Goal: Complete application form: Complete application form

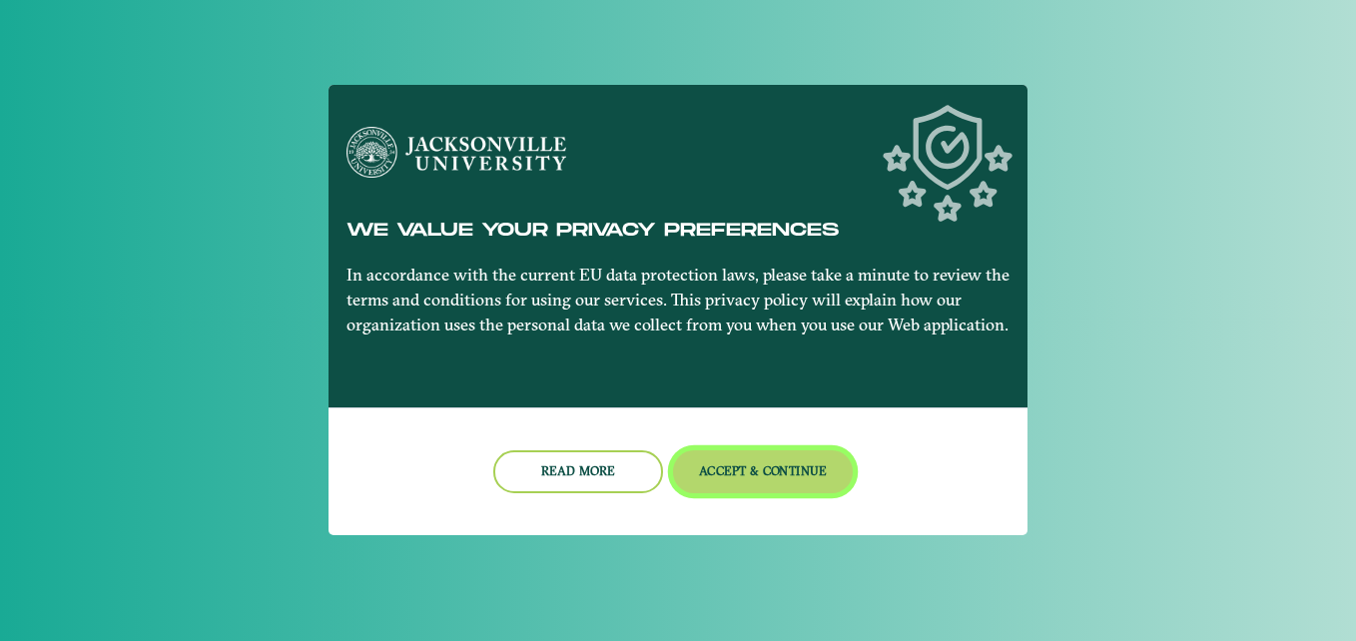
drag, startPoint x: 752, startPoint y: 479, endPoint x: 734, endPoint y: 479, distance: 18.0
click at [734, 479] on button "Accept & Continue" at bounding box center [763, 471] width 181 height 43
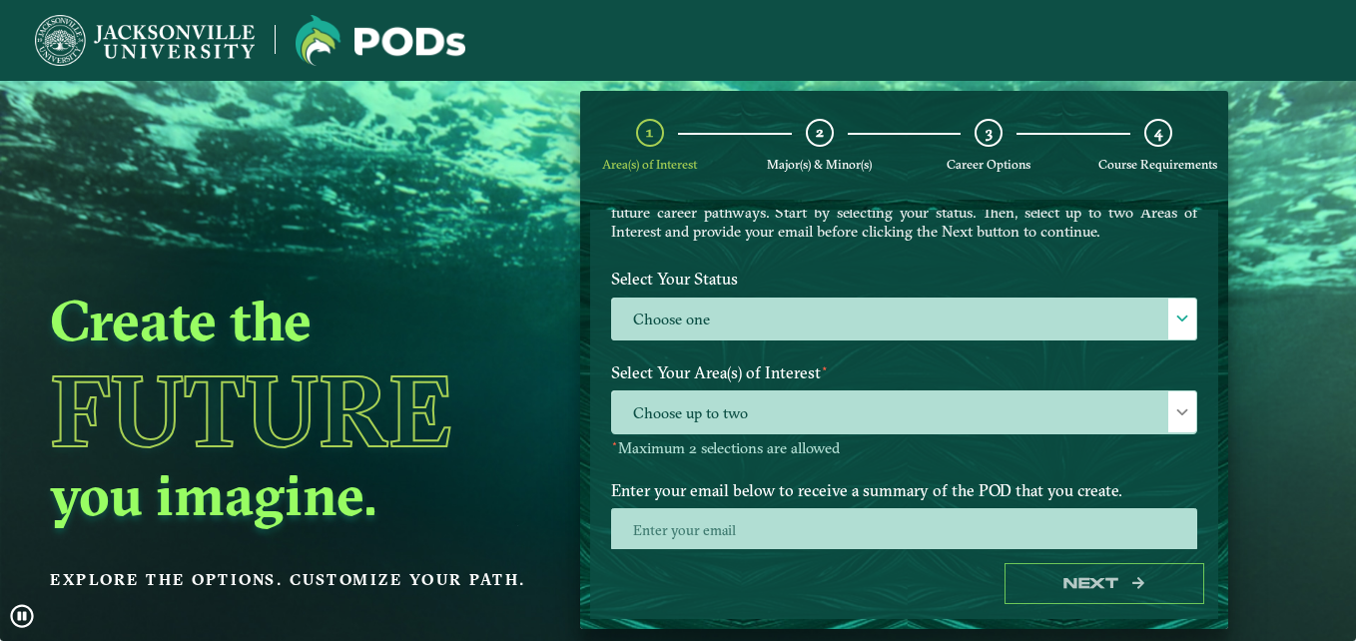
scroll to position [140, 0]
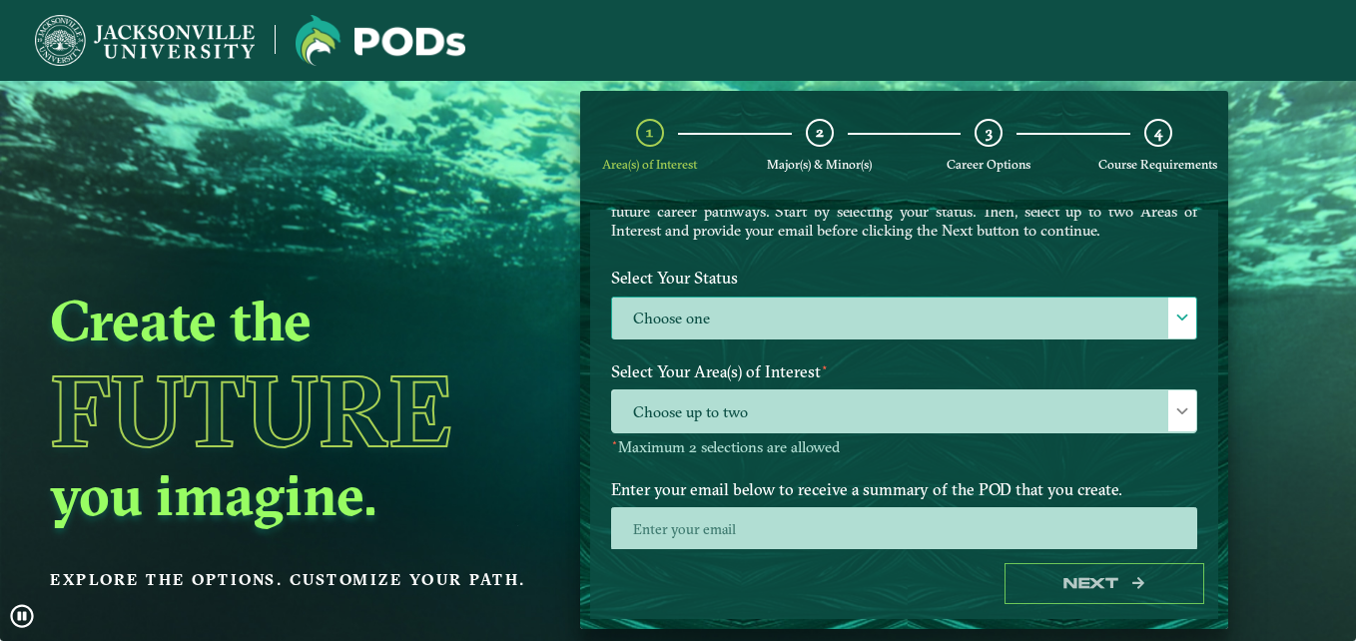
click at [762, 334] on label "Choose one" at bounding box center [904, 319] width 584 height 43
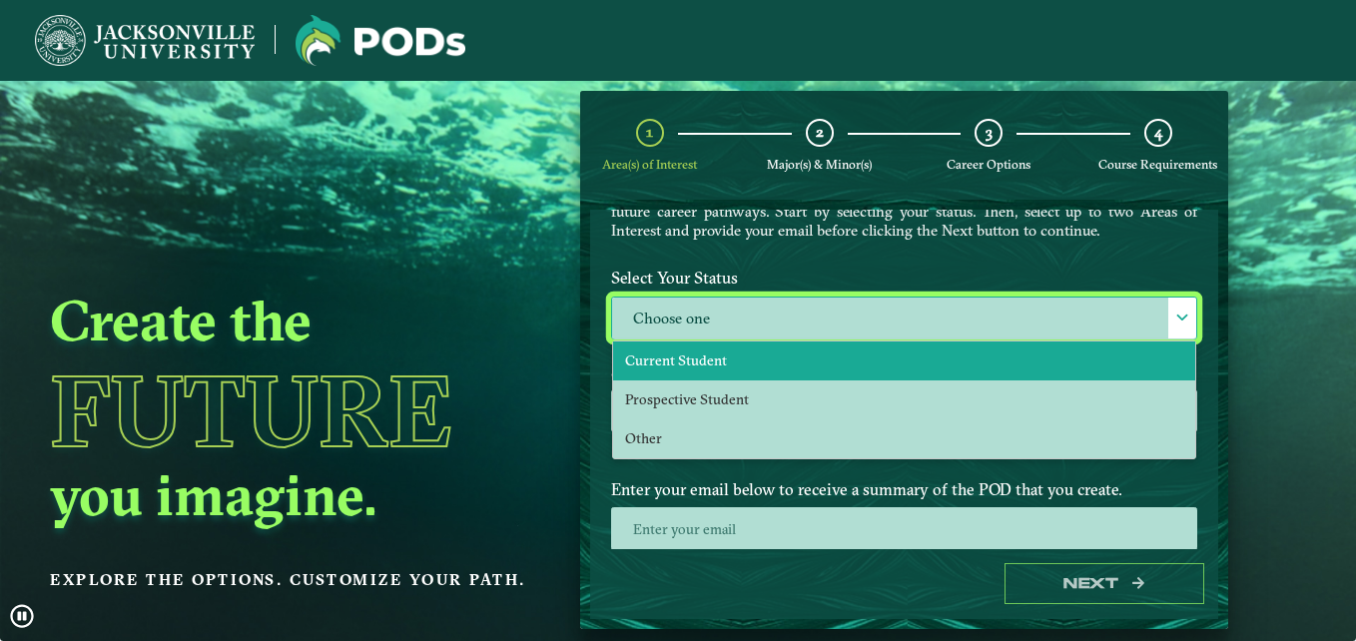
click at [770, 359] on li "Current Student" at bounding box center [904, 361] width 582 height 39
select select "[object Object]"
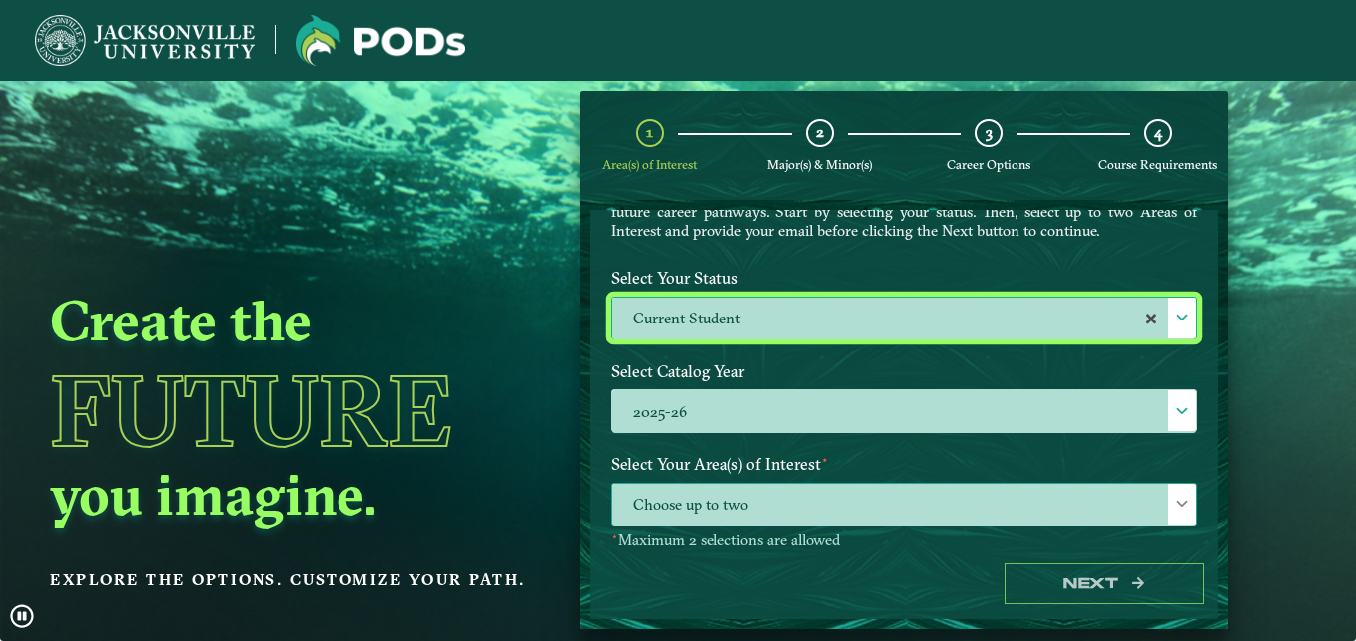
click at [774, 497] on span "Choose up to two" at bounding box center [904, 505] width 584 height 43
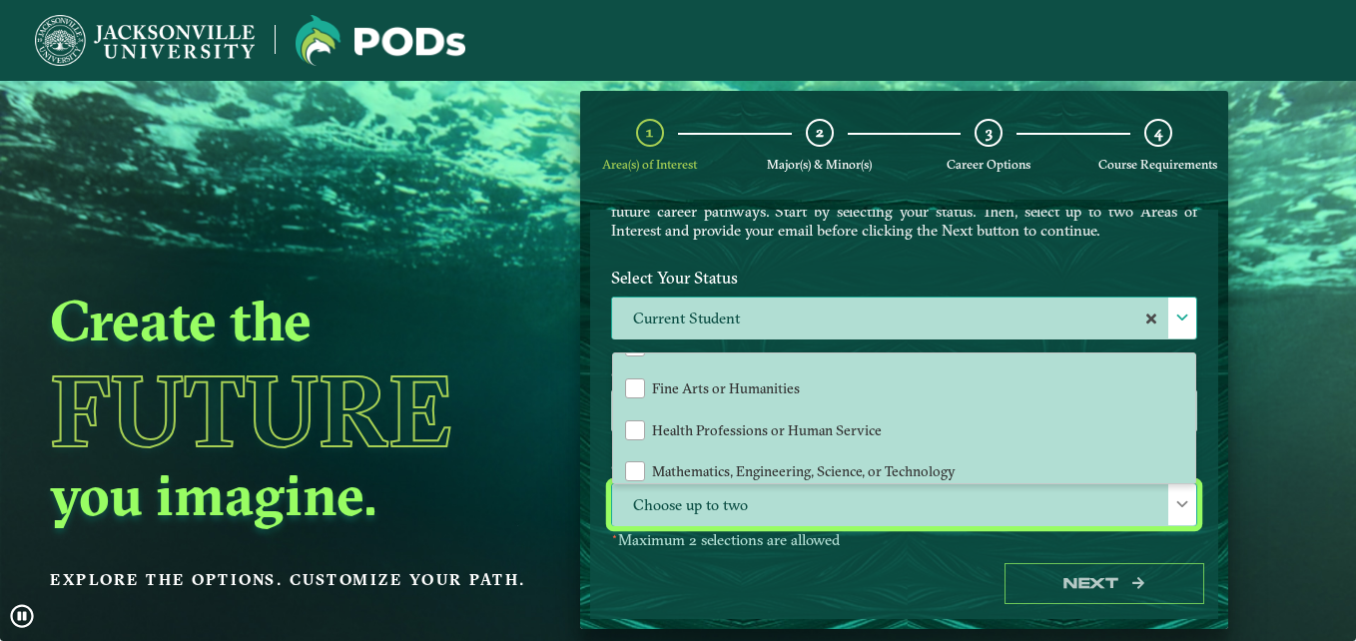
scroll to position [126, 0]
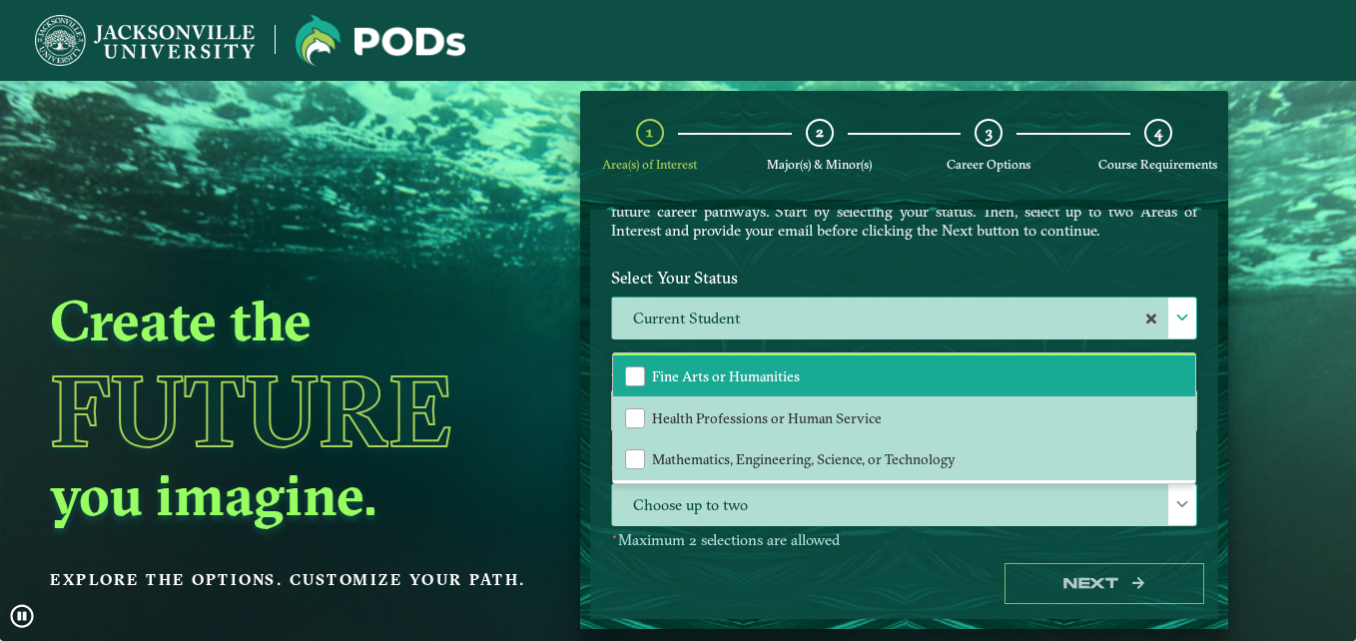
click at [747, 370] on span "Fine Arts or Humanities" at bounding box center [726, 376] width 148 height 18
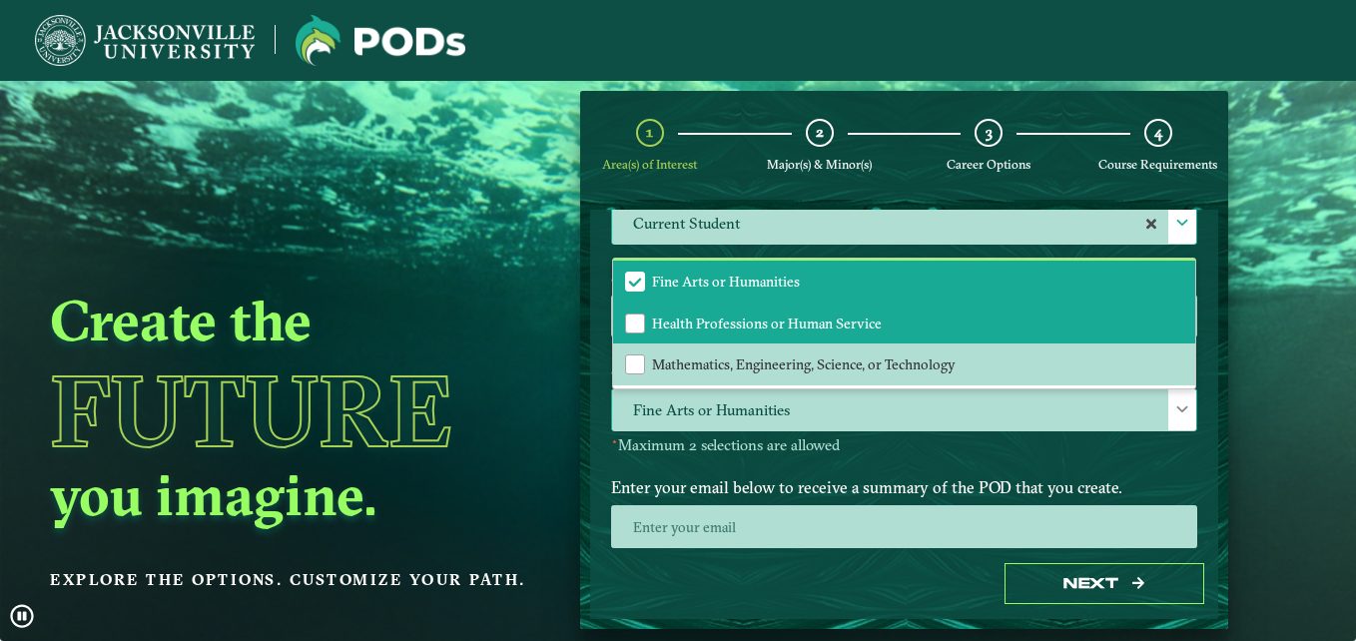
scroll to position [276, 0]
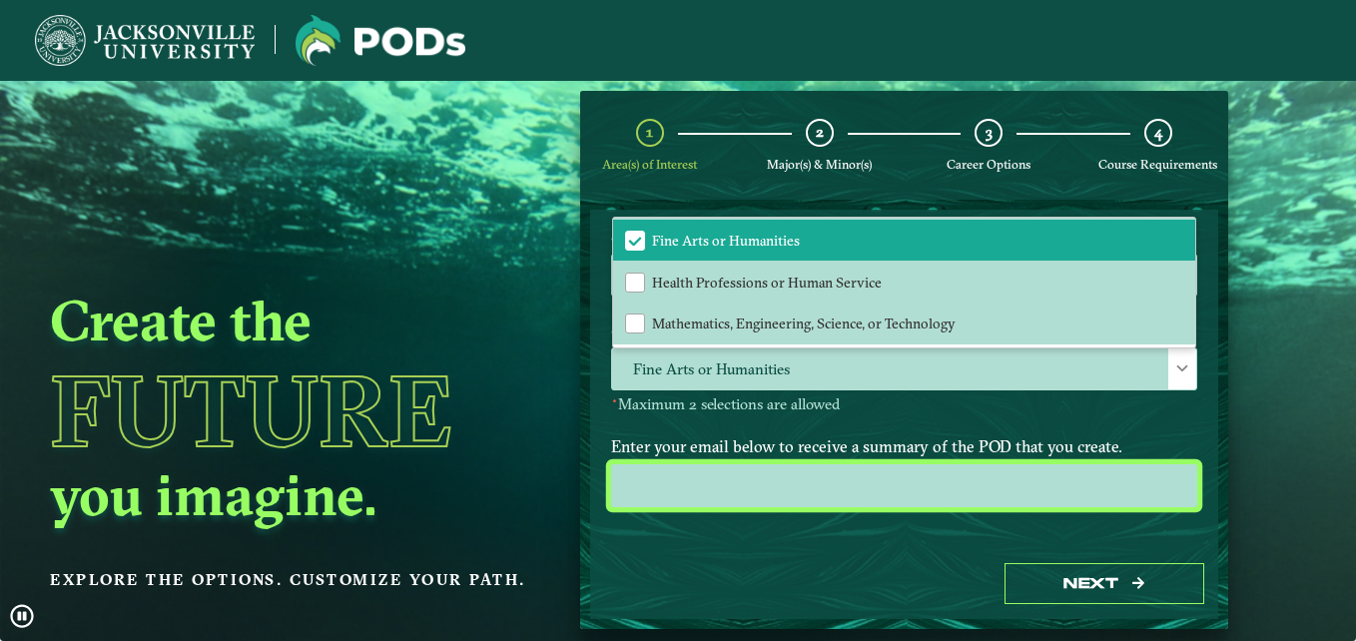
click at [691, 501] on input "email" at bounding box center [904, 485] width 586 height 43
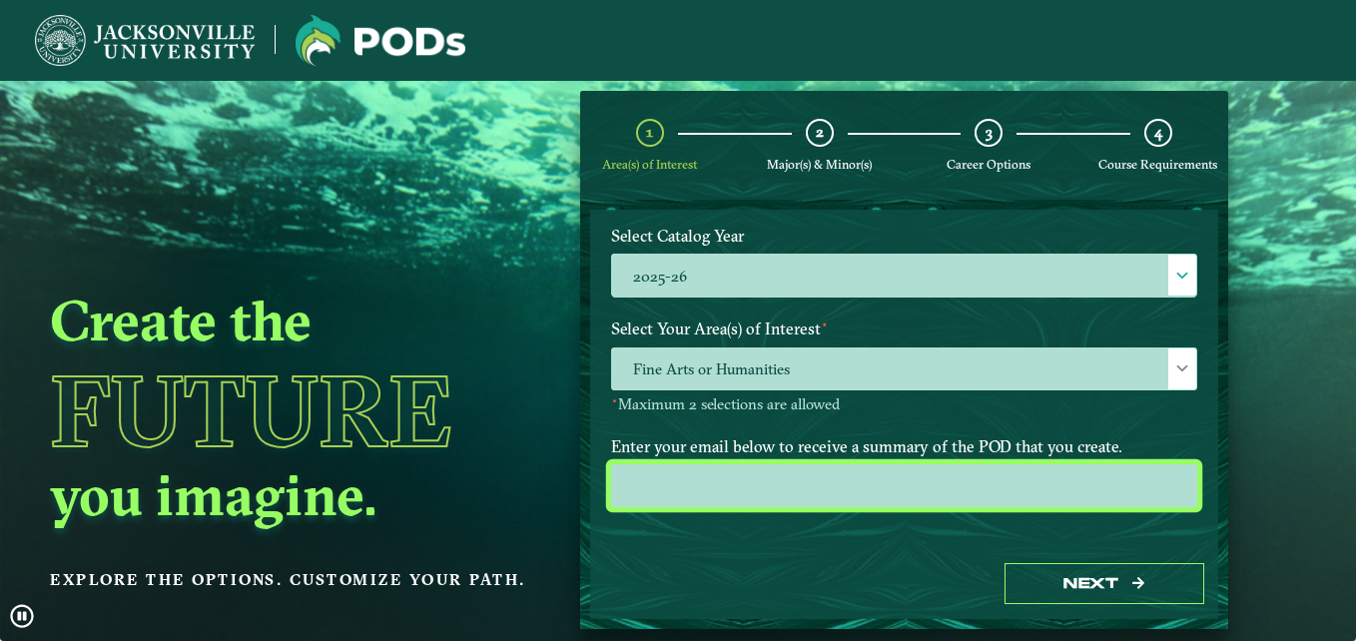
type input "[EMAIL_ADDRESS][DOMAIN_NAME]"
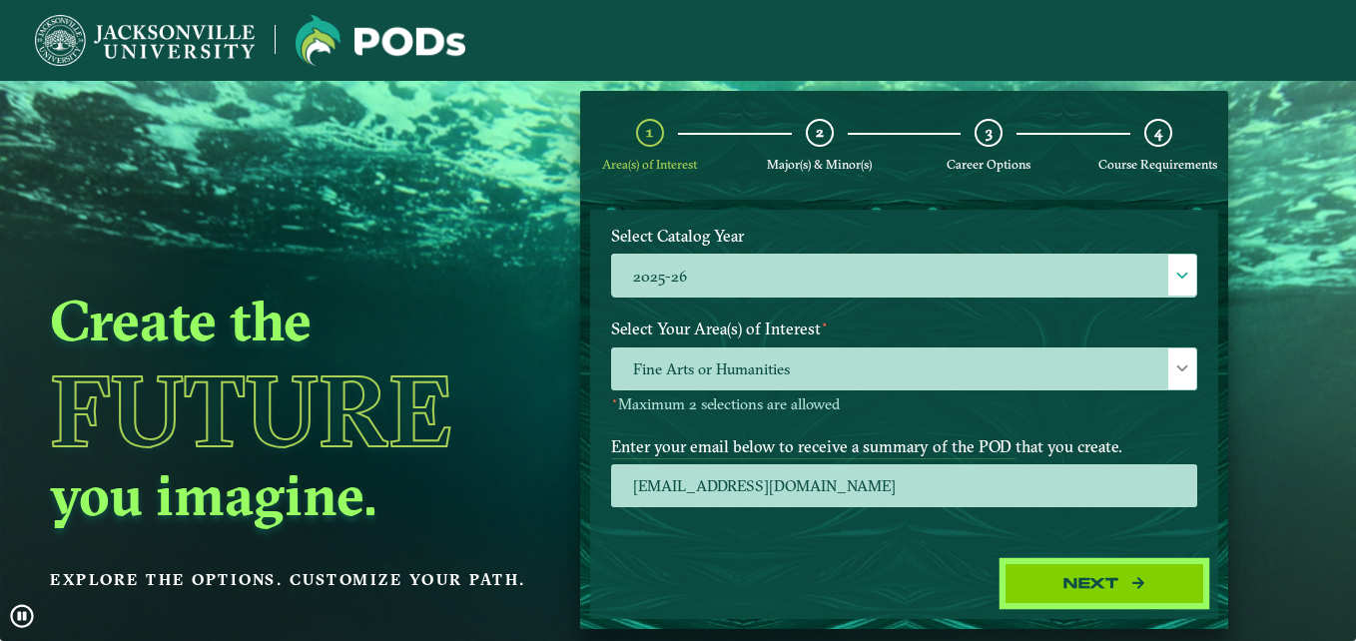
click at [1137, 573] on button "Next" at bounding box center [1105, 583] width 200 height 41
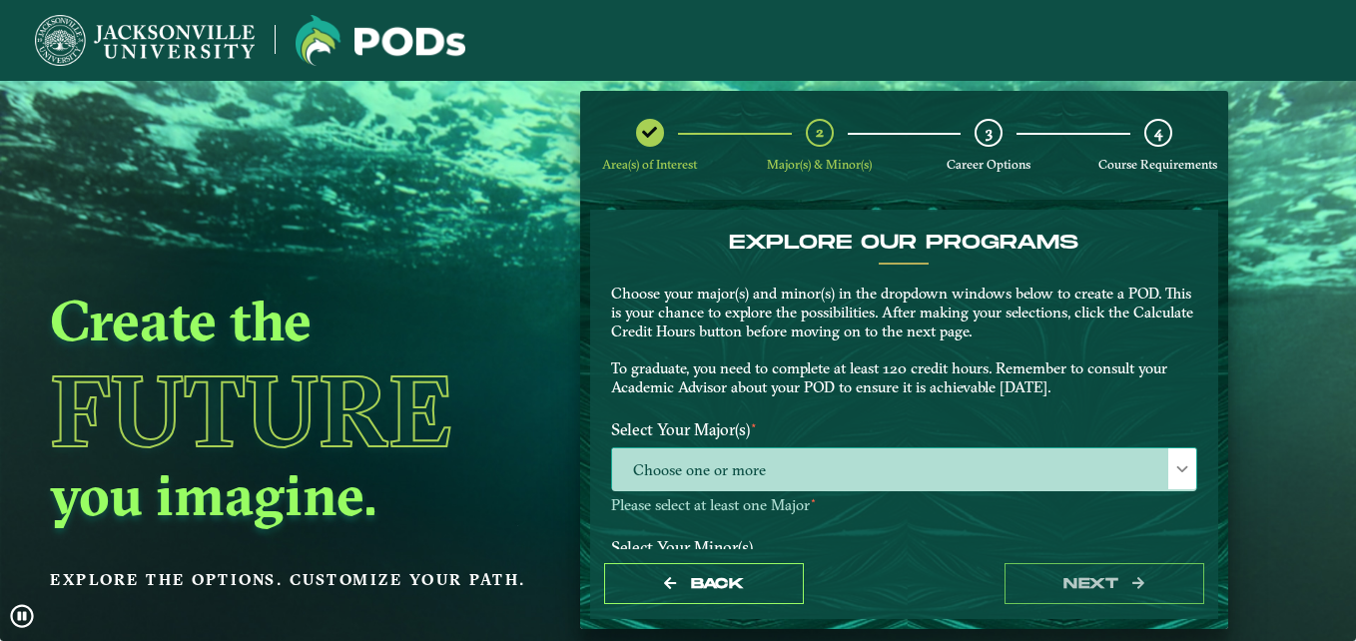
click at [1049, 480] on span "Choose one or more" at bounding box center [904, 469] width 584 height 43
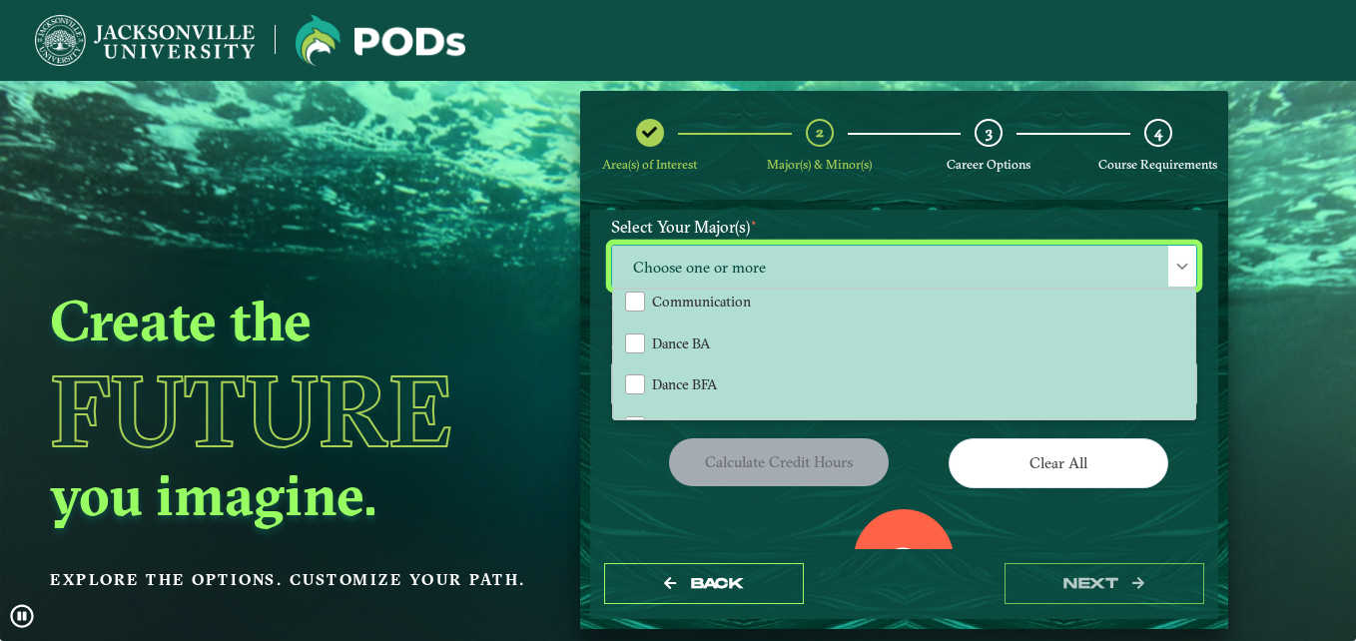
scroll to position [190, 0]
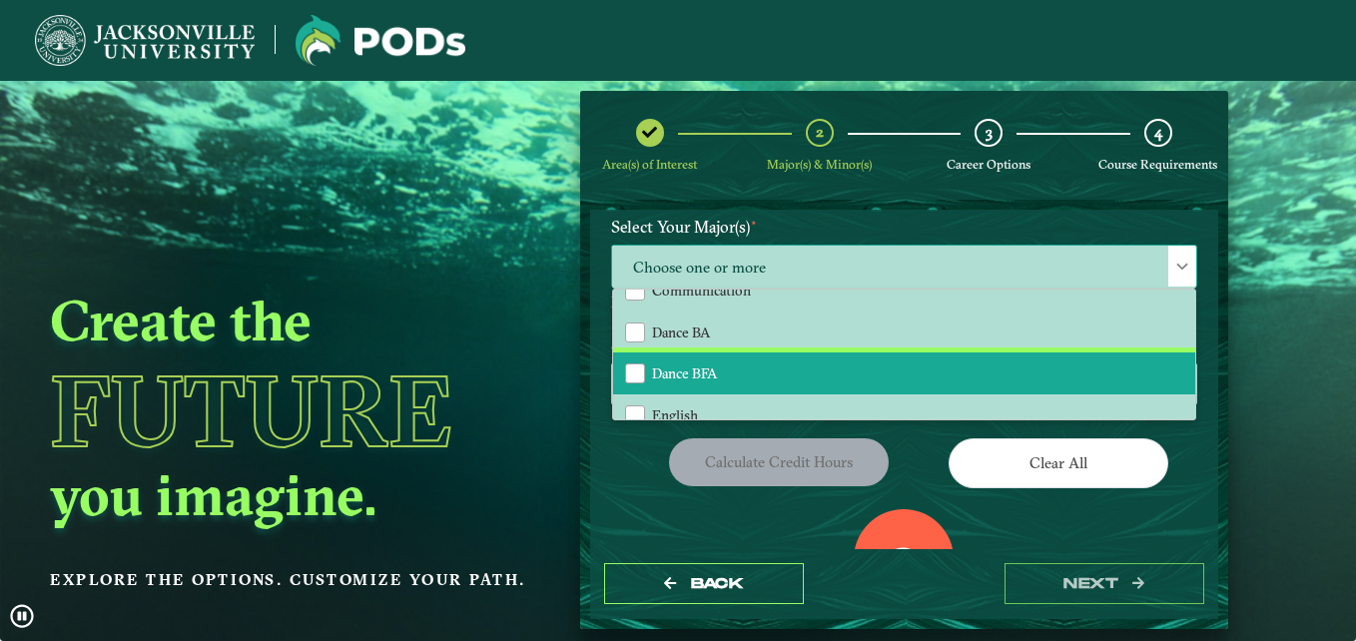
click at [872, 366] on li "Dance BFA" at bounding box center [904, 374] width 582 height 42
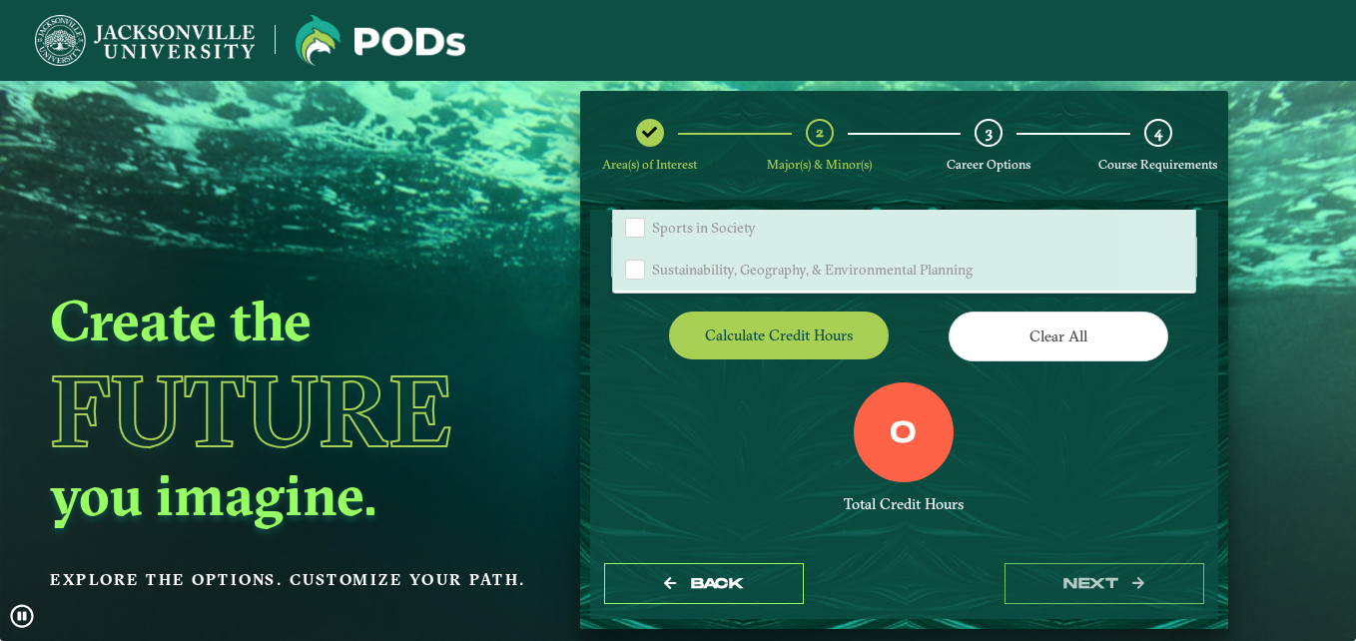
scroll to position [324, 0]
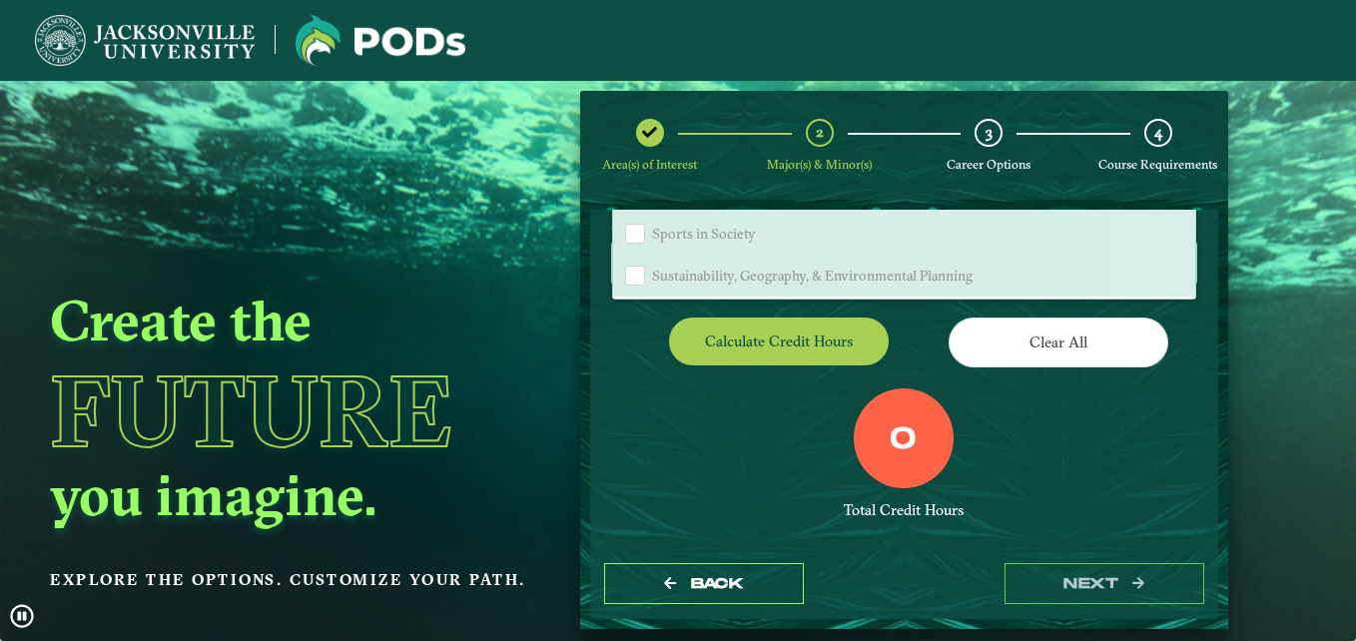
click at [667, 413] on div "0 Total Credit Hours" at bounding box center [904, 473] width 616 height 170
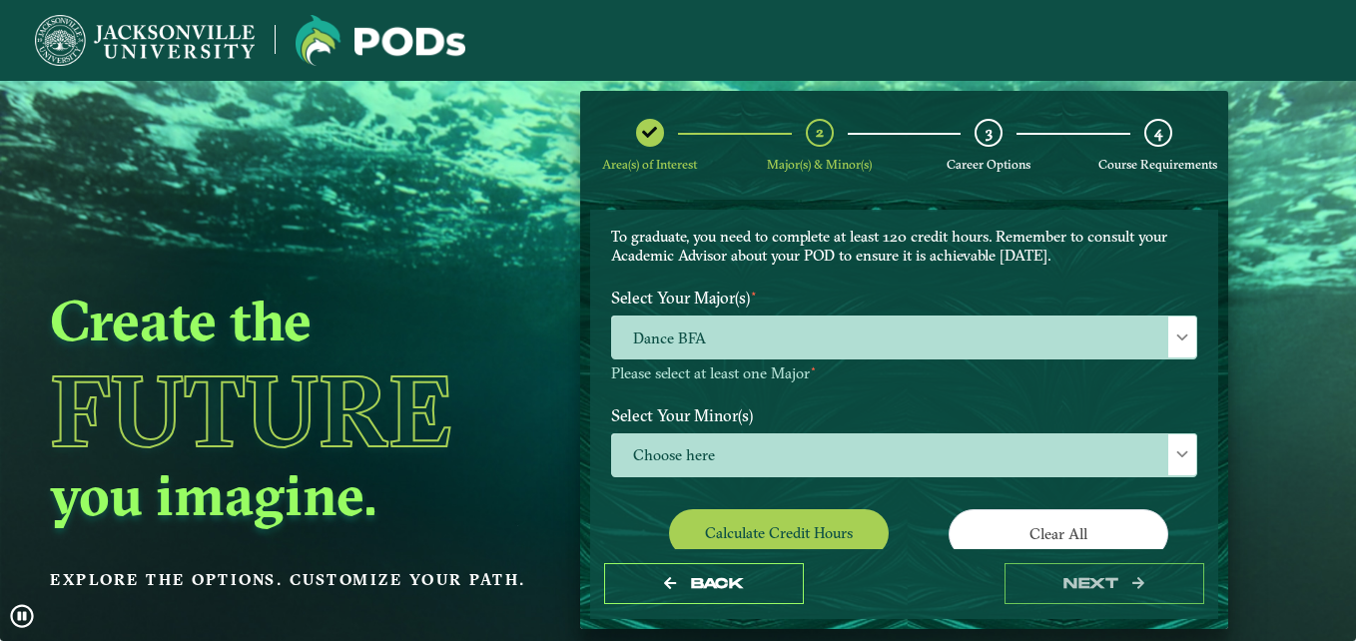
scroll to position [130, 0]
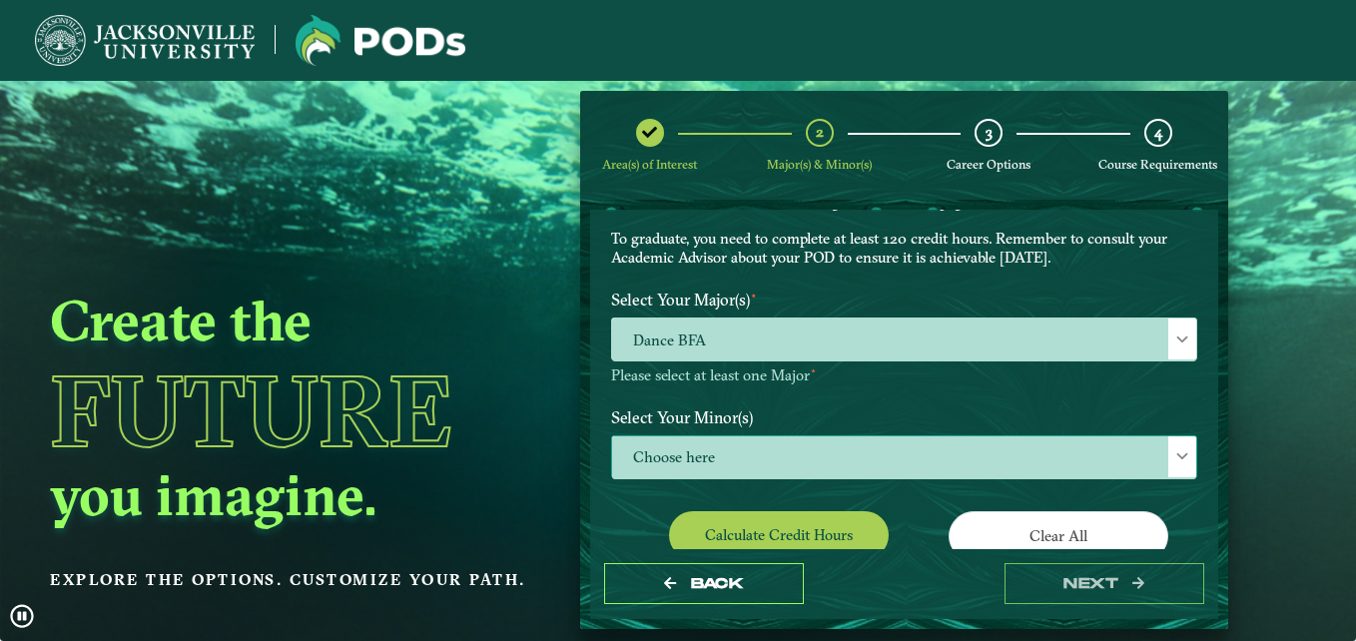
click at [1148, 462] on span "Choose here" at bounding box center [904, 457] width 584 height 43
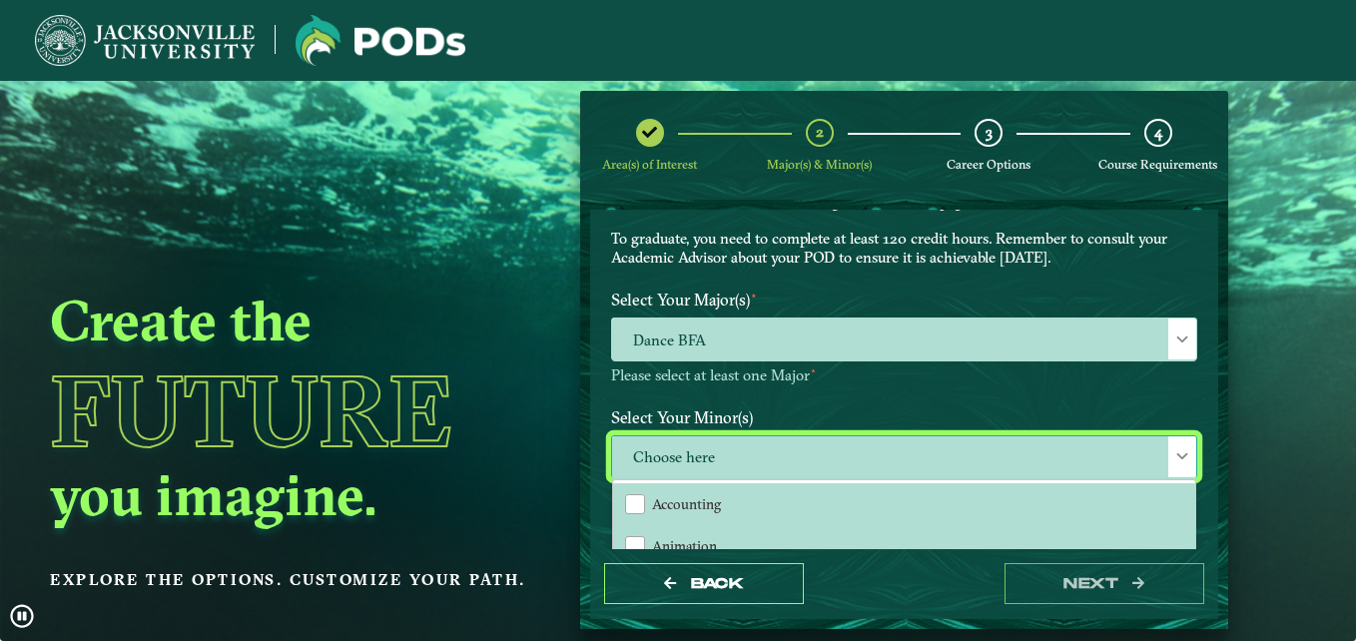
scroll to position [11, 92]
click at [904, 317] on label "Select Your Major(s) ⋆" at bounding box center [904, 300] width 616 height 37
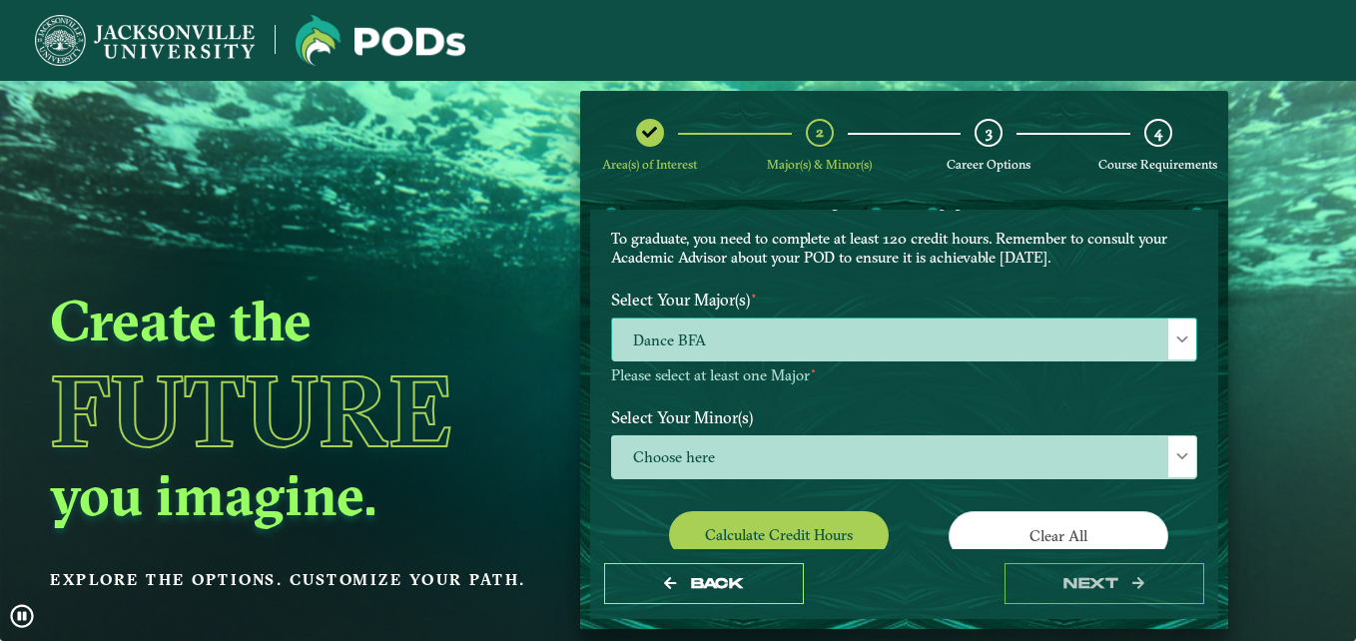
click at [925, 344] on span "Dance BFA" at bounding box center [904, 340] width 584 height 43
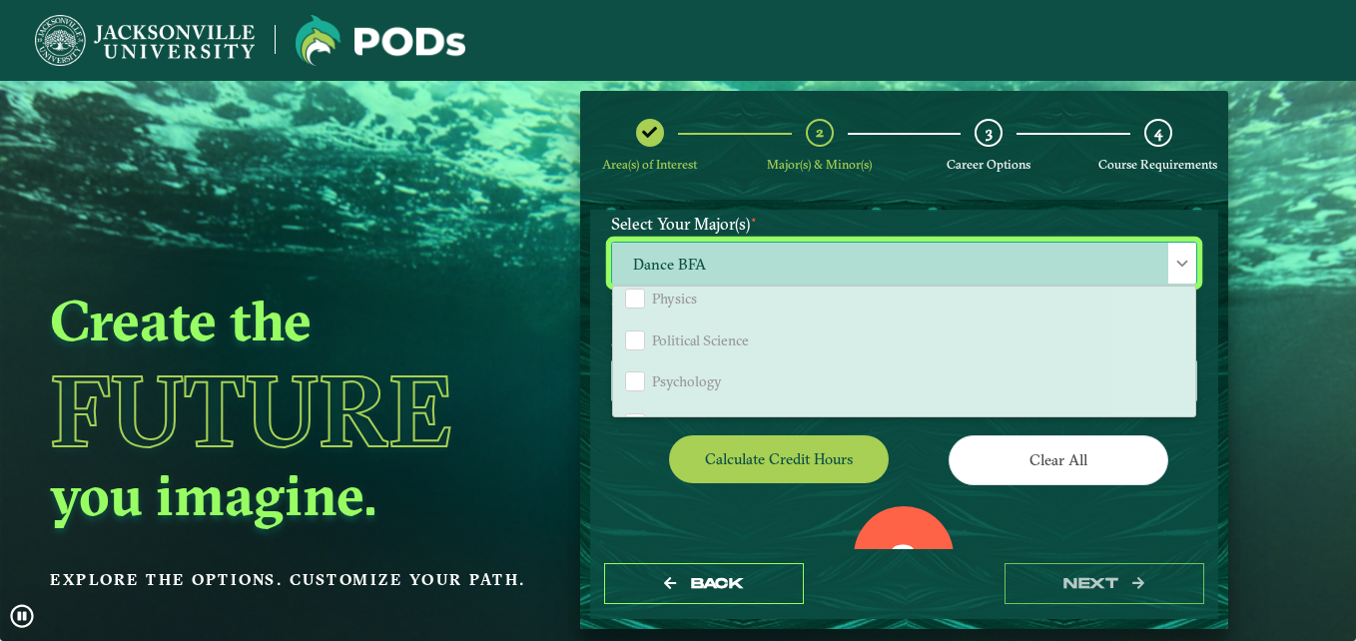
scroll to position [1611, 0]
click at [730, 325] on span "Political Science" at bounding box center [700, 325] width 97 height 18
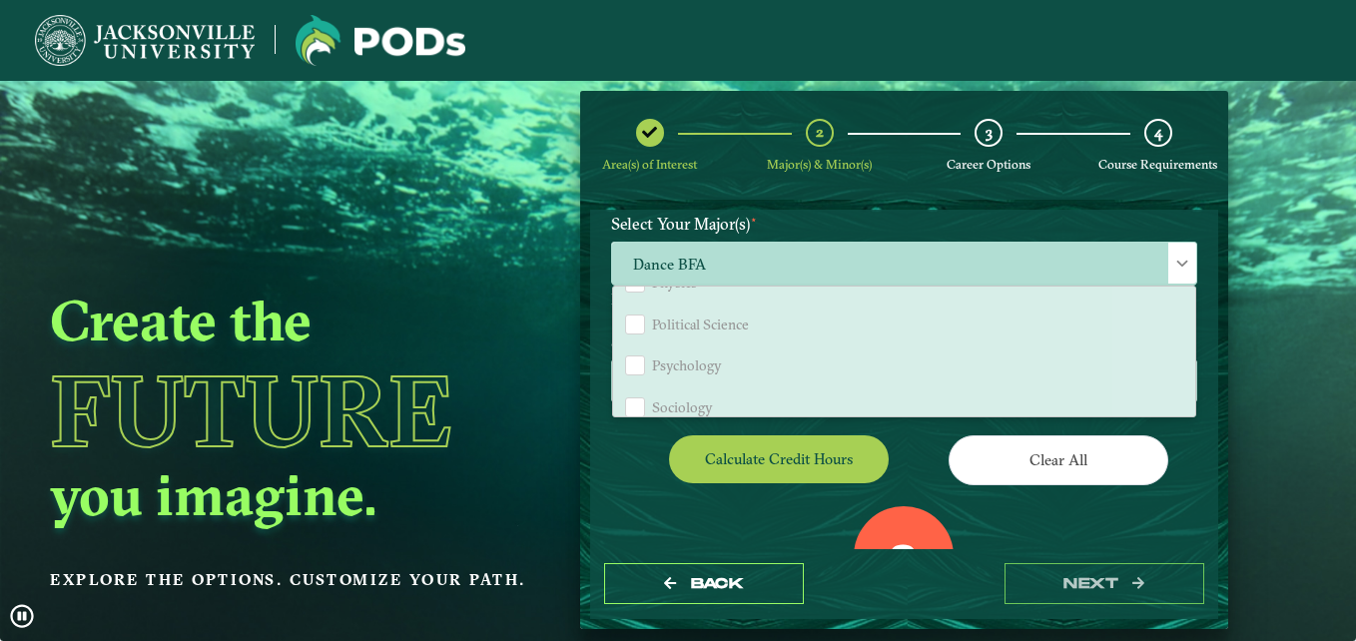
click at [630, 478] on div "Calculate credit hours" at bounding box center [750, 463] width 309 height 56
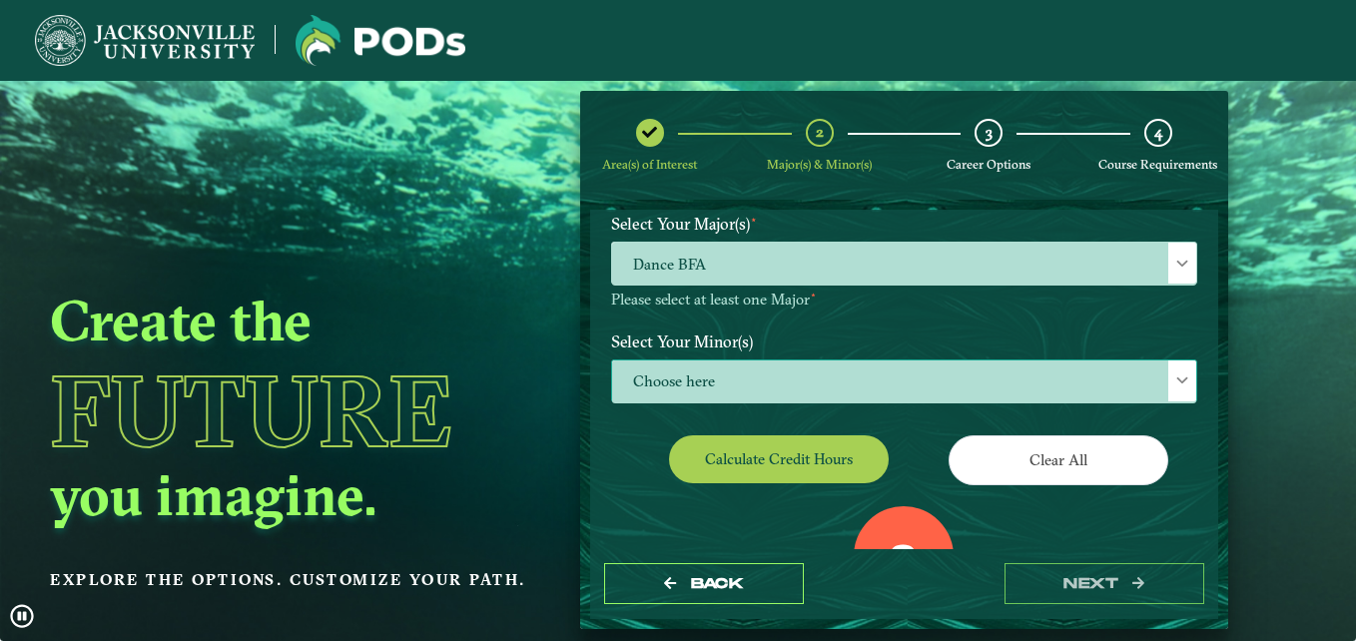
click at [738, 401] on span "Choose here" at bounding box center [904, 382] width 584 height 43
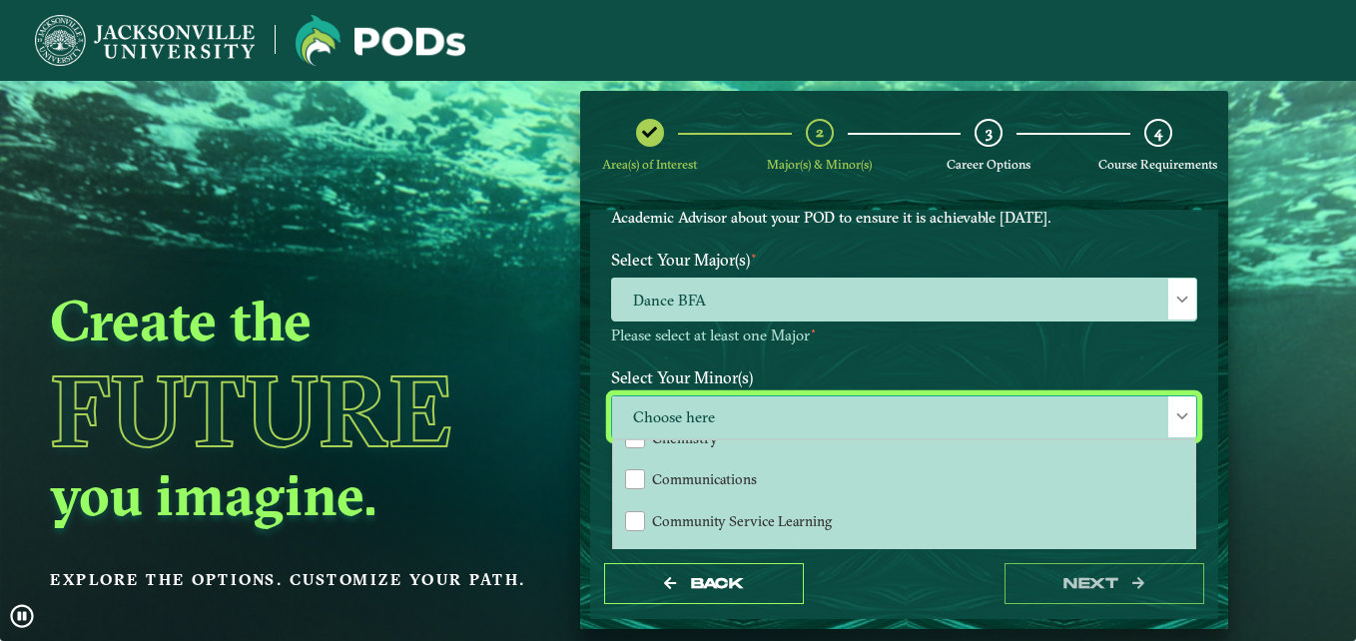
scroll to position [494, 0]
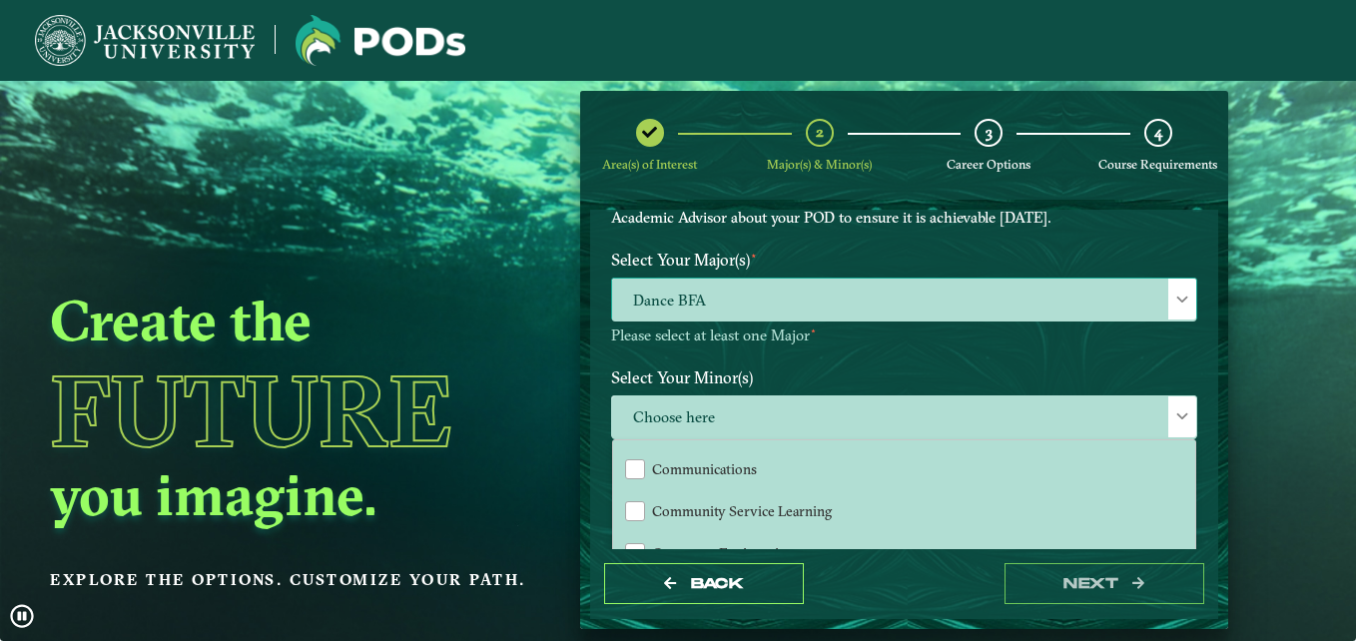
click at [790, 312] on span "Dance BFA" at bounding box center [904, 300] width 584 height 43
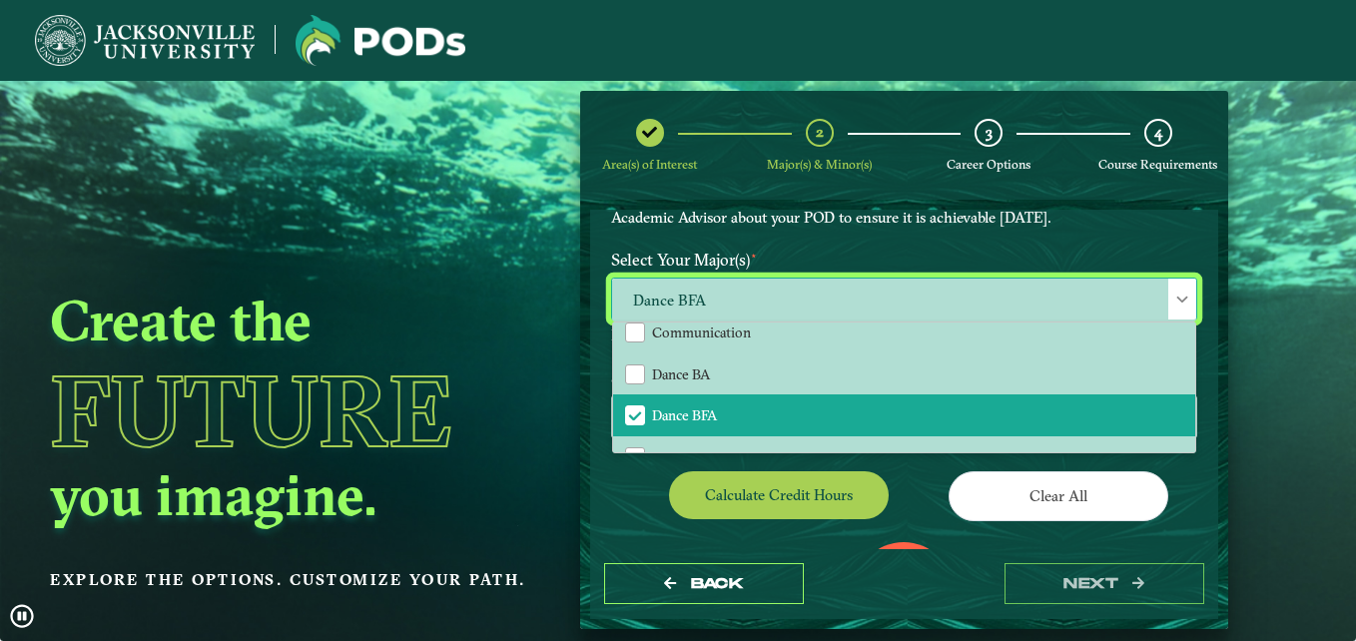
scroll to position [183, 0]
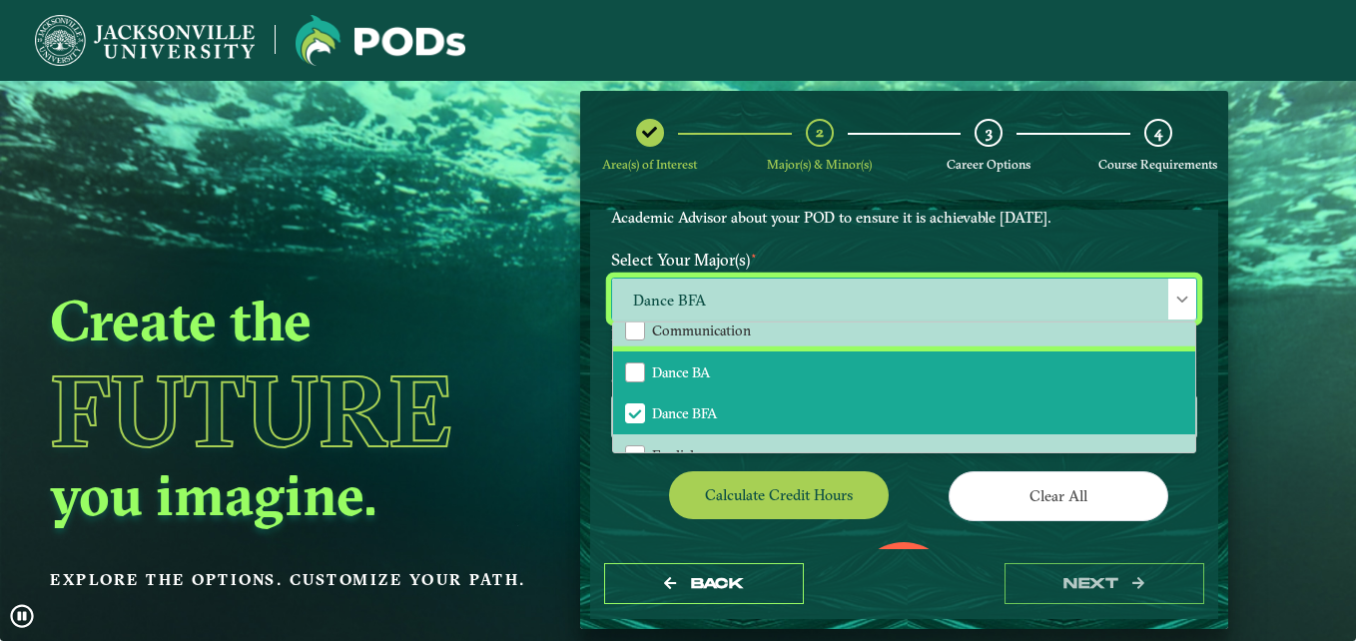
click at [766, 359] on li "Dance BA" at bounding box center [904, 373] width 582 height 42
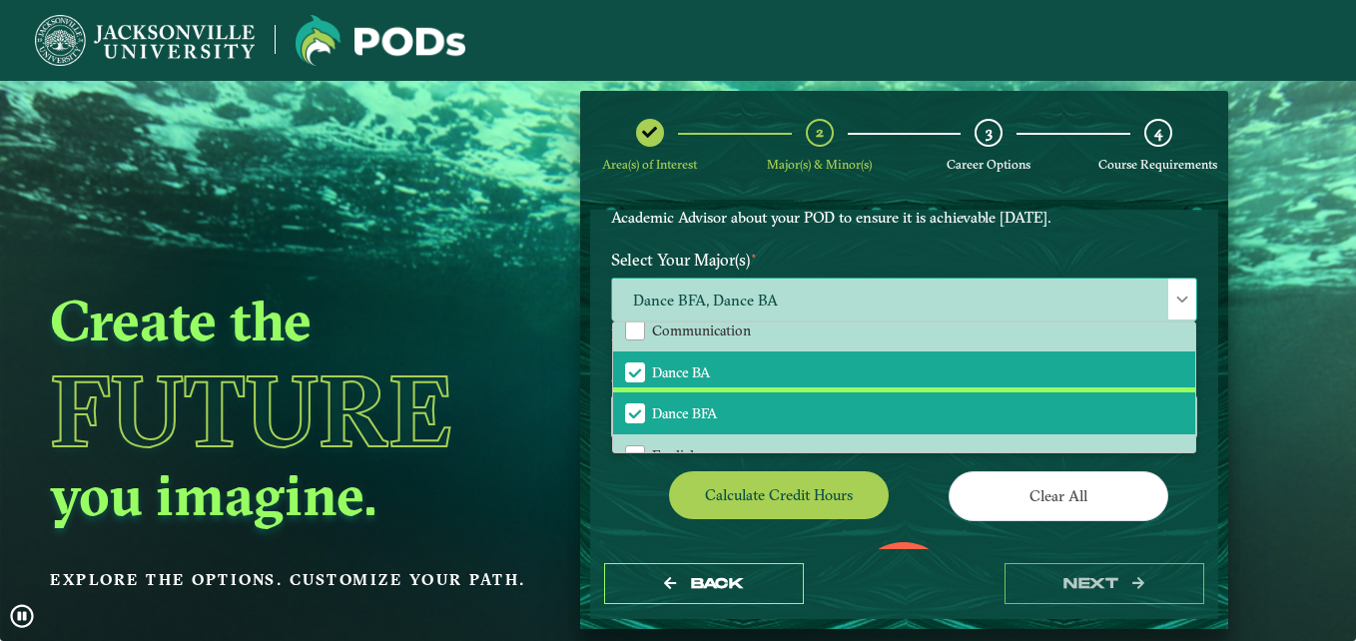
click at [641, 415] on span "Dance BFA" at bounding box center [635, 413] width 18 height 18
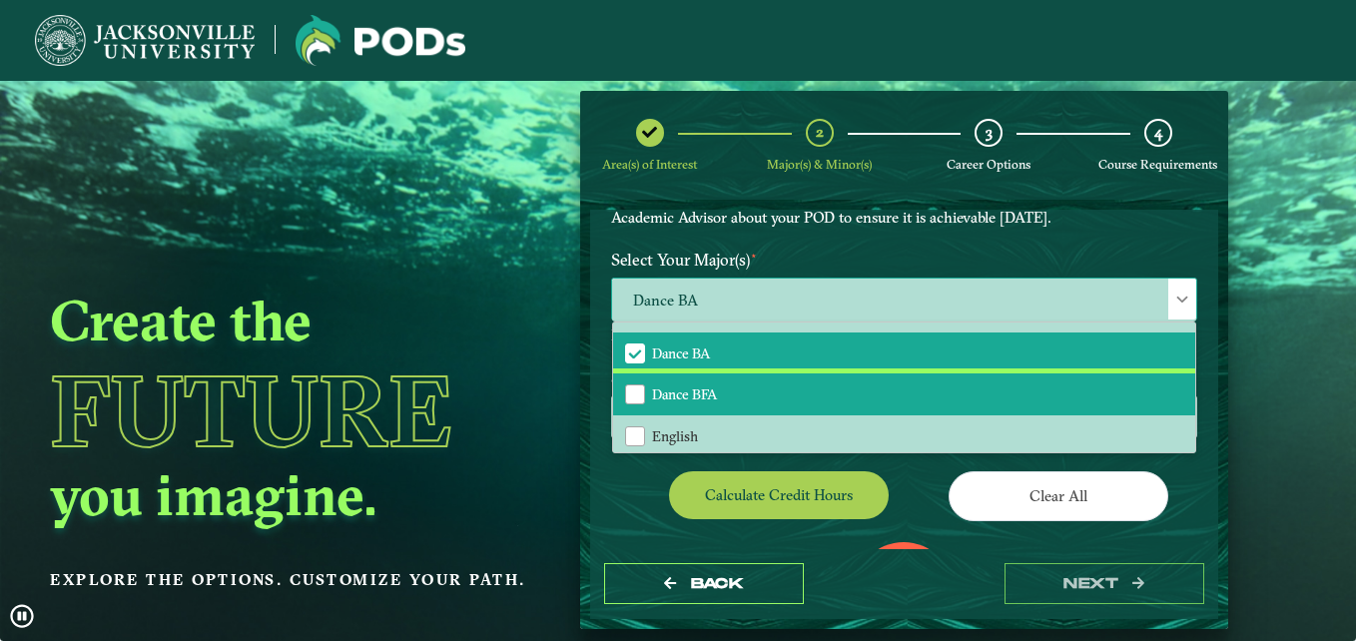
scroll to position [200, 0]
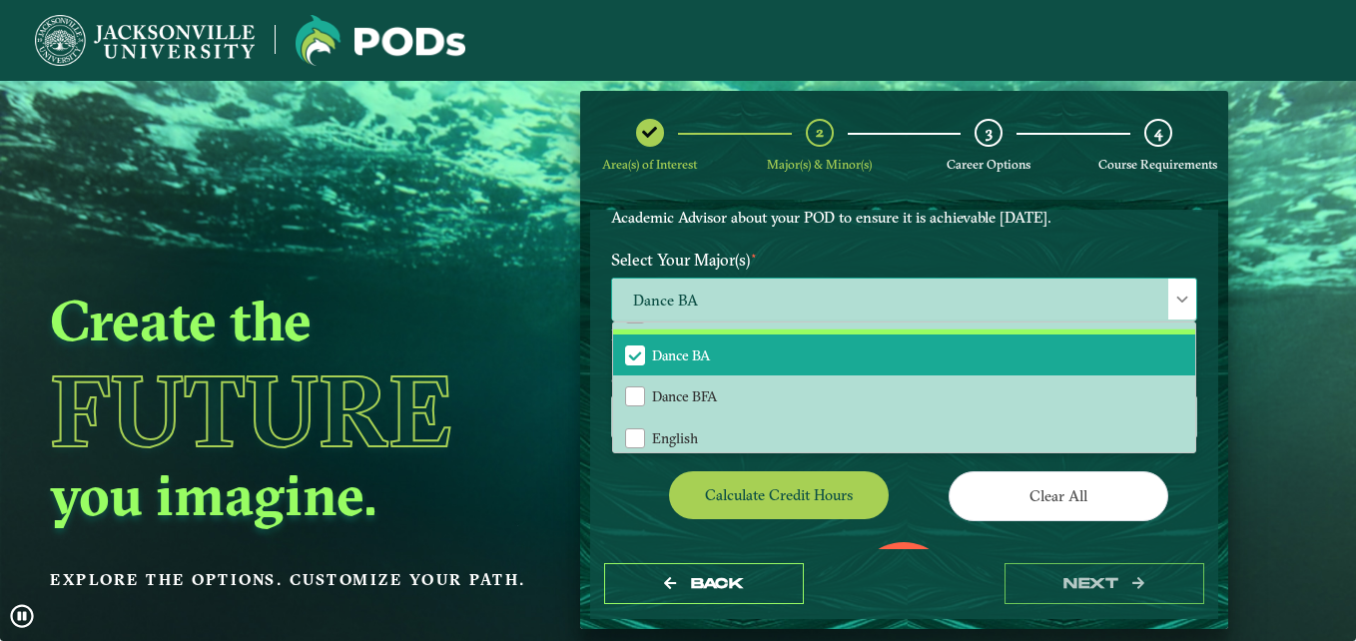
click at [704, 347] on span "Dance BA" at bounding box center [681, 356] width 58 height 18
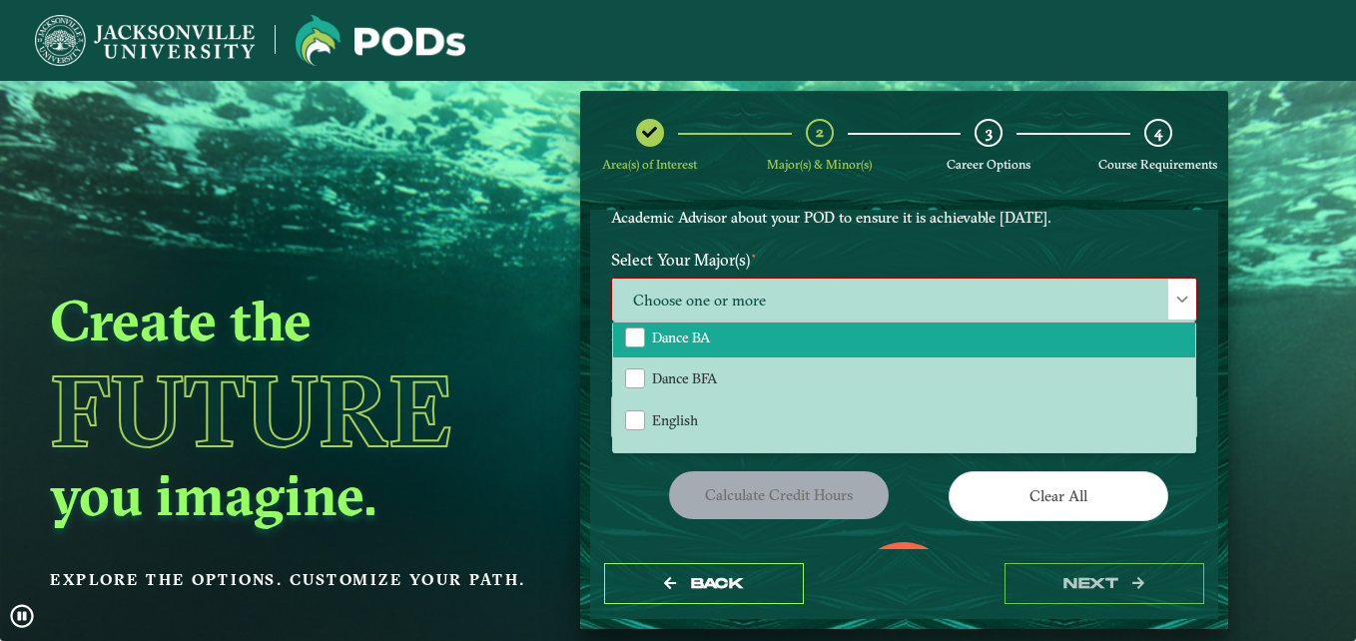
scroll to position [219, 0]
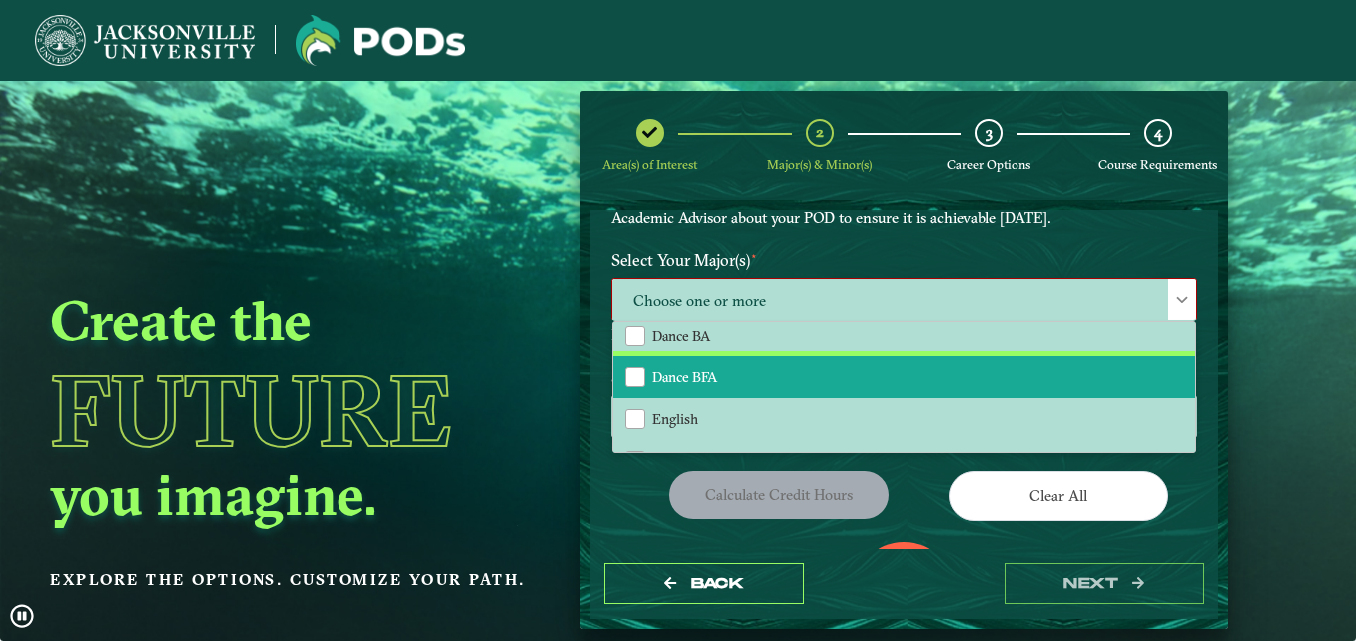
click at [710, 385] on span "Dance BFA" at bounding box center [684, 377] width 65 height 18
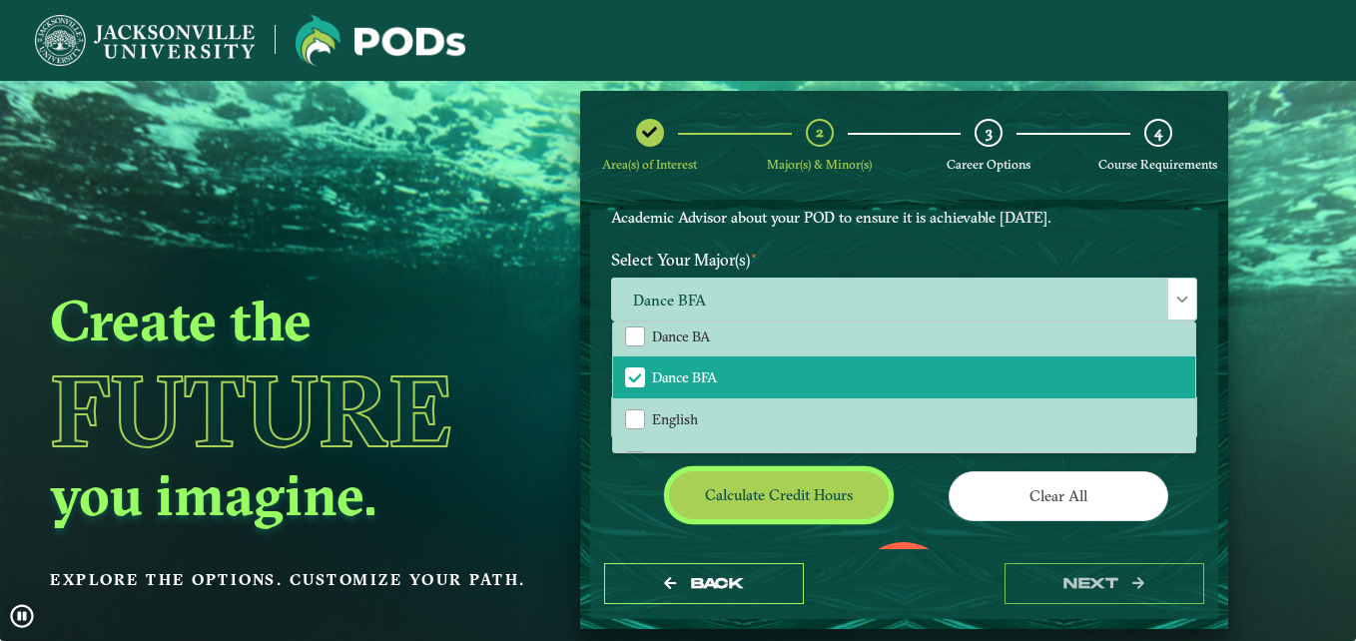
click at [702, 489] on button "Calculate credit hours" at bounding box center [779, 494] width 220 height 47
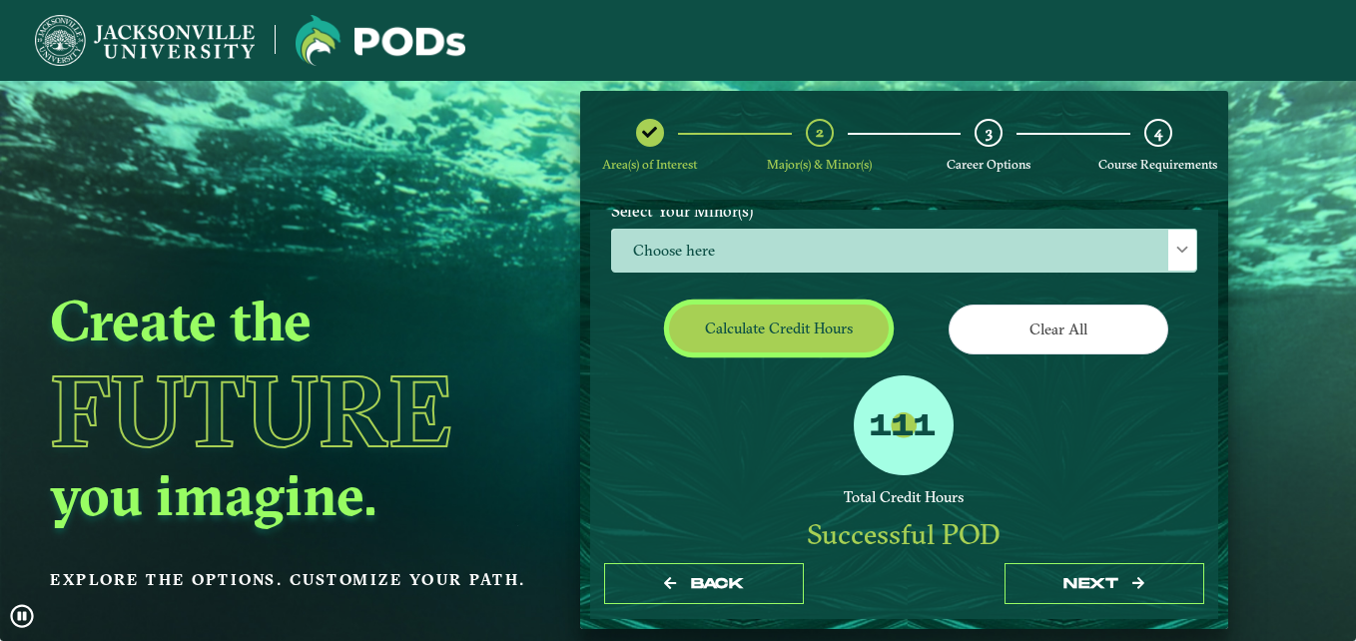
scroll to position [338, 0]
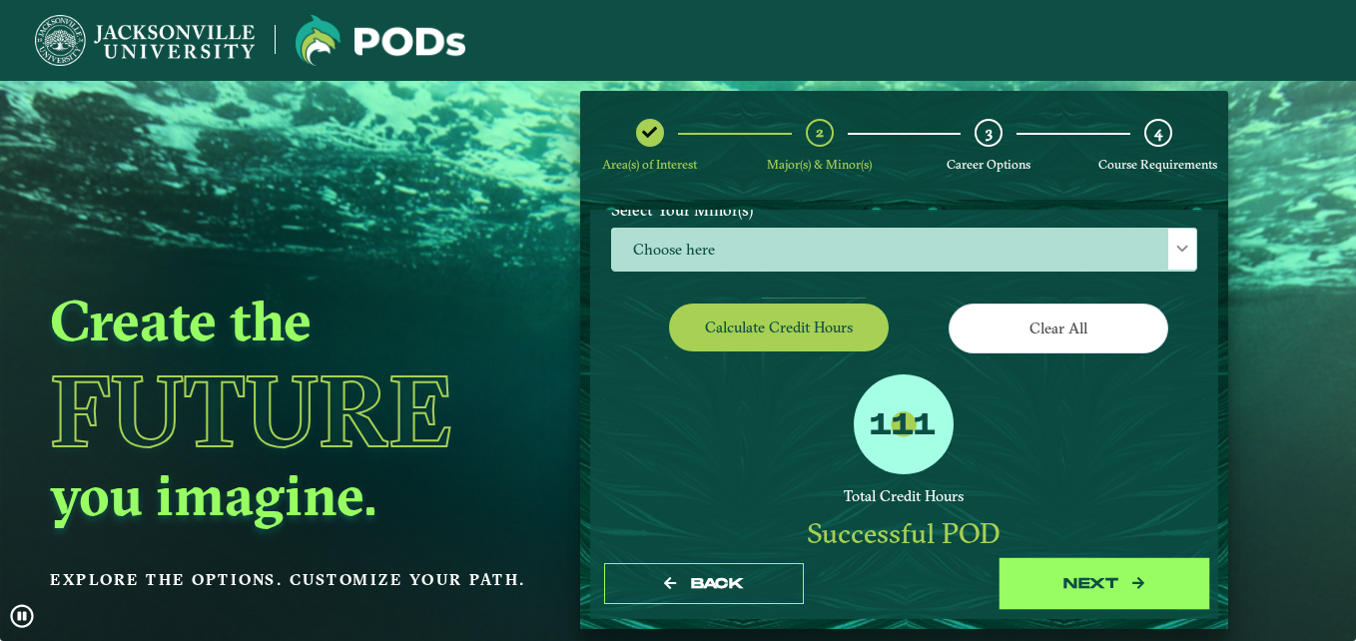
click at [1056, 584] on button "next" at bounding box center [1105, 583] width 200 height 41
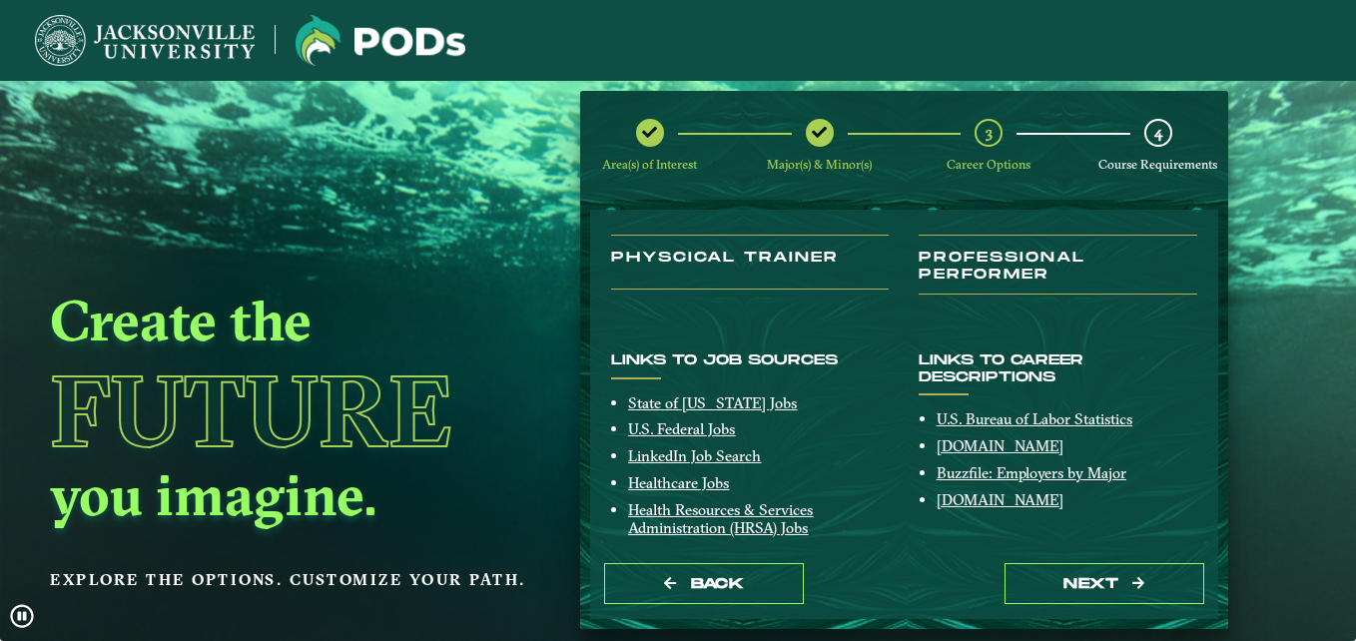
scroll to position [384, 0]
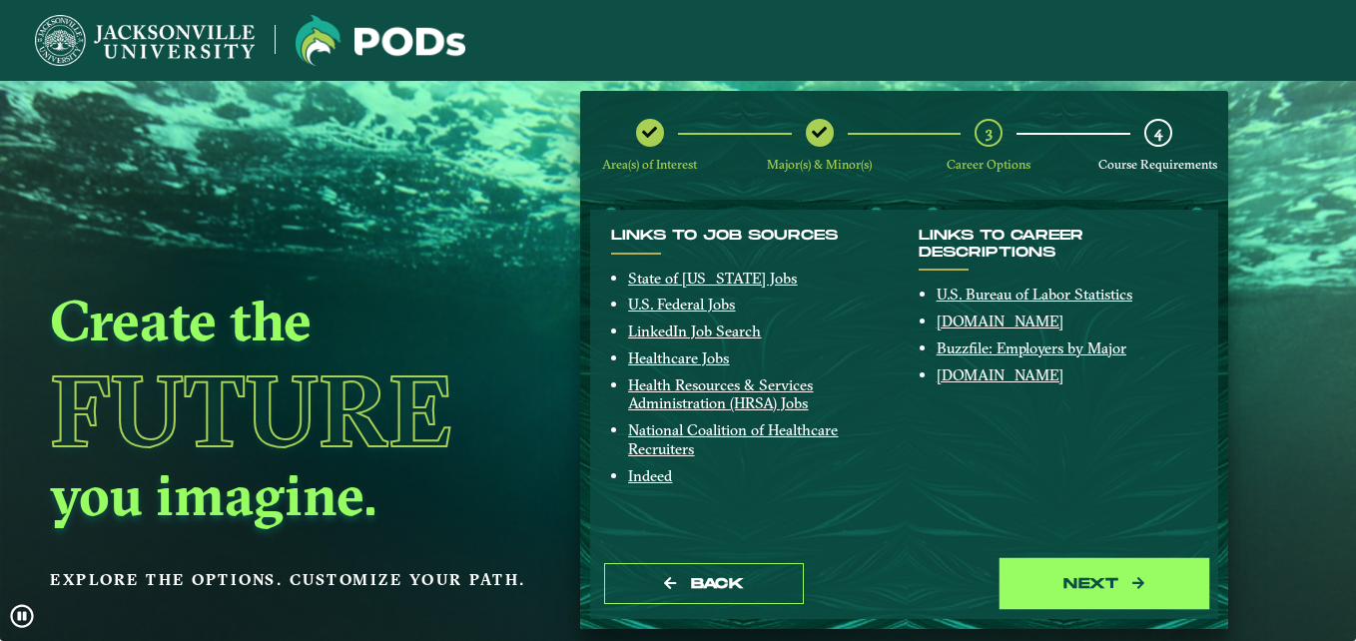
click at [1057, 581] on button "next" at bounding box center [1105, 583] width 200 height 41
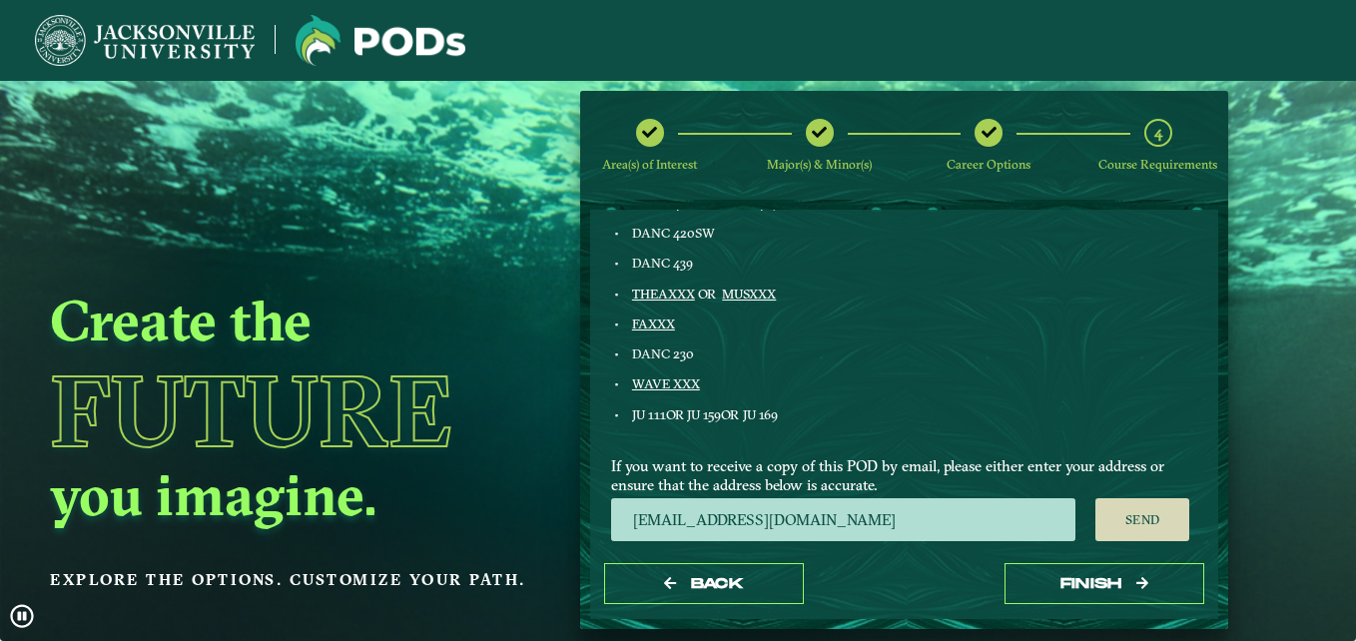
scroll to position [1216, 0]
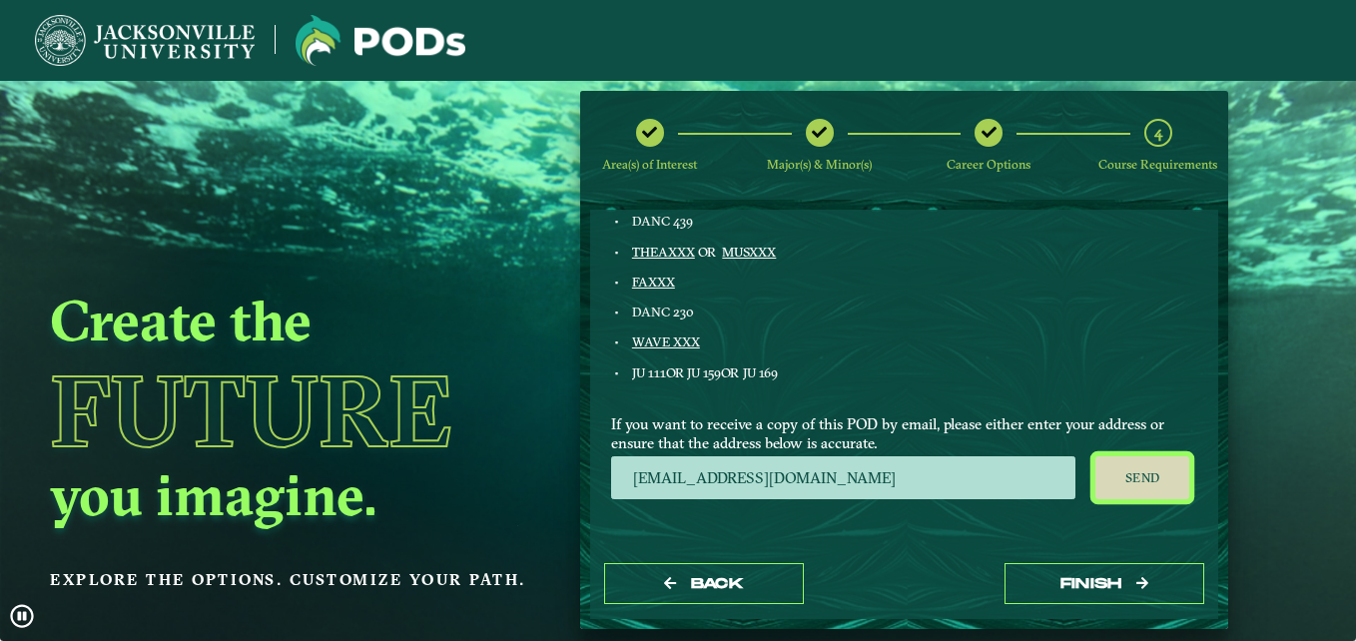
click at [1136, 480] on button "Send" at bounding box center [1143, 478] width 95 height 44
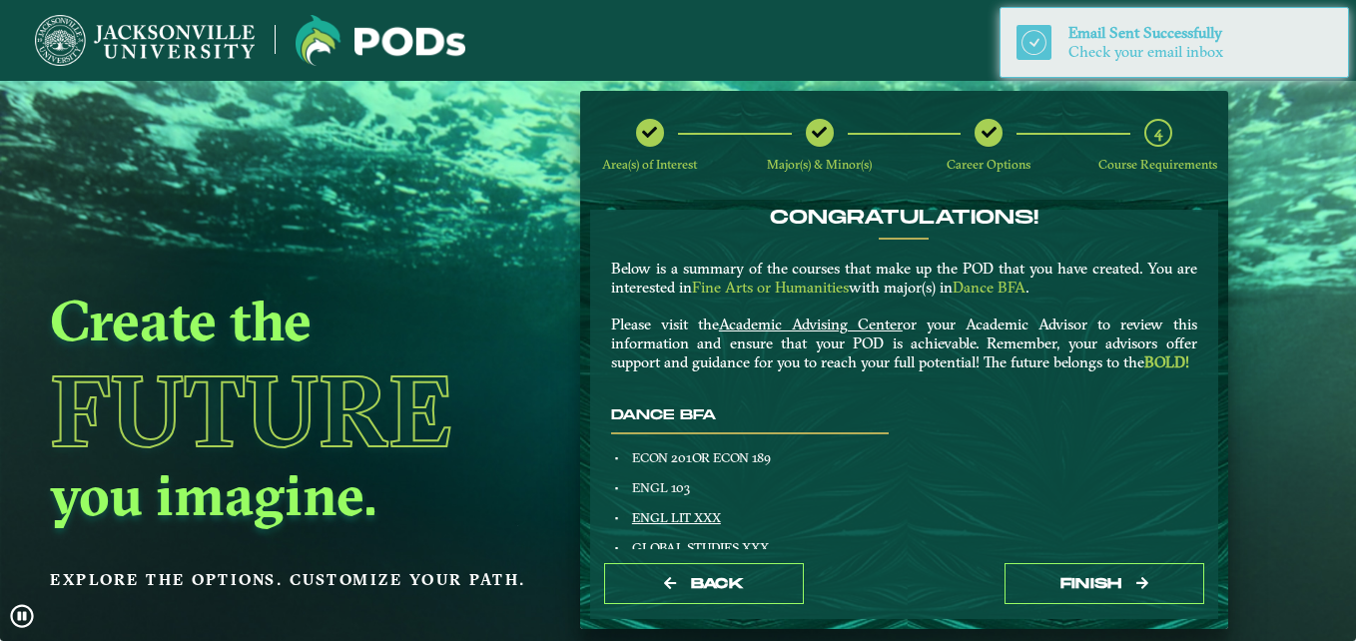
scroll to position [0, 0]
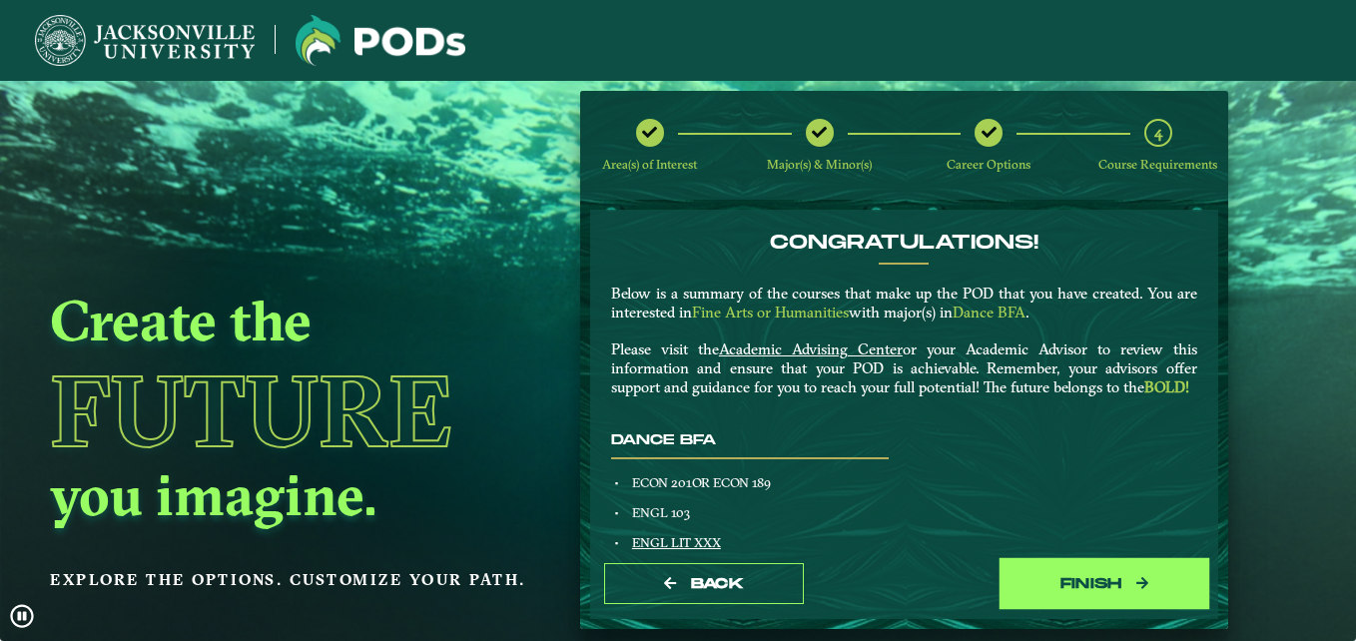
click at [1078, 570] on button "Finish" at bounding box center [1105, 583] width 200 height 41
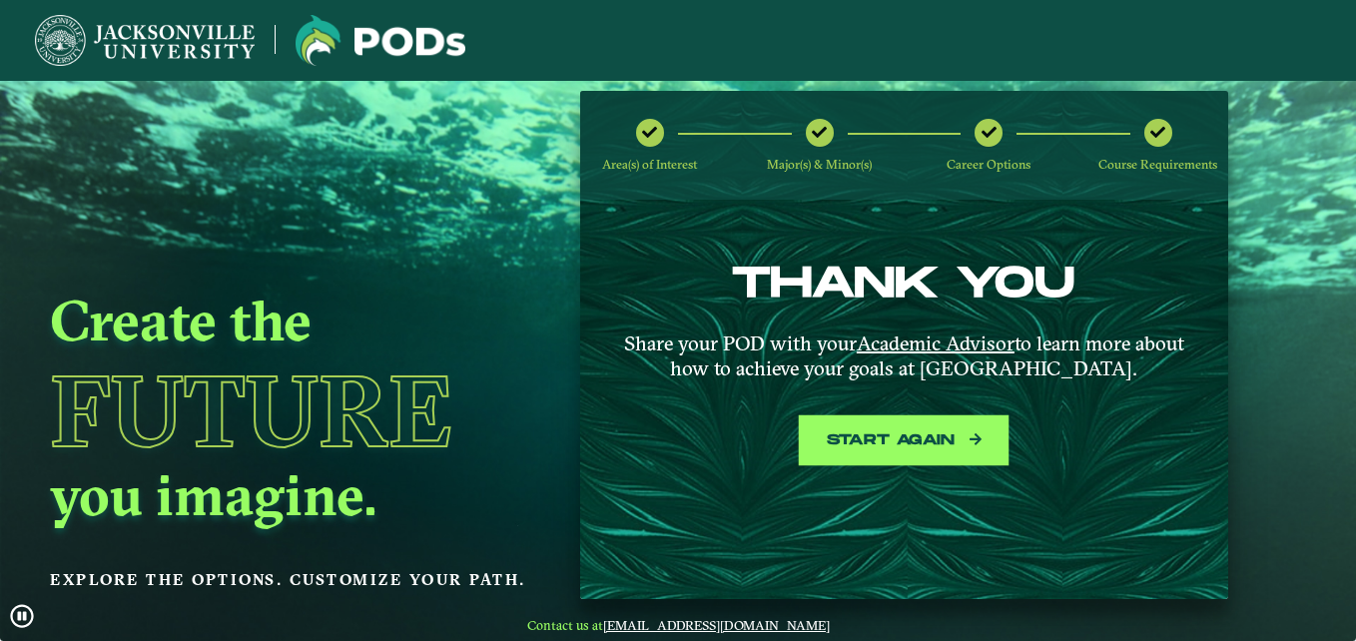
click at [902, 444] on button "Start again" at bounding box center [904, 440] width 200 height 41
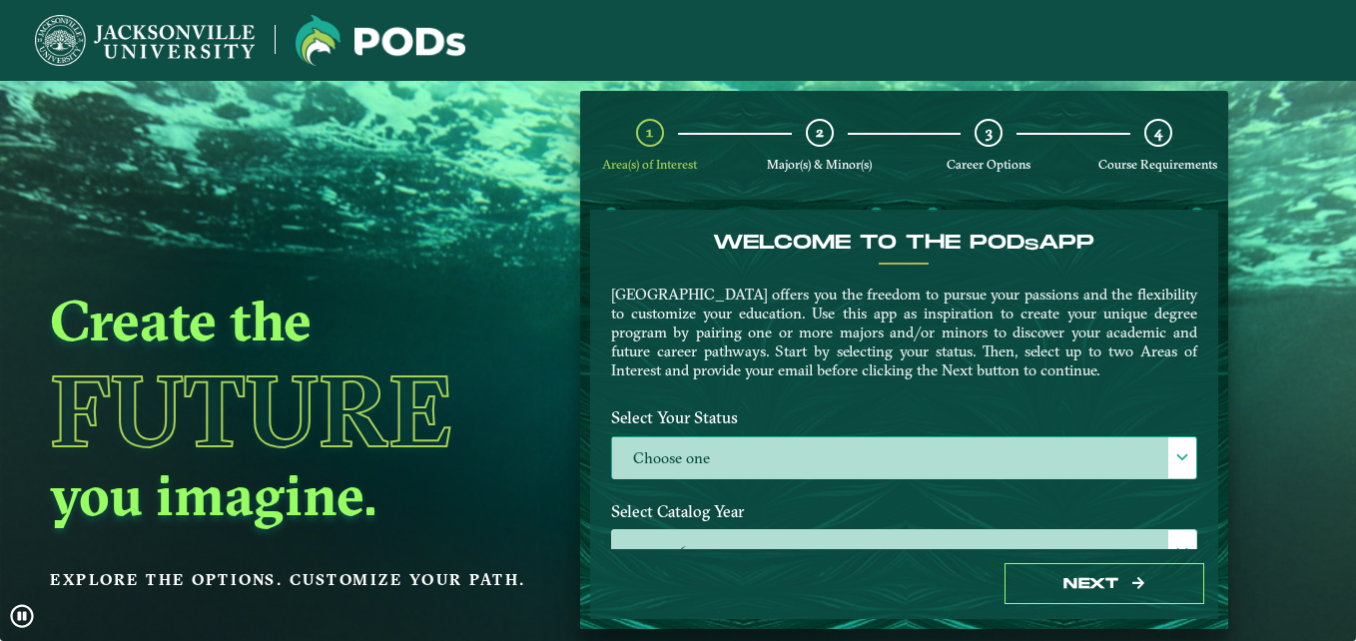
click at [842, 454] on label "Choose one" at bounding box center [904, 458] width 584 height 43
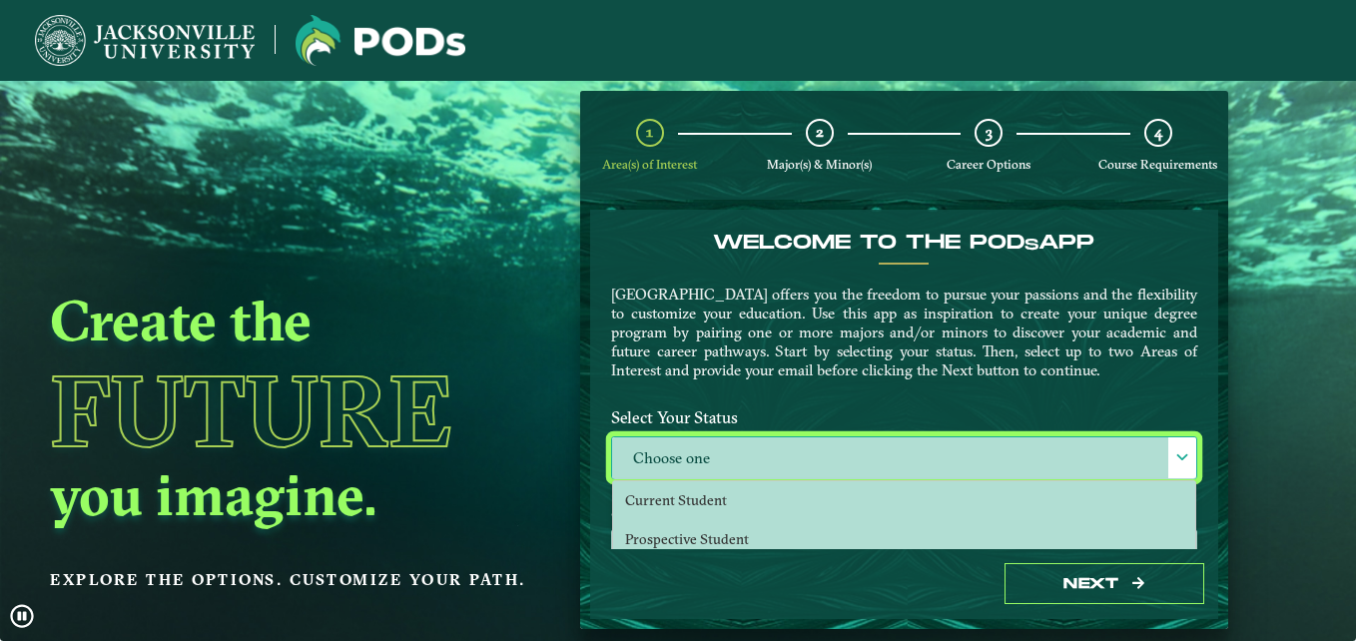
scroll to position [11, 92]
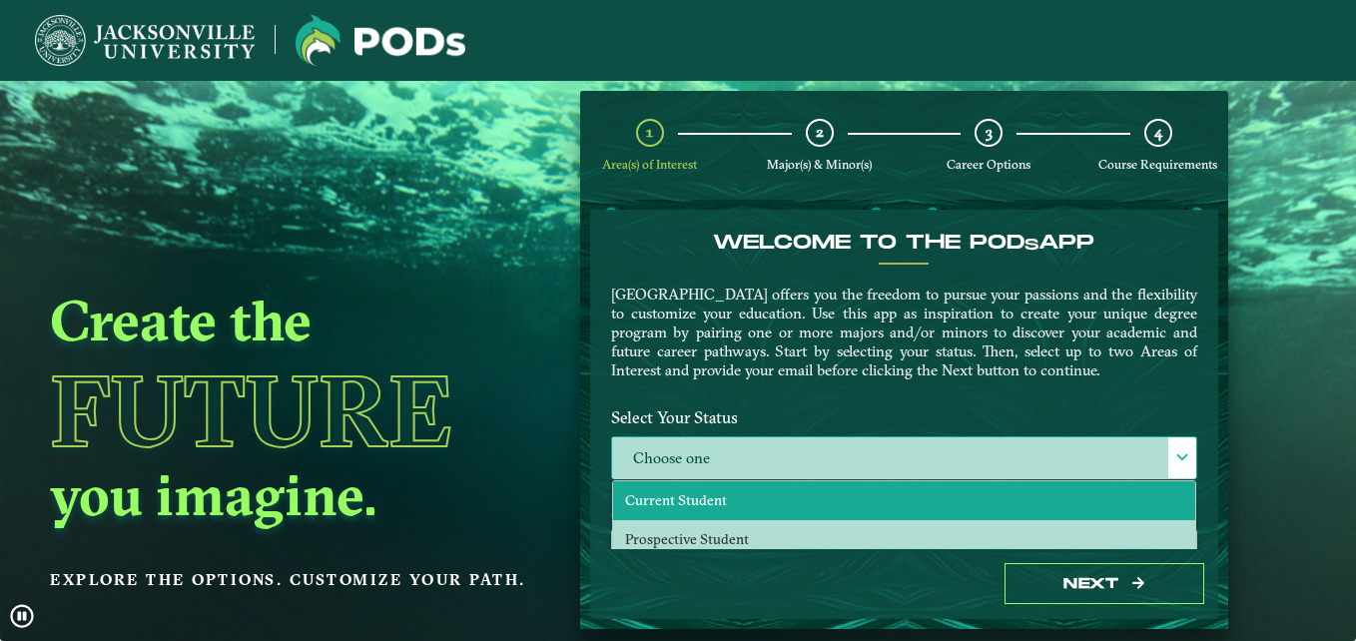
click at [817, 504] on li "Current Student" at bounding box center [904, 500] width 582 height 39
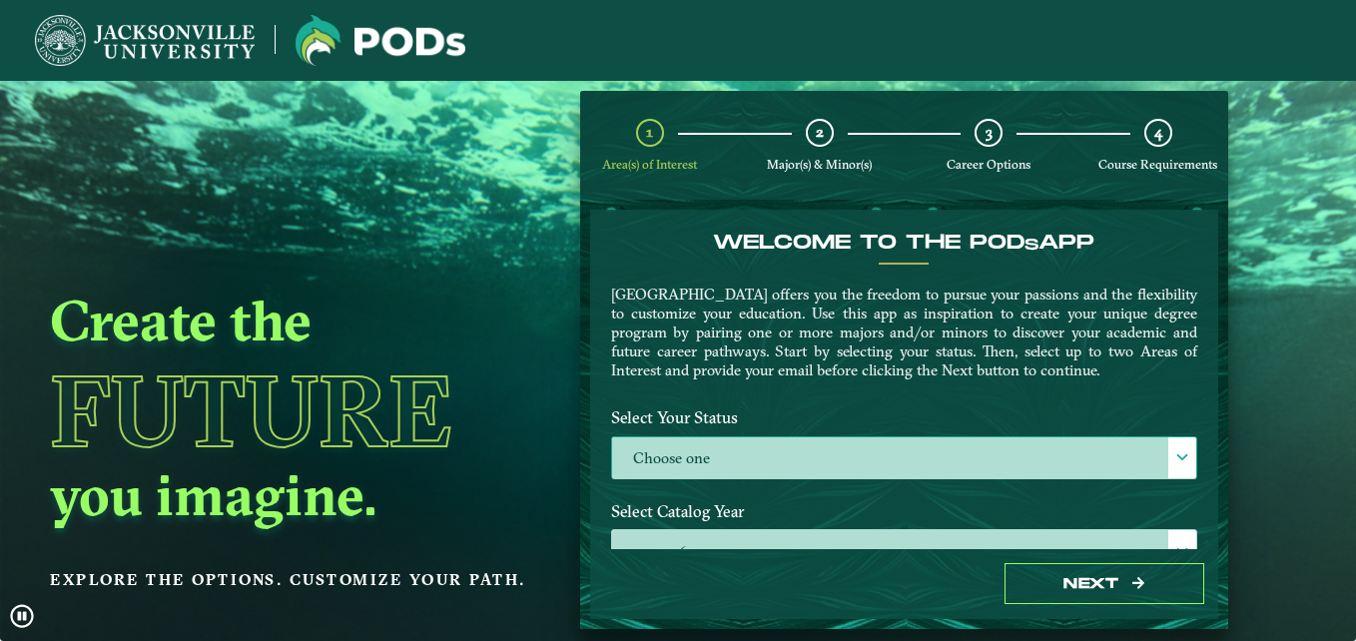
select select "[object Object]"
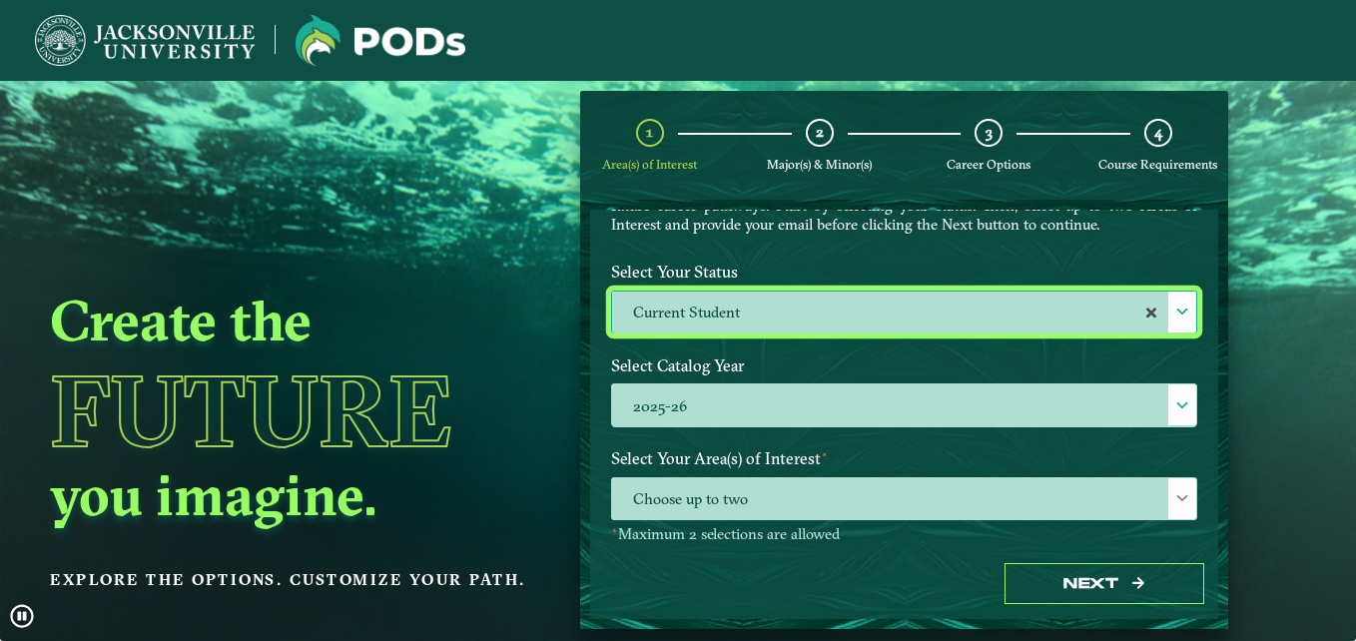
scroll to position [161, 0]
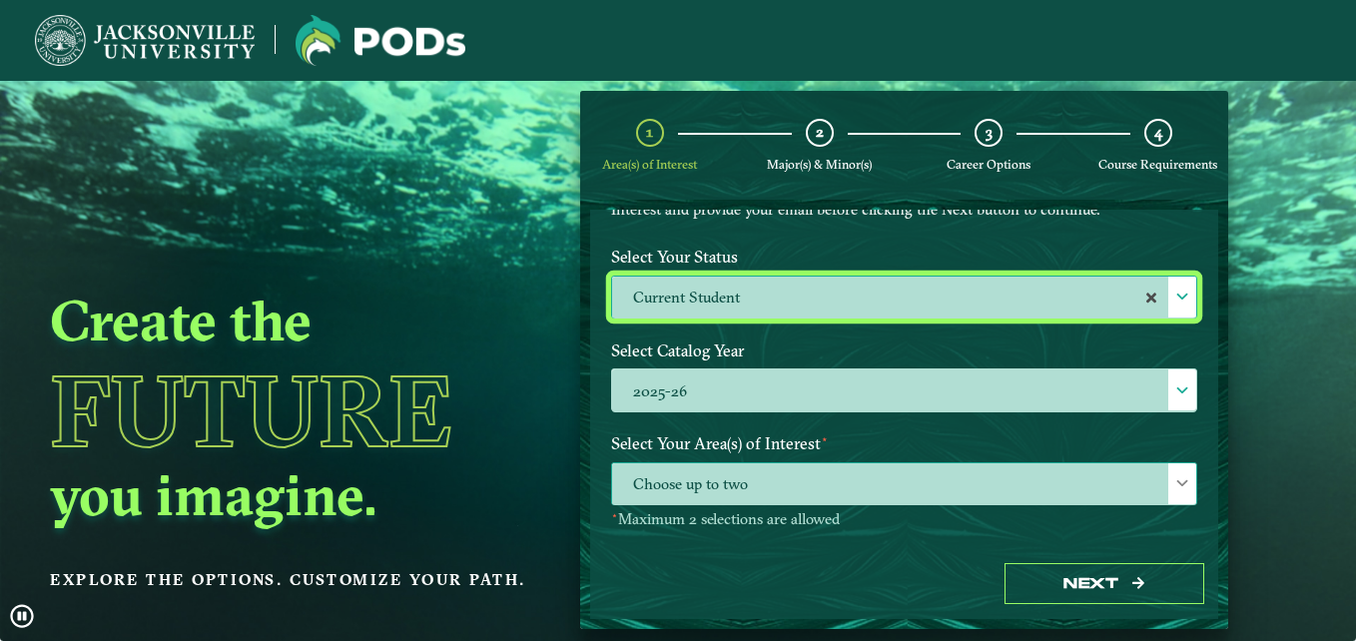
click at [856, 479] on span "Choose up to two" at bounding box center [904, 484] width 584 height 43
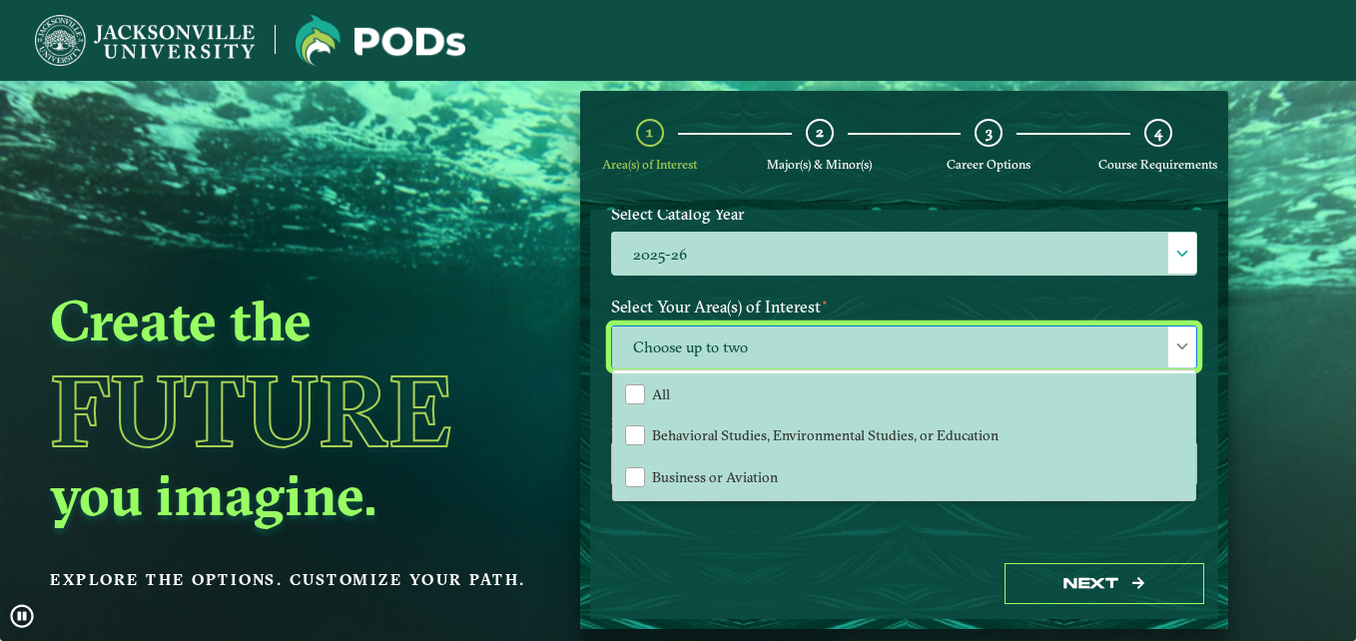
scroll to position [312, 0]
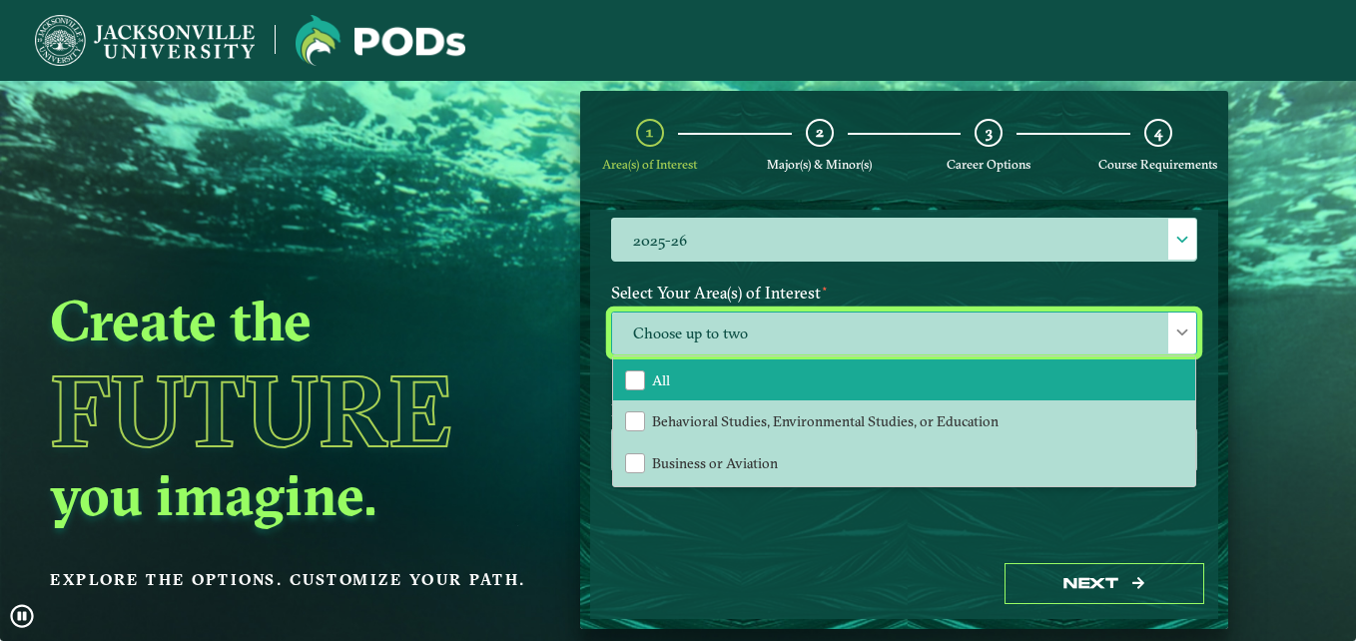
click at [735, 390] on li "All" at bounding box center [904, 381] width 582 height 42
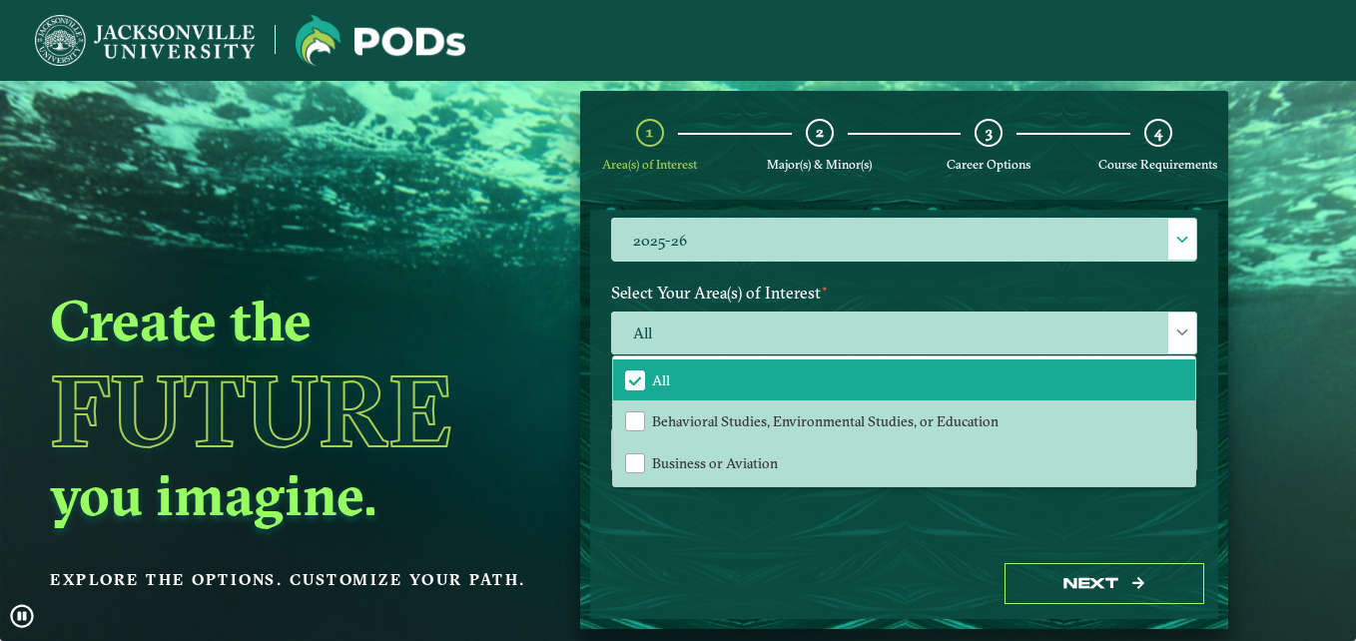
click at [890, 539] on div "Welcome to the POD s app Jacksonville University offers you the freedom to purs…" at bounding box center [904, 380] width 628 height 340
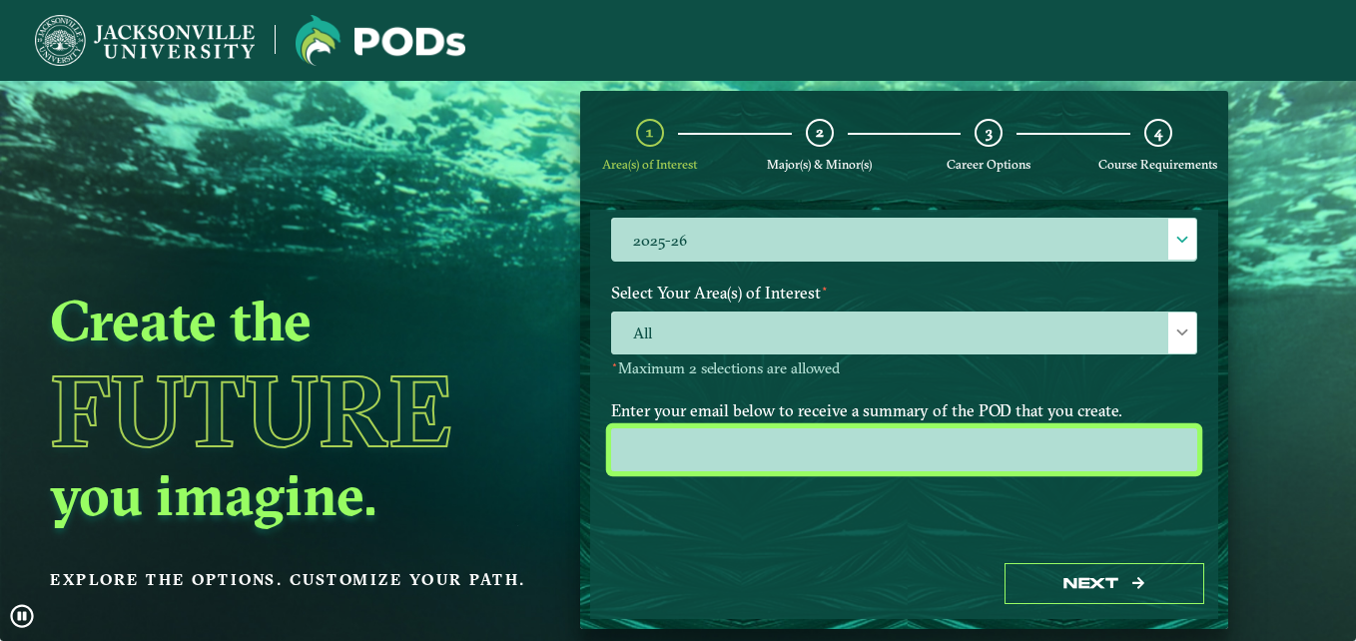
click at [817, 438] on input "email" at bounding box center [904, 449] width 586 height 43
type input "[EMAIL_ADDRESS][DOMAIN_NAME]"
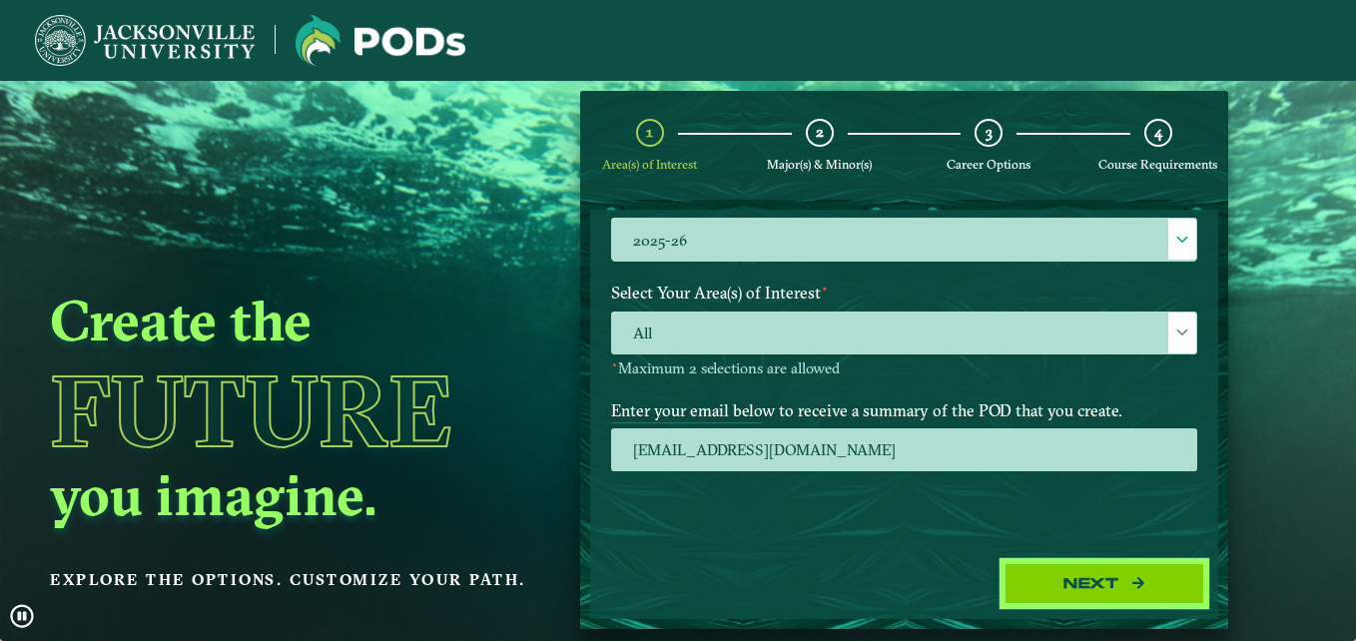
click at [1102, 581] on button "Next" at bounding box center [1105, 583] width 200 height 41
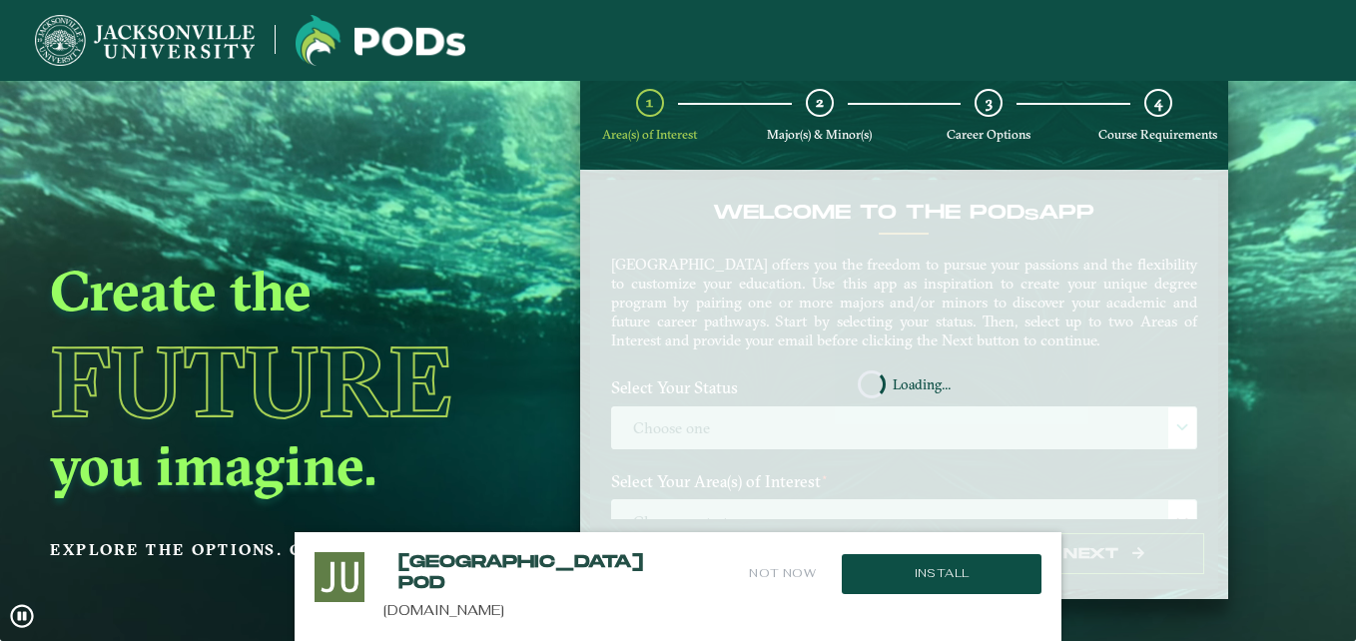
scroll to position [81, 0]
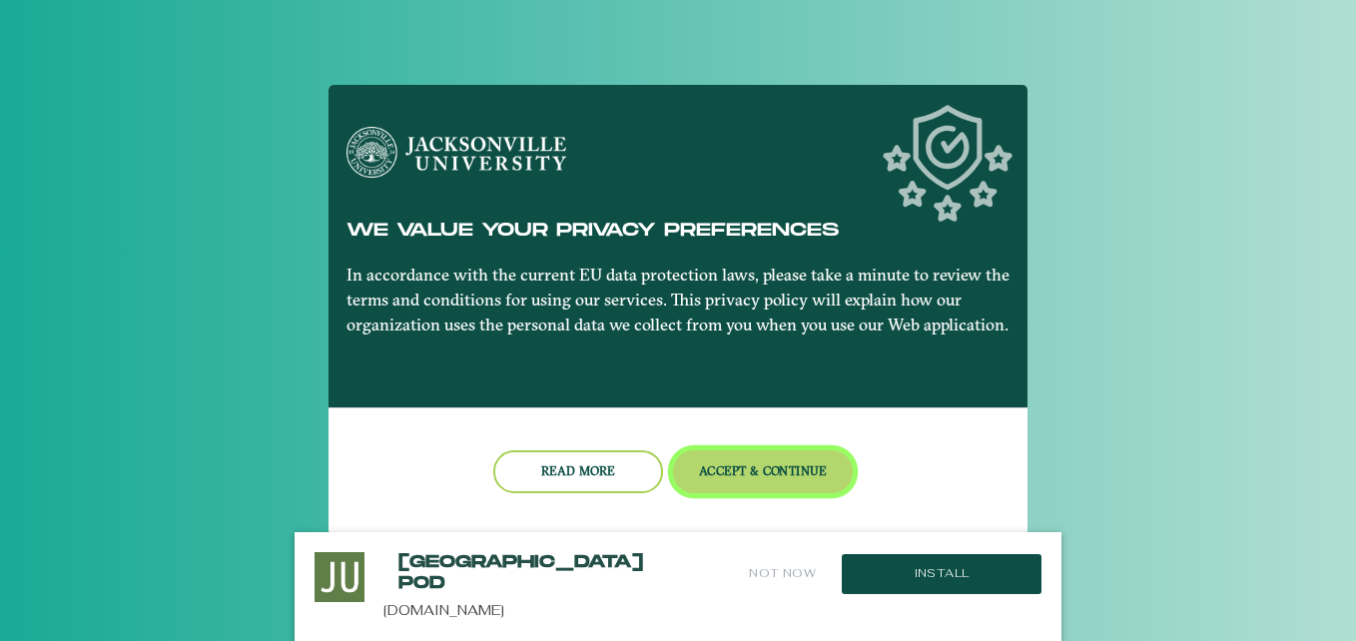
click at [800, 479] on button "Accept & Continue" at bounding box center [763, 471] width 181 height 43
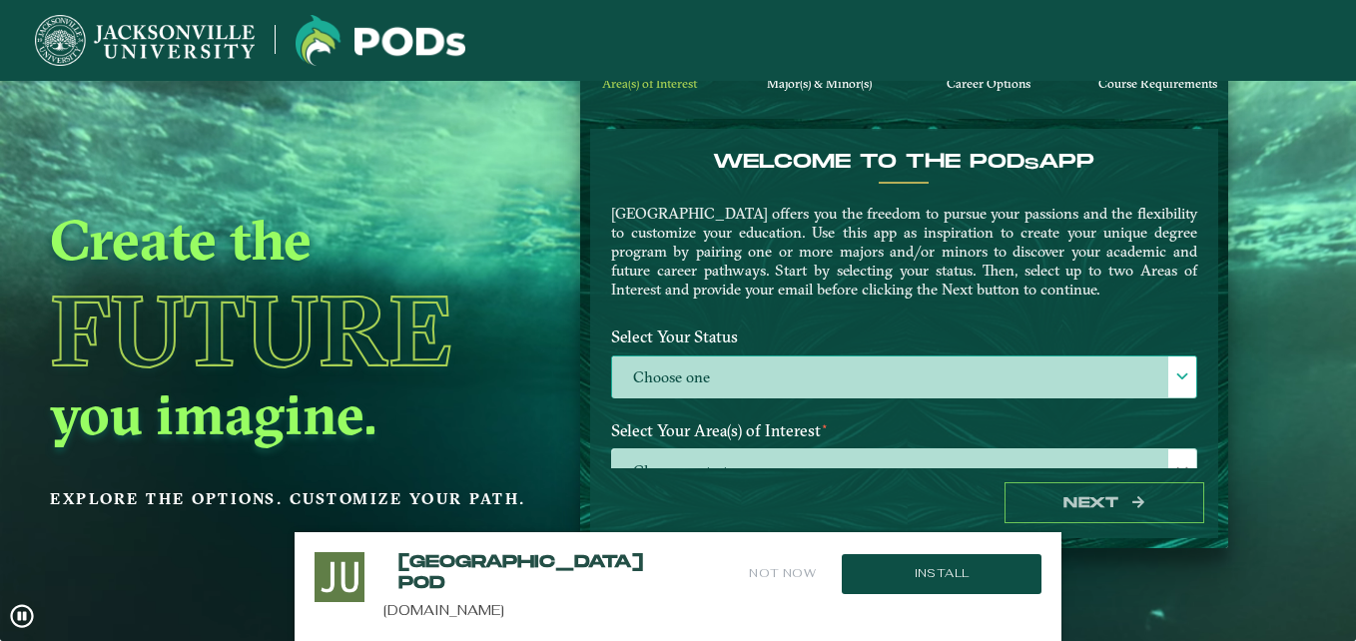
click at [843, 381] on label "Choose one" at bounding box center [904, 378] width 584 height 43
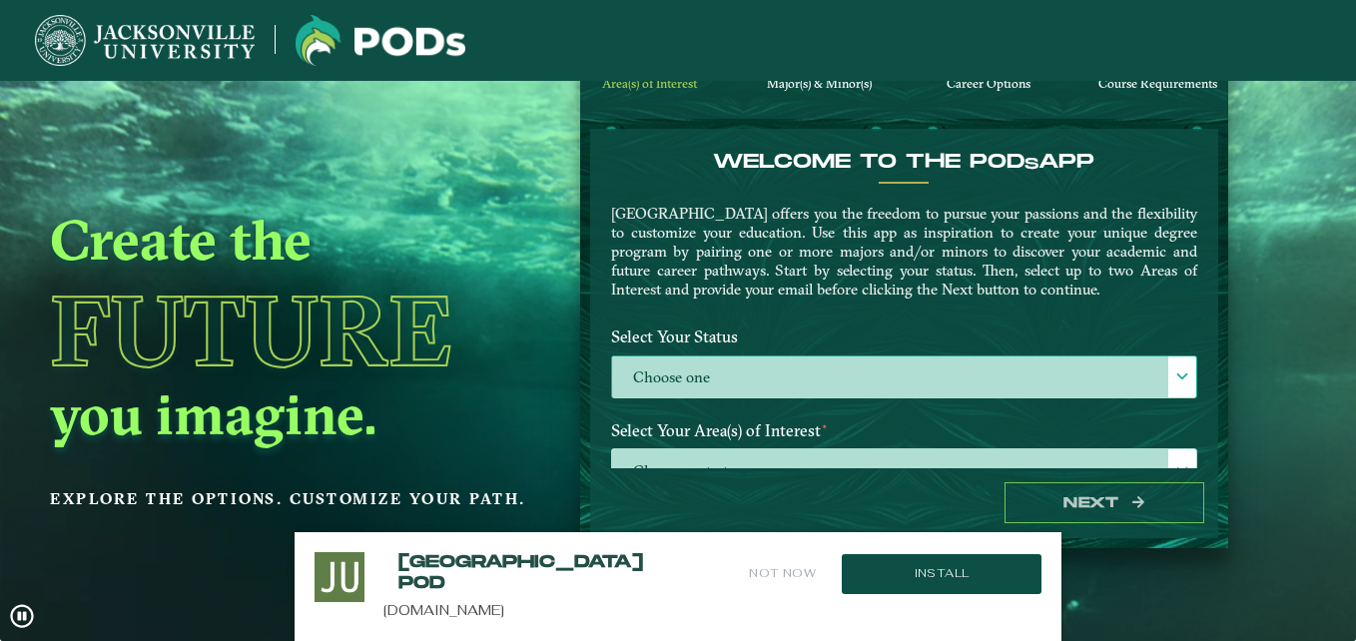
scroll to position [11, 92]
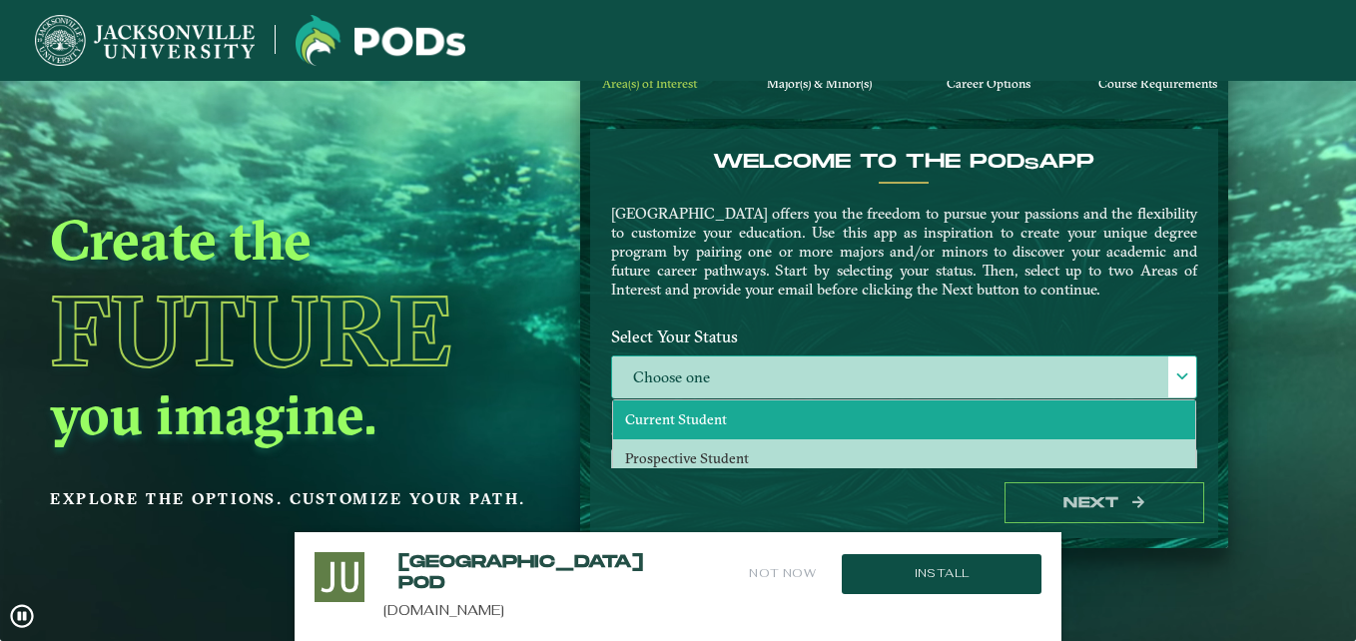
click at [828, 423] on li "Current Student" at bounding box center [904, 419] width 582 height 39
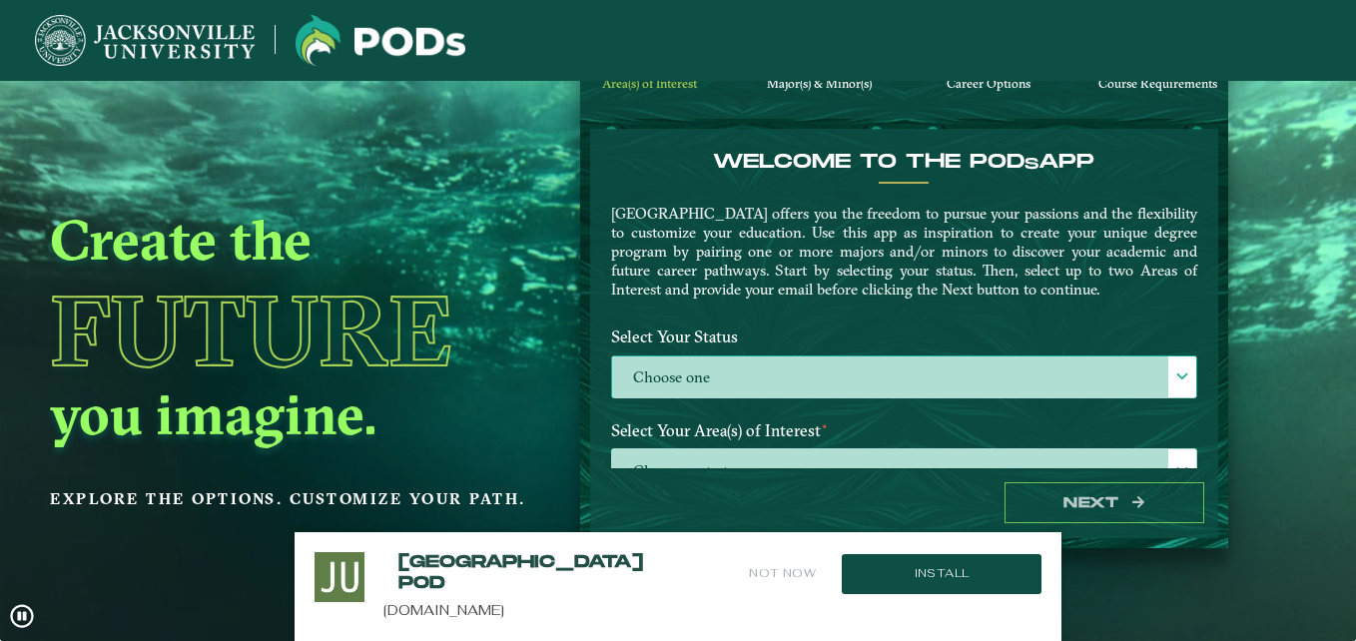
select select "[object Object]"
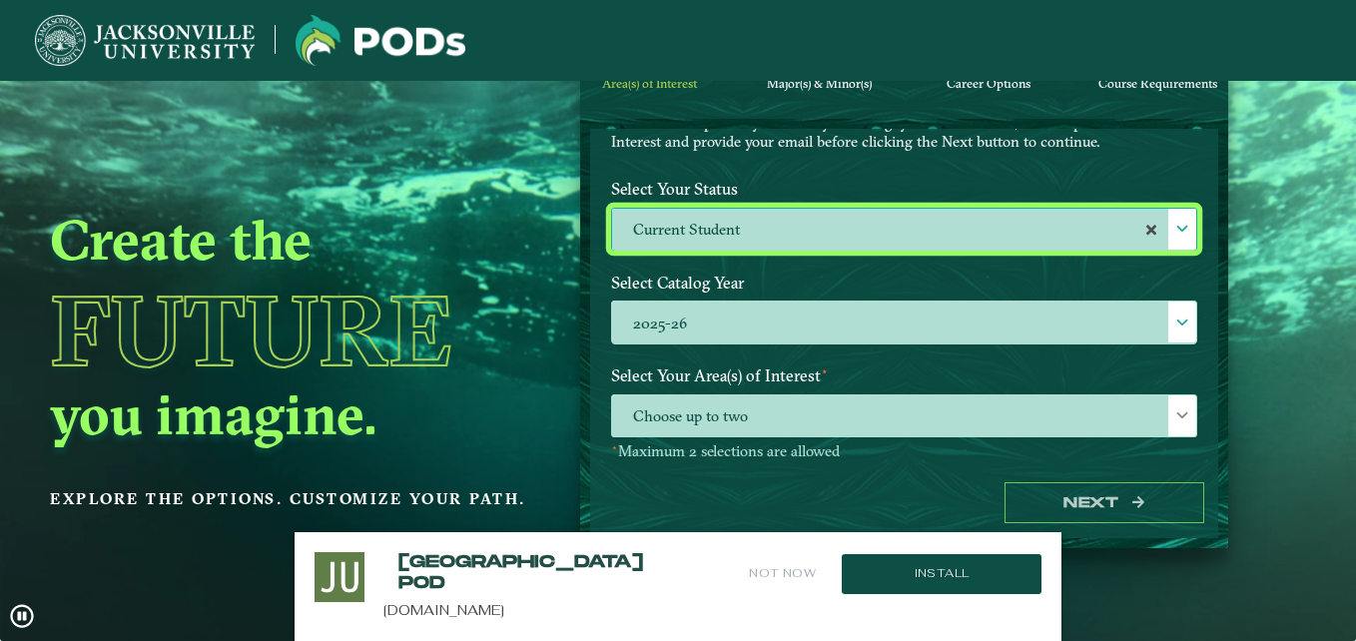
scroll to position [166, 0]
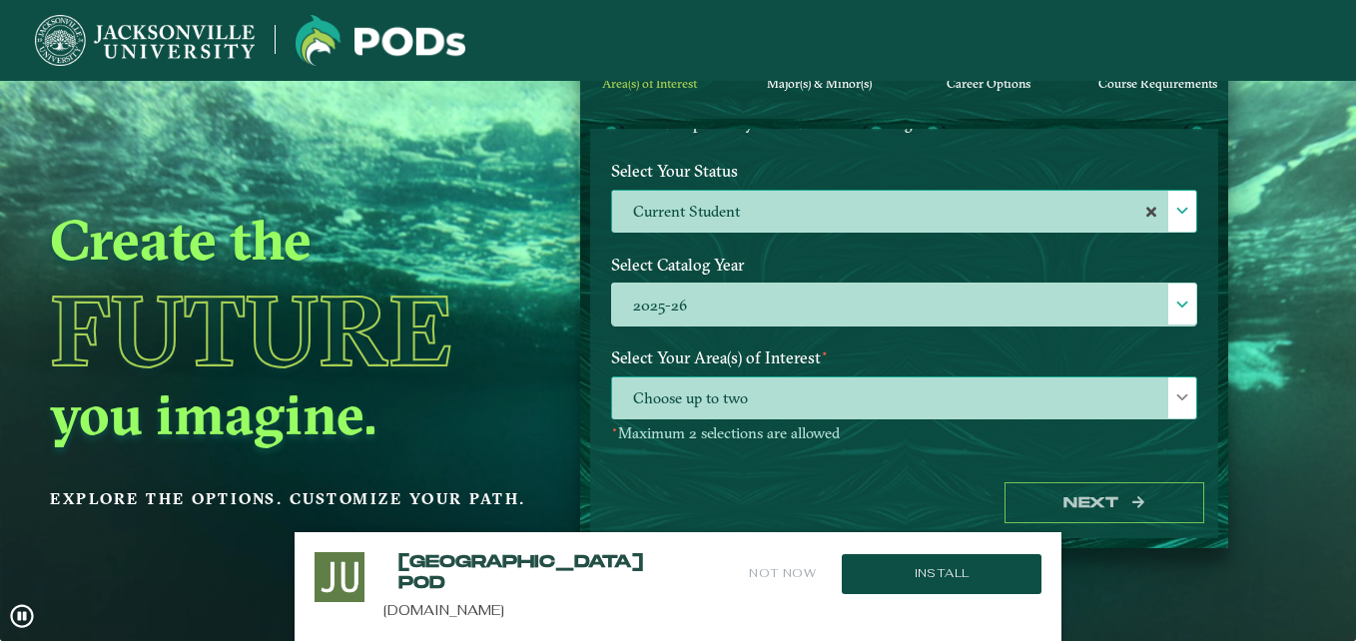
click at [824, 395] on span "Choose up to two" at bounding box center [904, 398] width 584 height 43
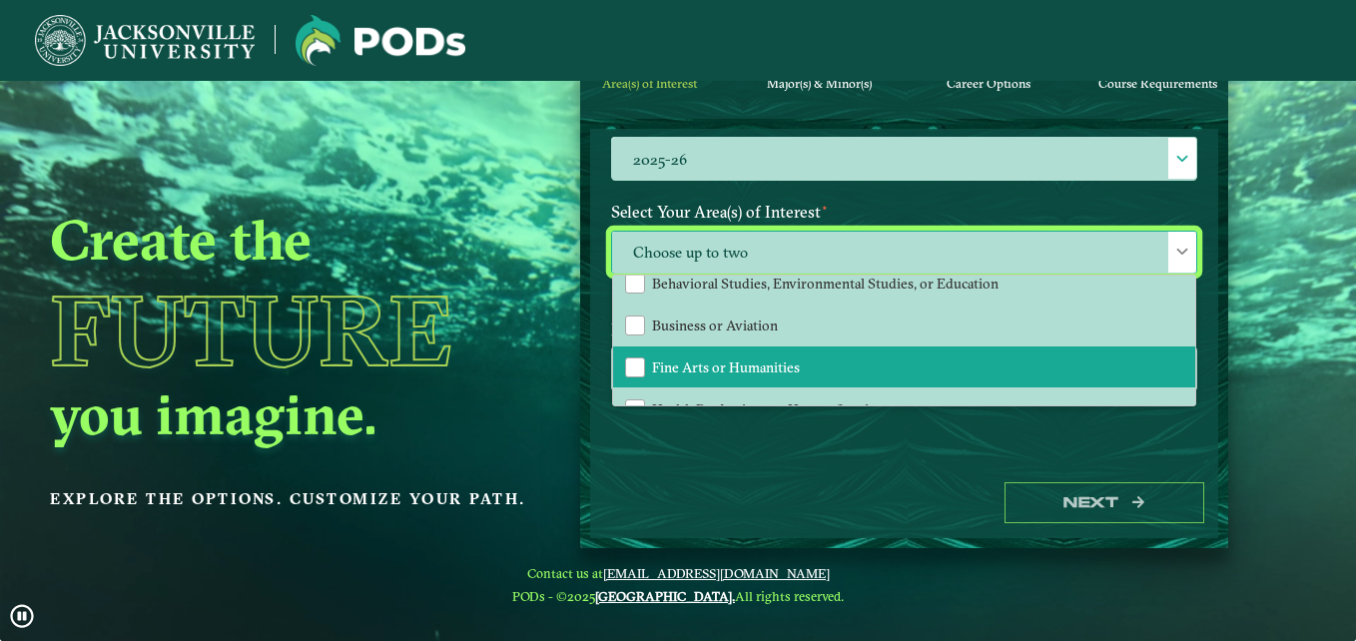
scroll to position [59, 0]
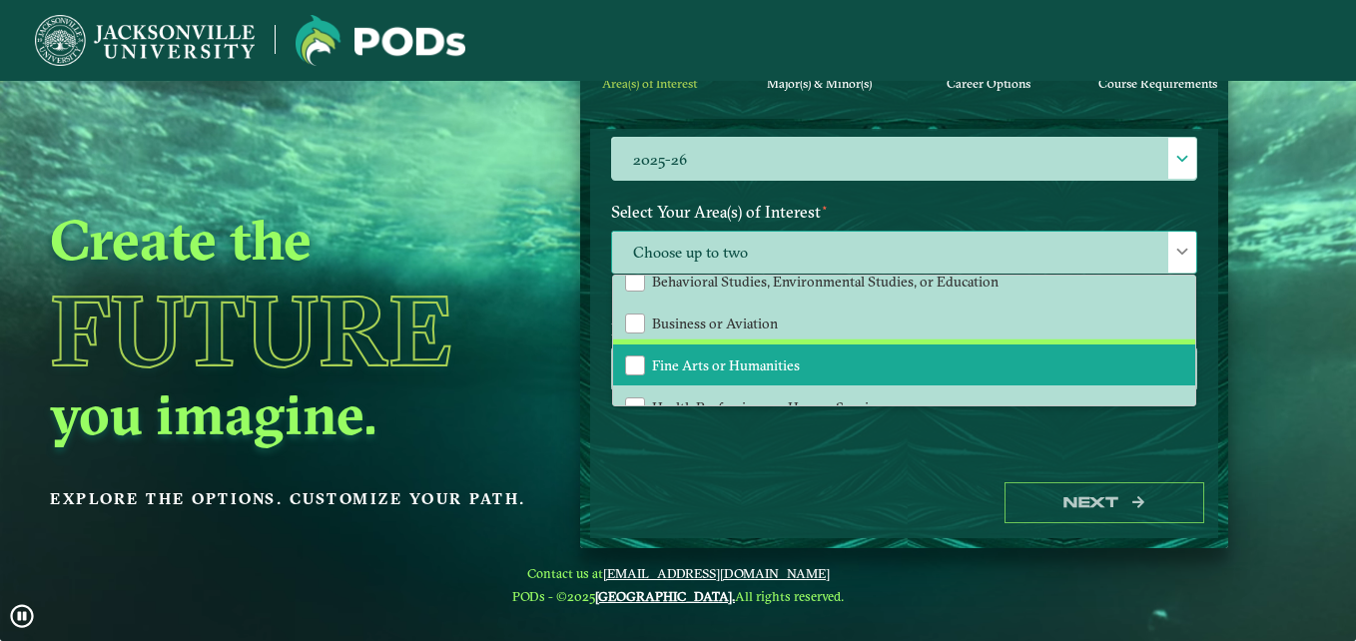
click at [811, 377] on li "Fine Arts or Humanities" at bounding box center [904, 366] width 582 height 42
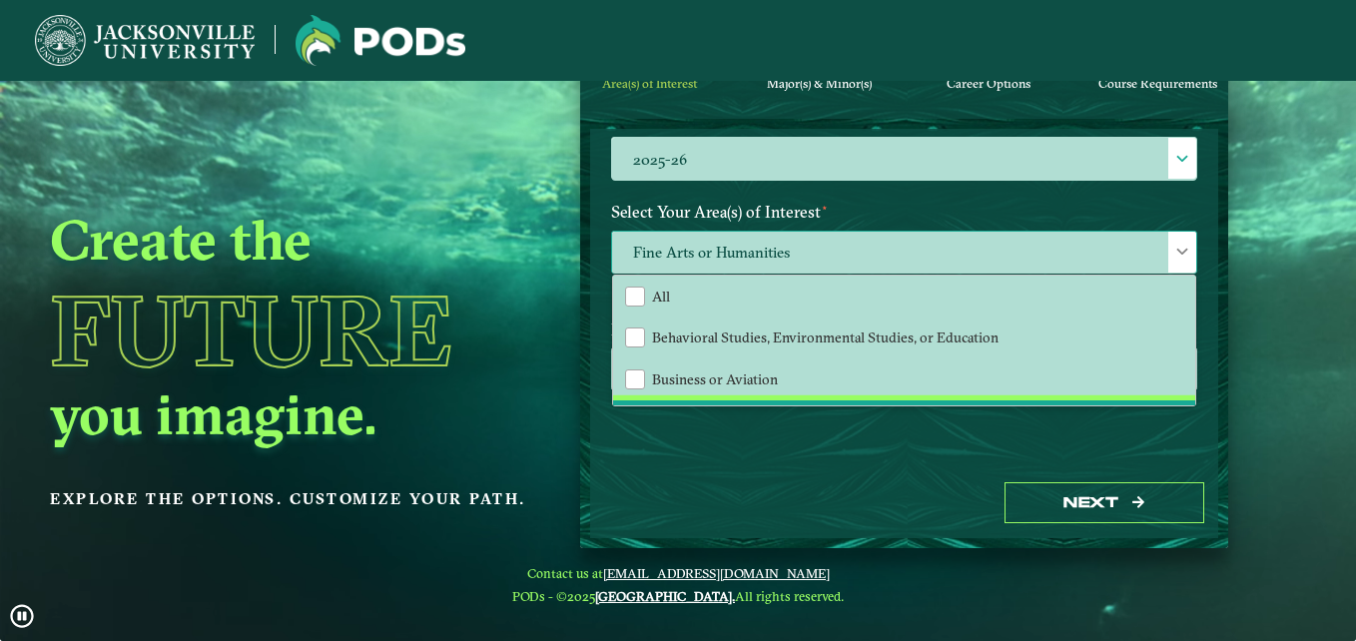
scroll to position [2, 0]
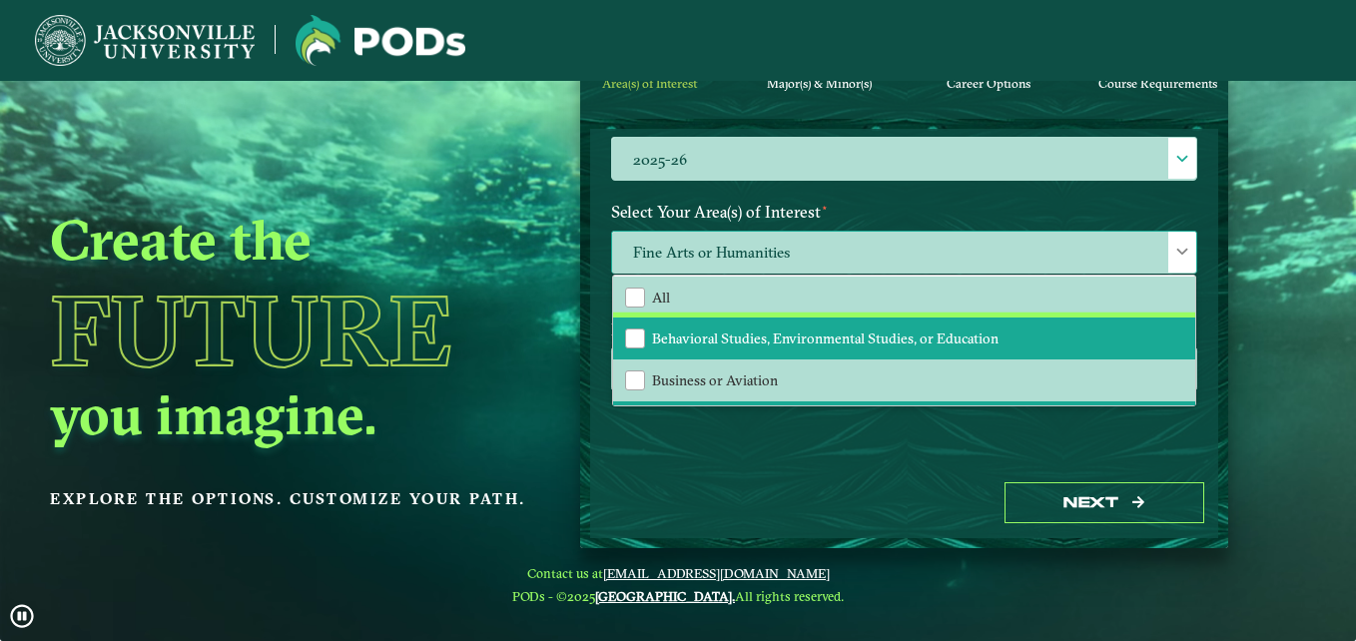
click at [802, 348] on span "Behavioral Studies, Environmental Studies, or Education" at bounding box center [825, 339] width 347 height 18
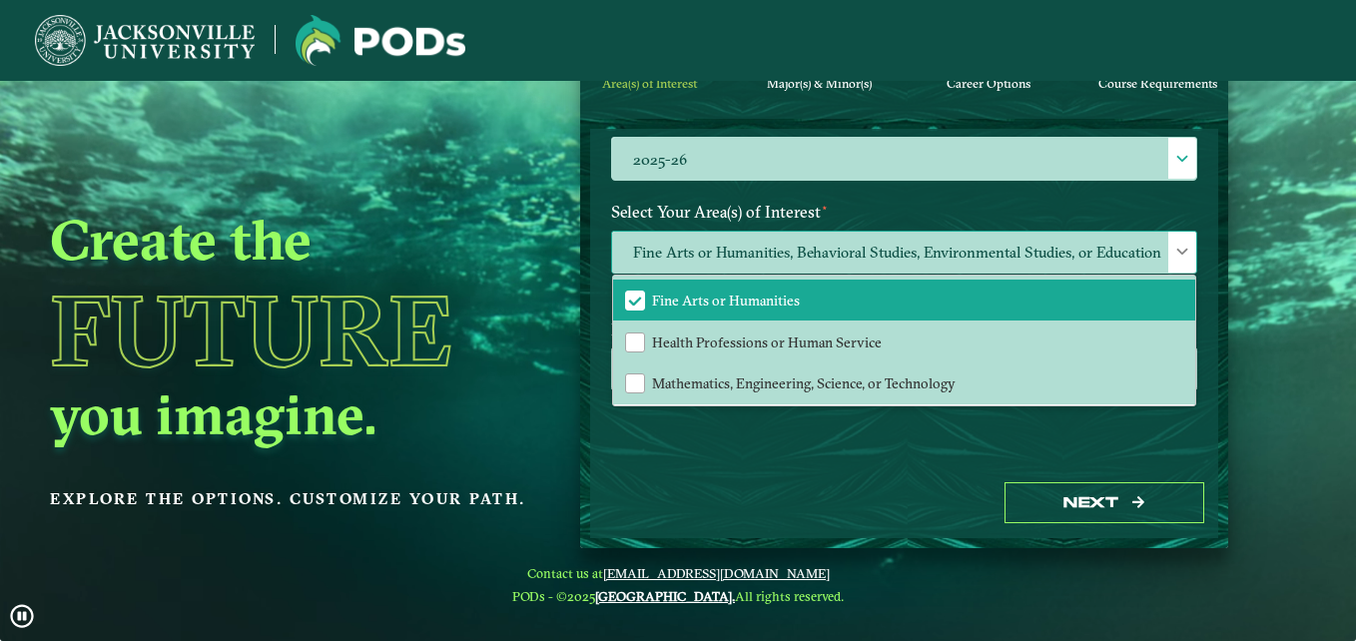
scroll to position [126, 0]
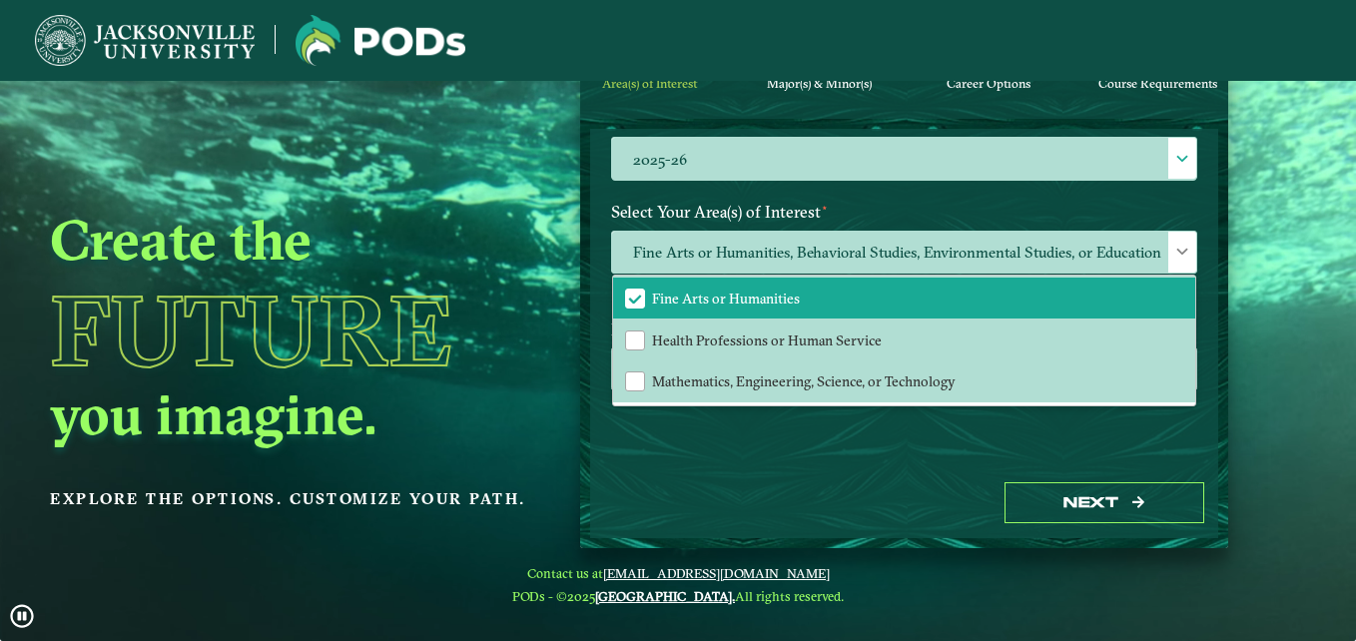
click at [873, 466] on div "Welcome to the POD s app [GEOGRAPHIC_DATA] offers you the freedom to pursue you…" at bounding box center [904, 299] width 628 height 340
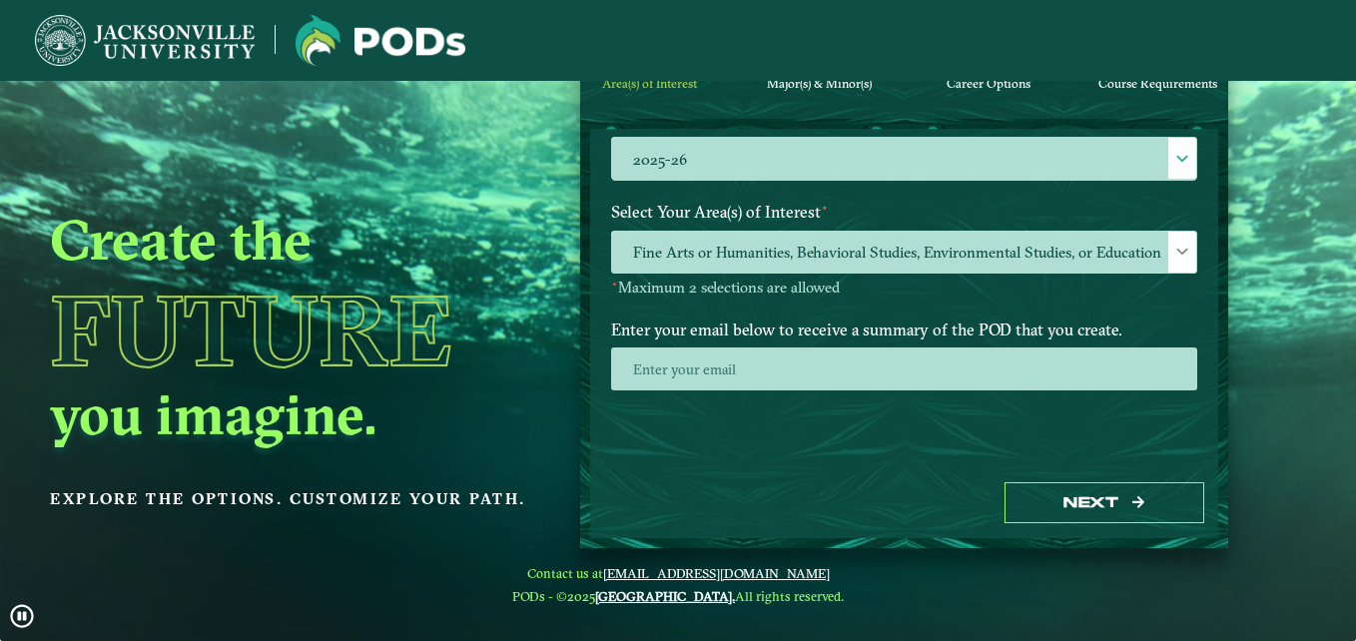
click at [888, 434] on div "Welcome to the POD s app [GEOGRAPHIC_DATA] offers you the freedom to pursue you…" at bounding box center [904, 299] width 628 height 340
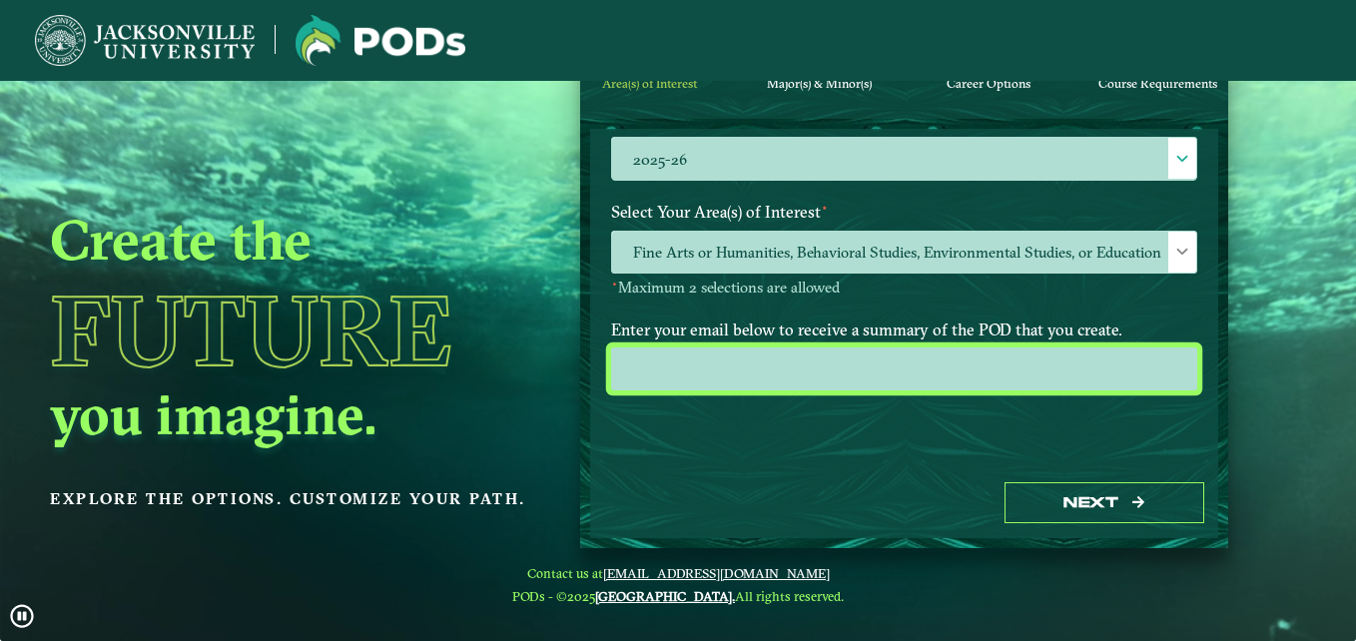
click at [871, 375] on input "email" at bounding box center [904, 369] width 586 height 43
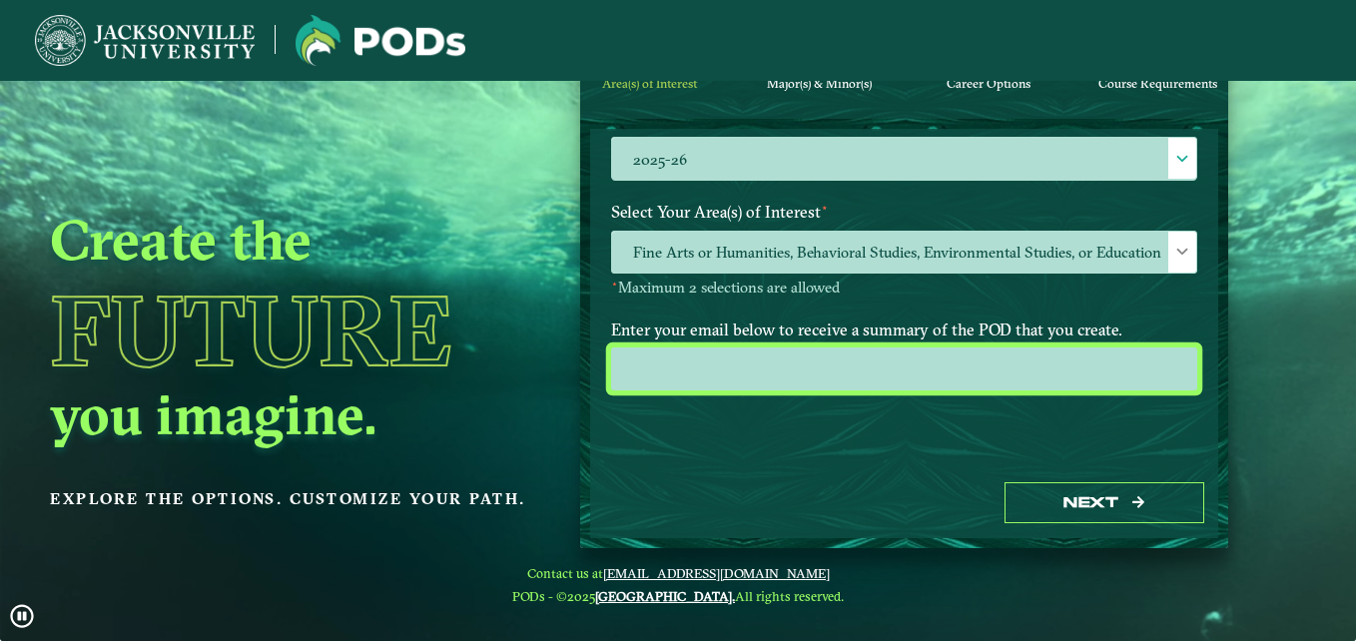
type input "[EMAIL_ADDRESS][DOMAIN_NAME]"
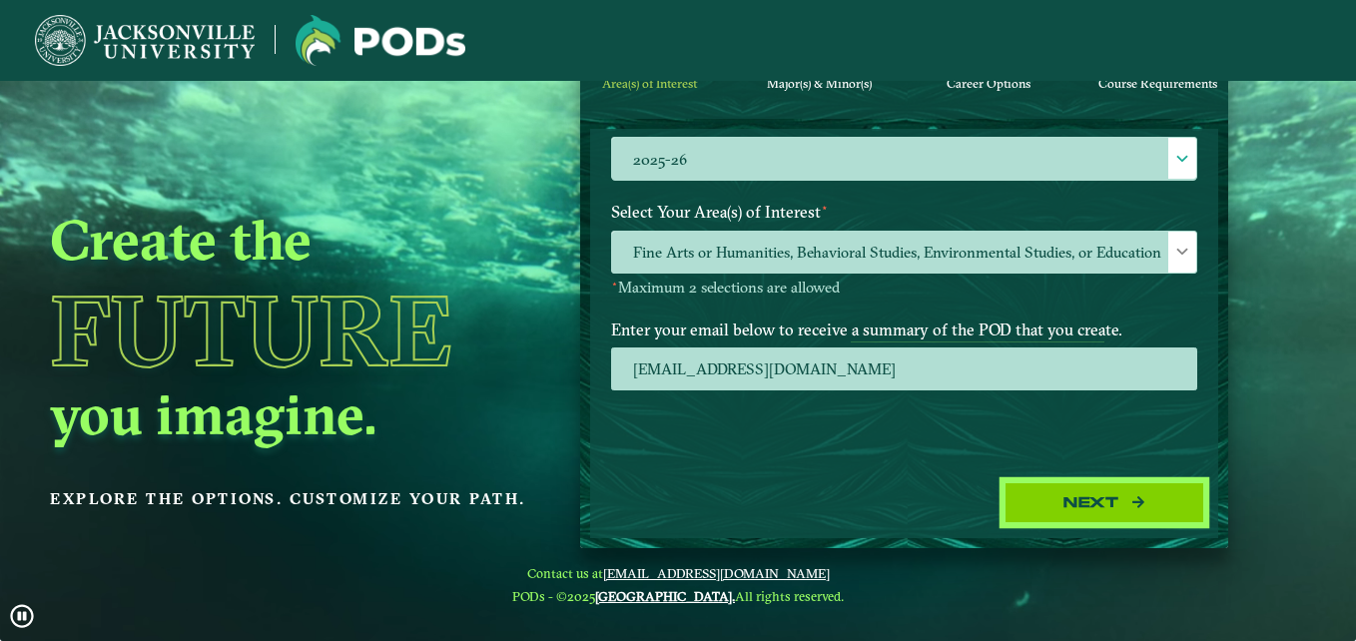
click at [1063, 514] on button "Next" at bounding box center [1105, 502] width 200 height 41
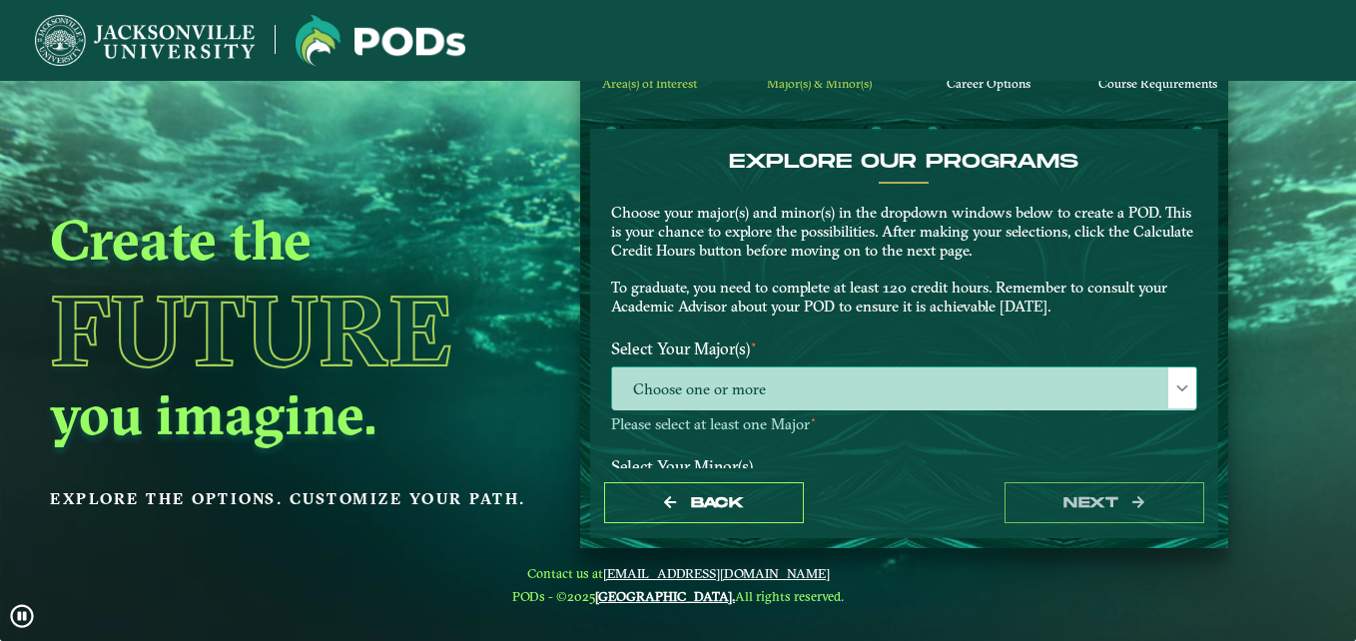
click at [930, 404] on span "Choose one or more" at bounding box center [904, 388] width 584 height 43
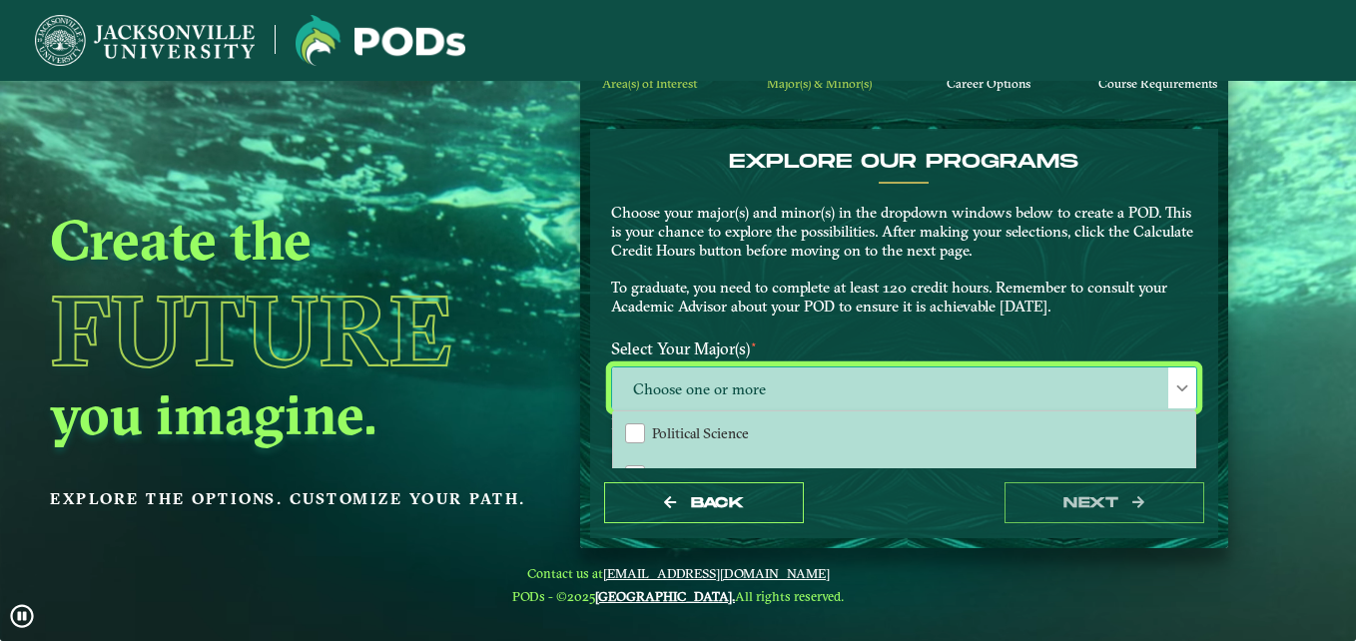
scroll to position [544, 0]
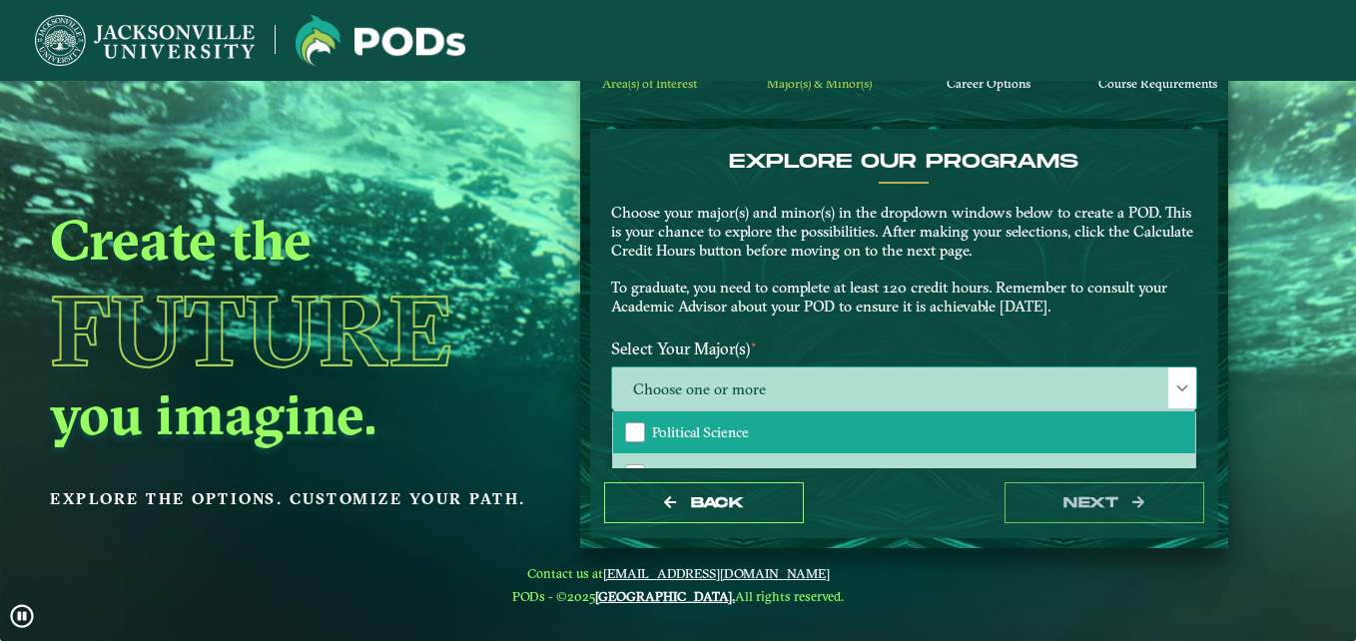
click at [926, 422] on li "Political Science" at bounding box center [904, 432] width 582 height 42
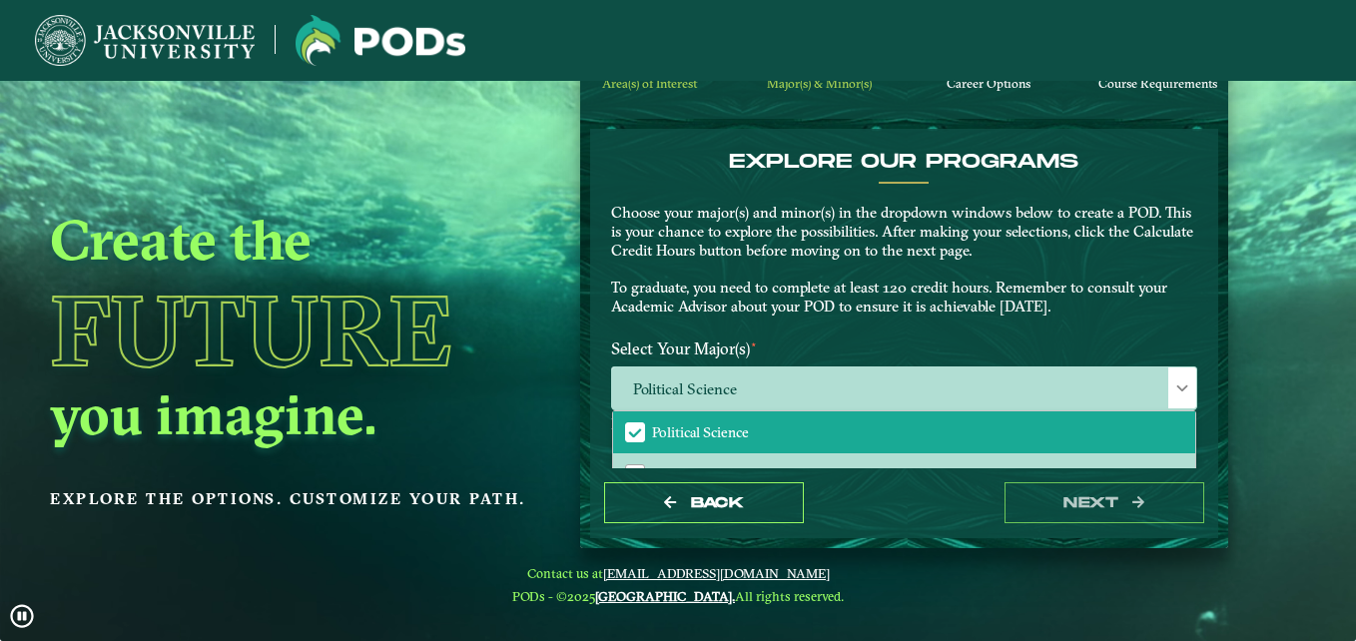
click at [891, 326] on div "EXPLORE OUR PROGRAMS Choose your major(s) and minor(s) in the dropdown windows …" at bounding box center [904, 240] width 616 height 181
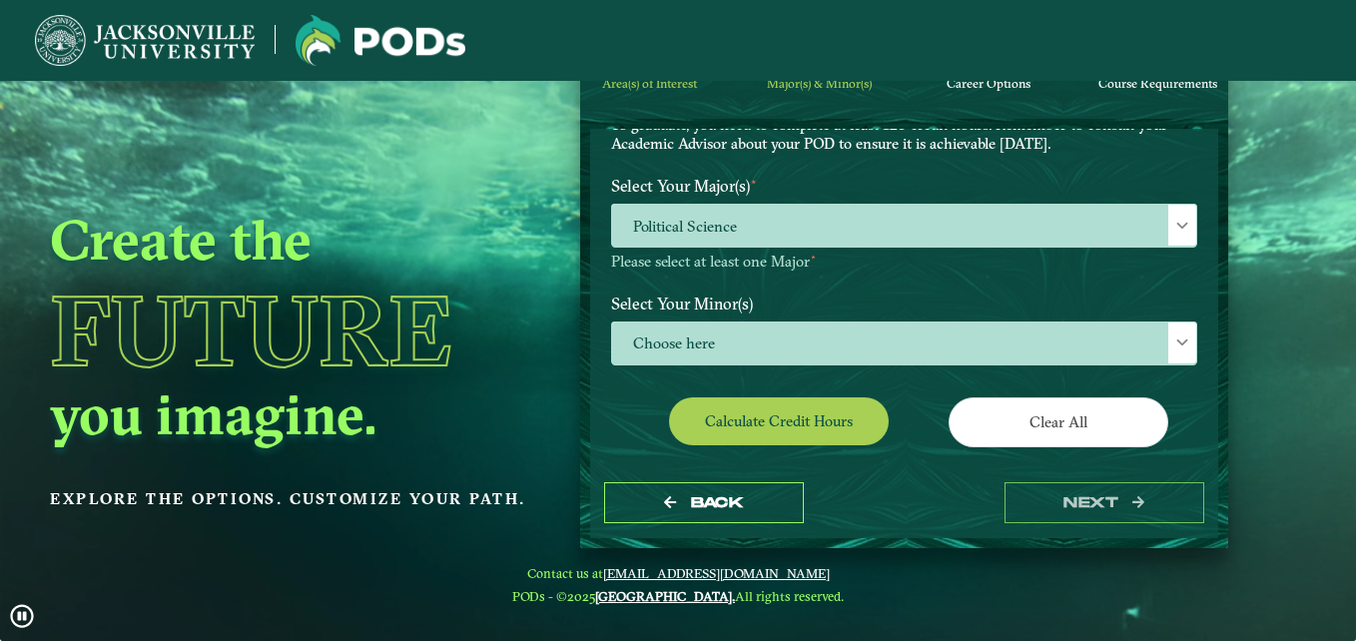
scroll to position [165, 0]
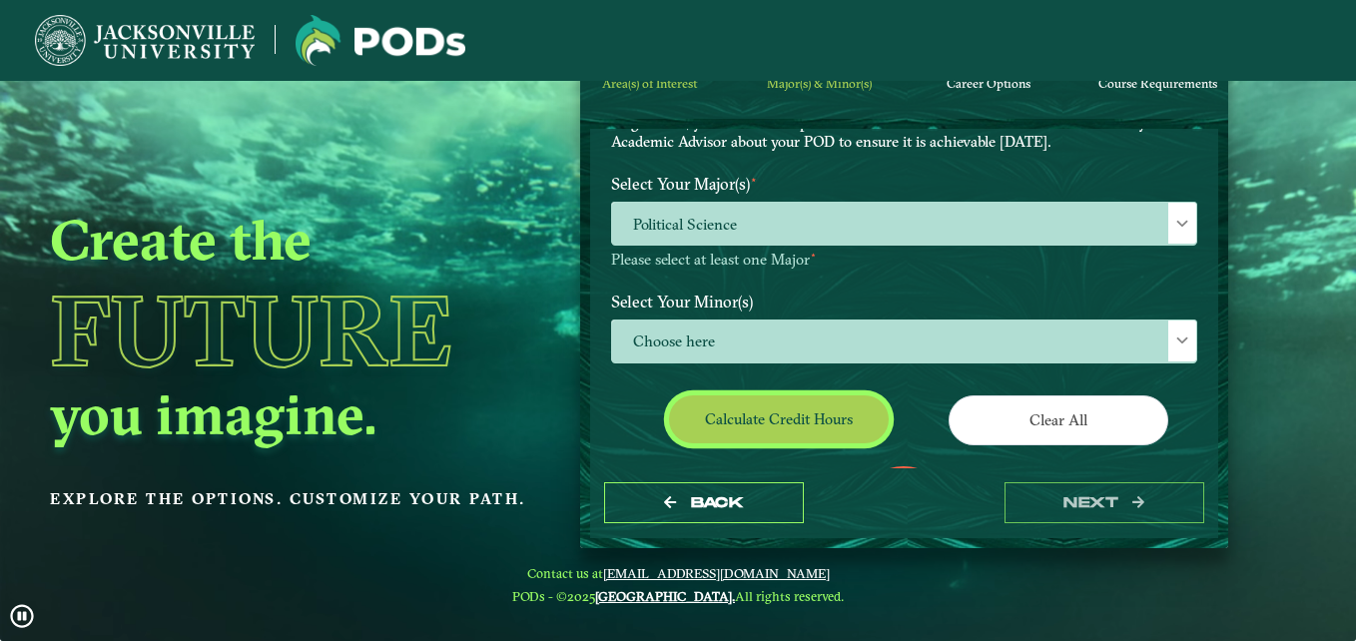
click at [819, 413] on button "Calculate credit hours" at bounding box center [779, 418] width 220 height 47
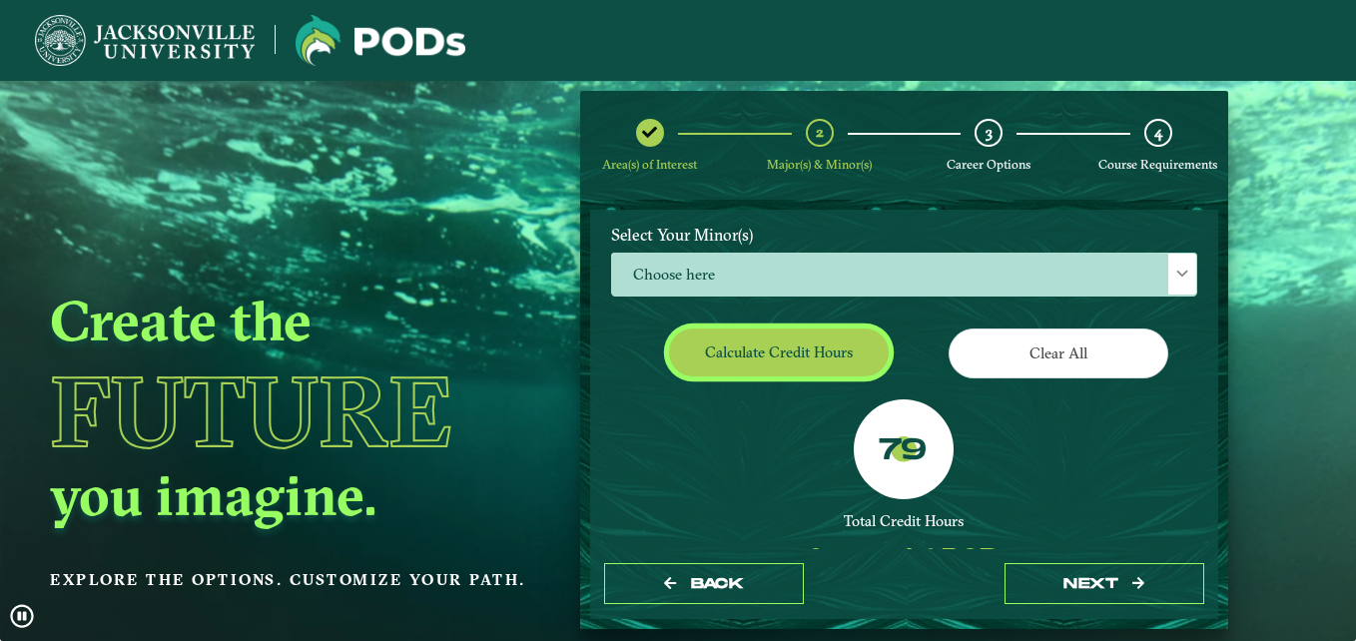
scroll to position [317, 0]
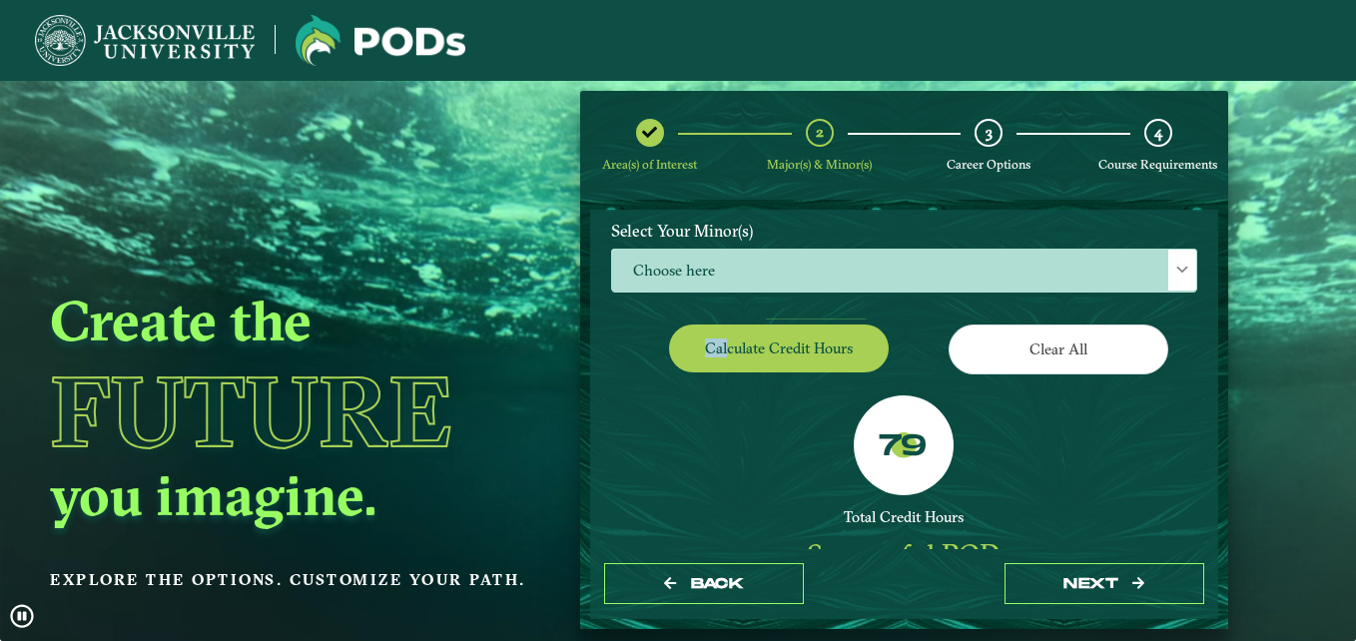
drag, startPoint x: 776, startPoint y: 249, endPoint x: 646, endPoint y: 491, distance: 275.2
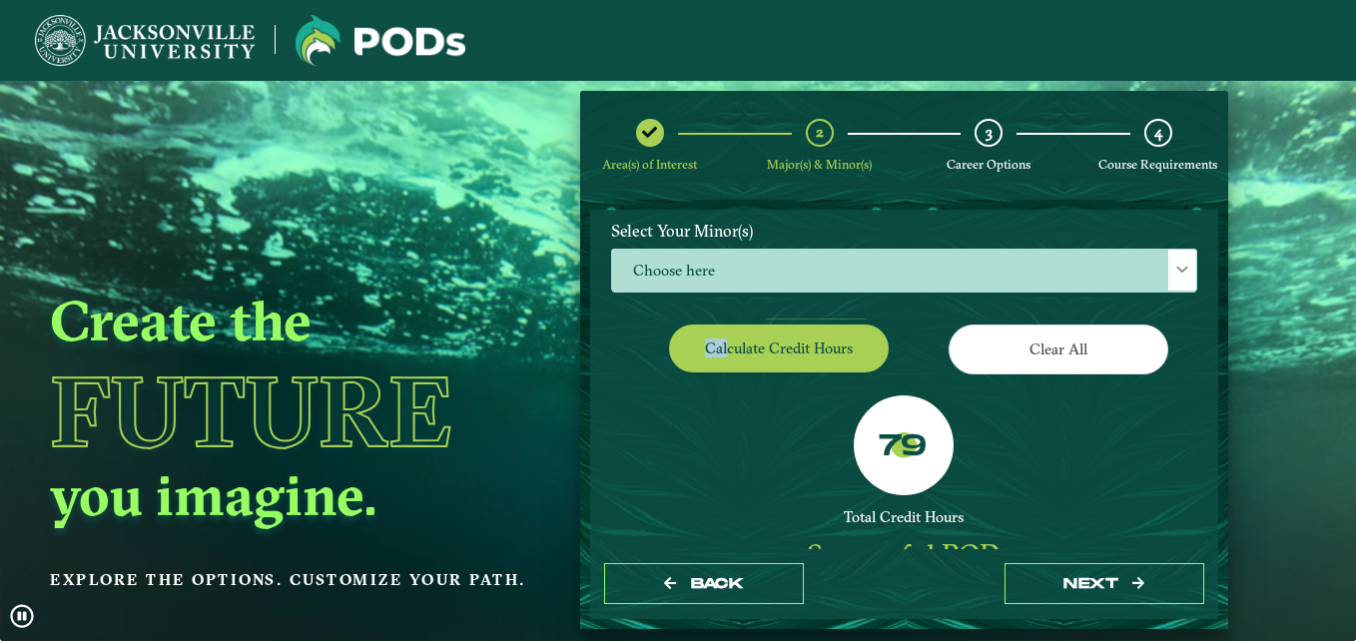
click at [646, 491] on div "EXPLORE OUR PROGRAMS Choose your major(s) and minor(s) in the dropdown windows …" at bounding box center [904, 313] width 586 height 798
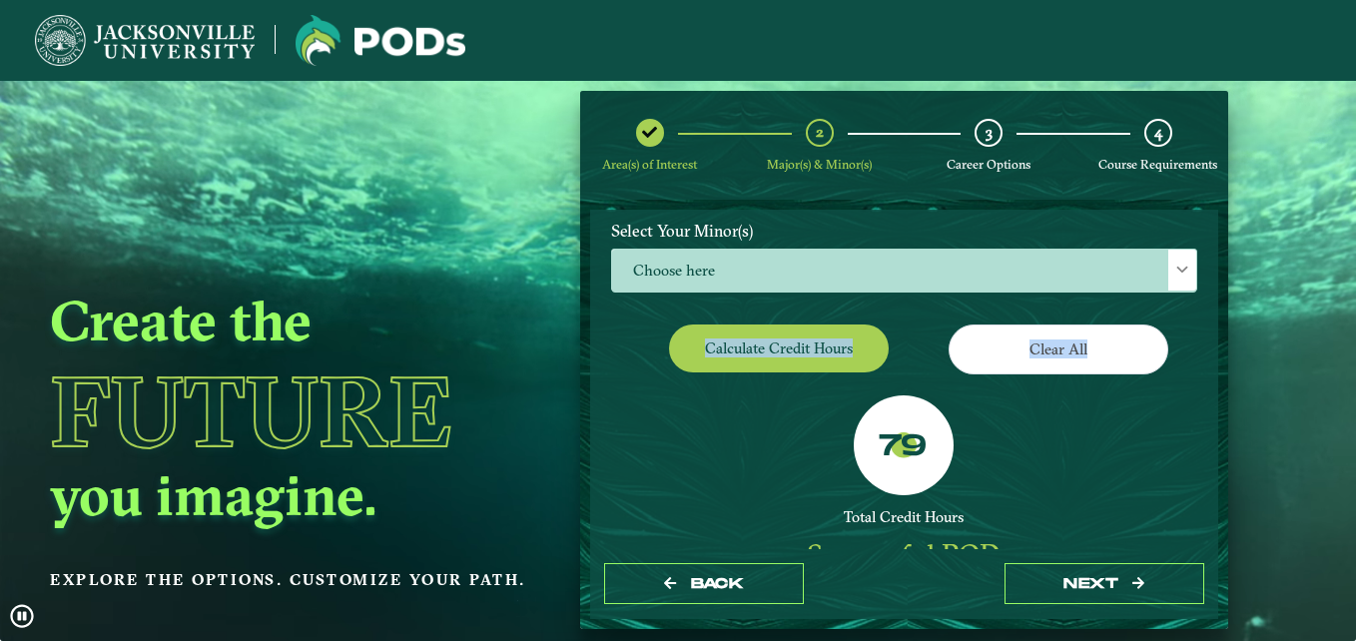
click at [770, 413] on div "79 Total Credit Hours Successful POD This looks like a successful POD! However,…" at bounding box center [904, 554] width 616 height 318
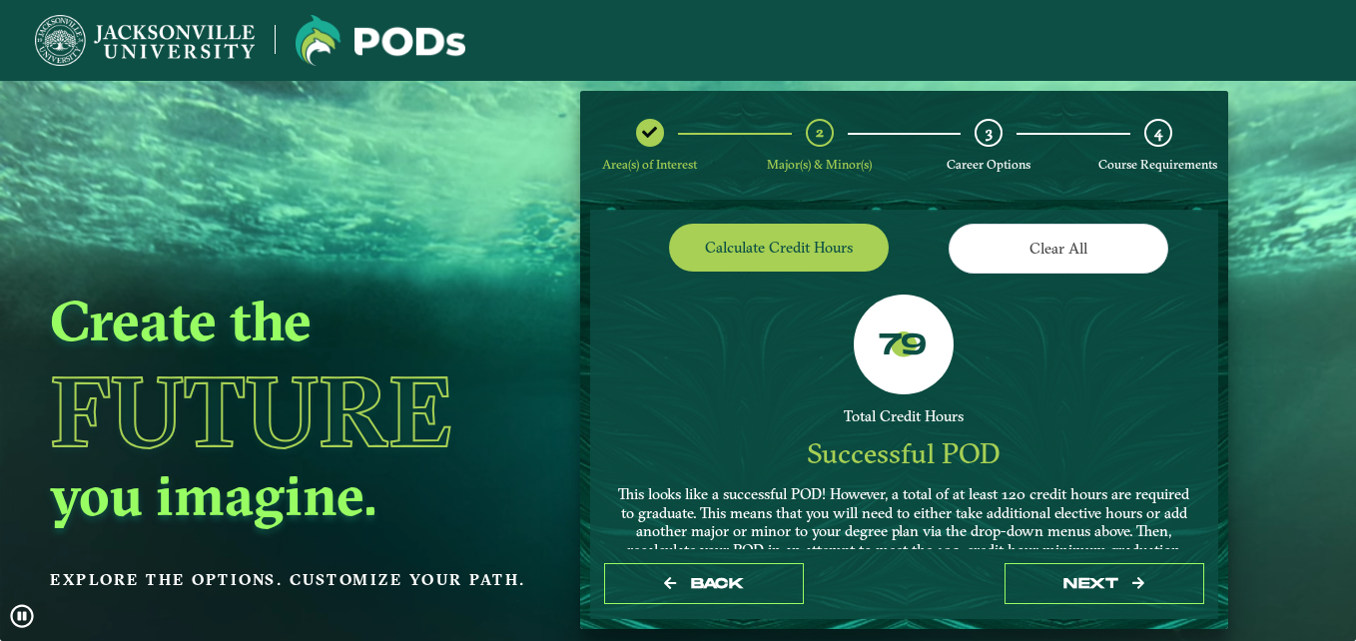
scroll to position [529, 0]
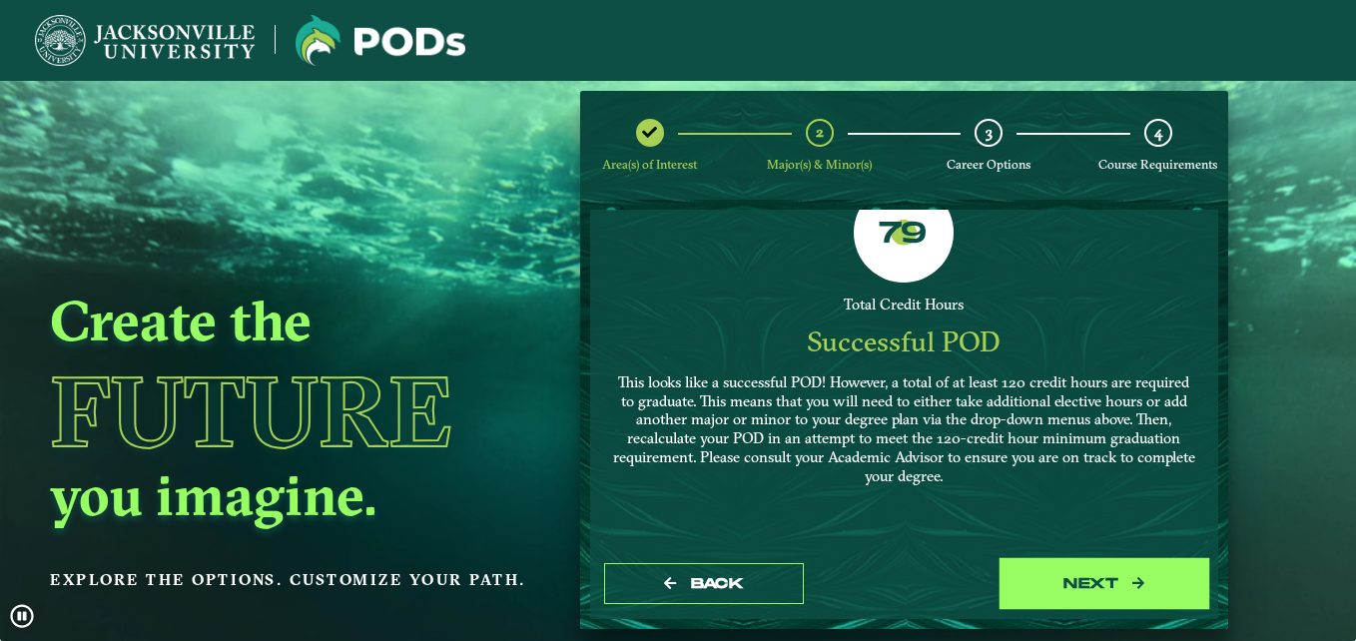
click at [1140, 585] on icon "button" at bounding box center [1138, 583] width 12 height 12
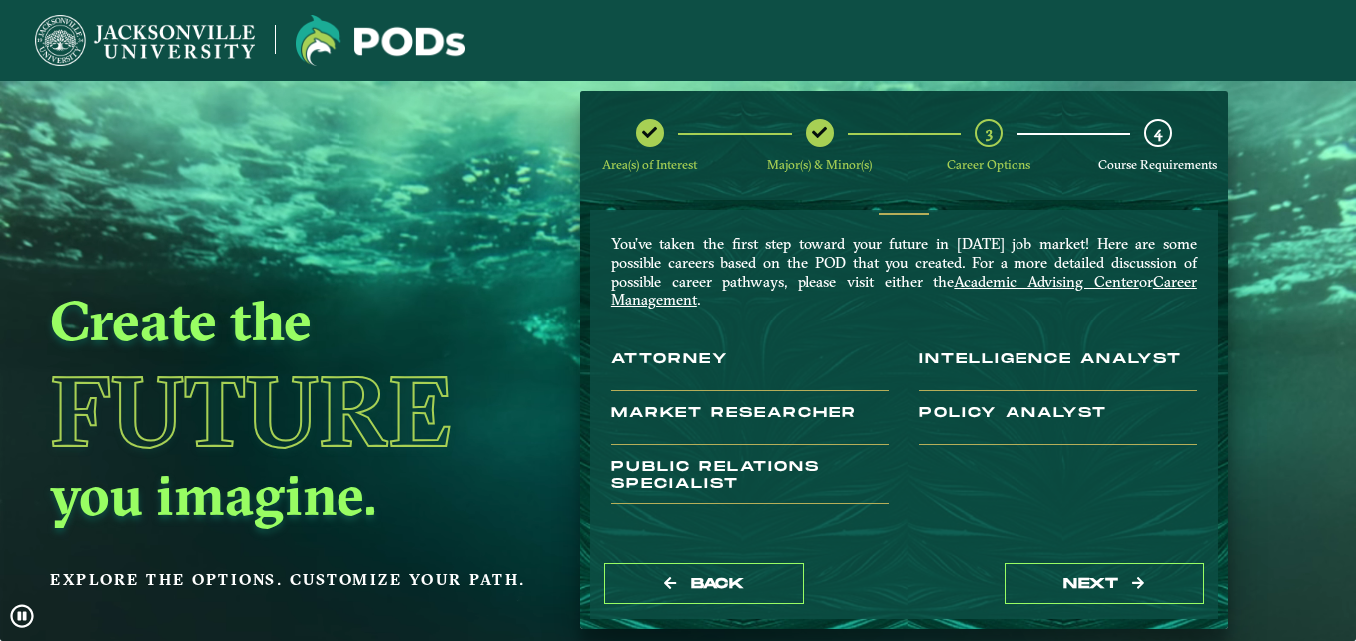
scroll to position [52, 0]
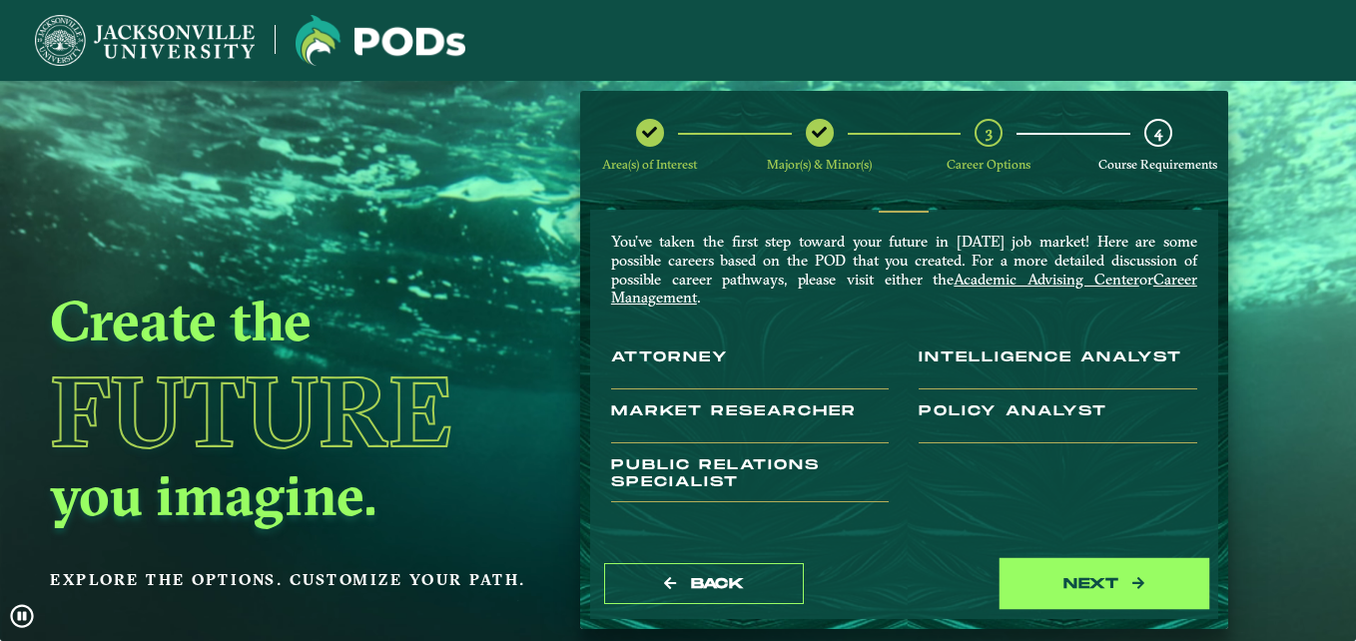
click at [1139, 565] on button "next" at bounding box center [1105, 583] width 200 height 41
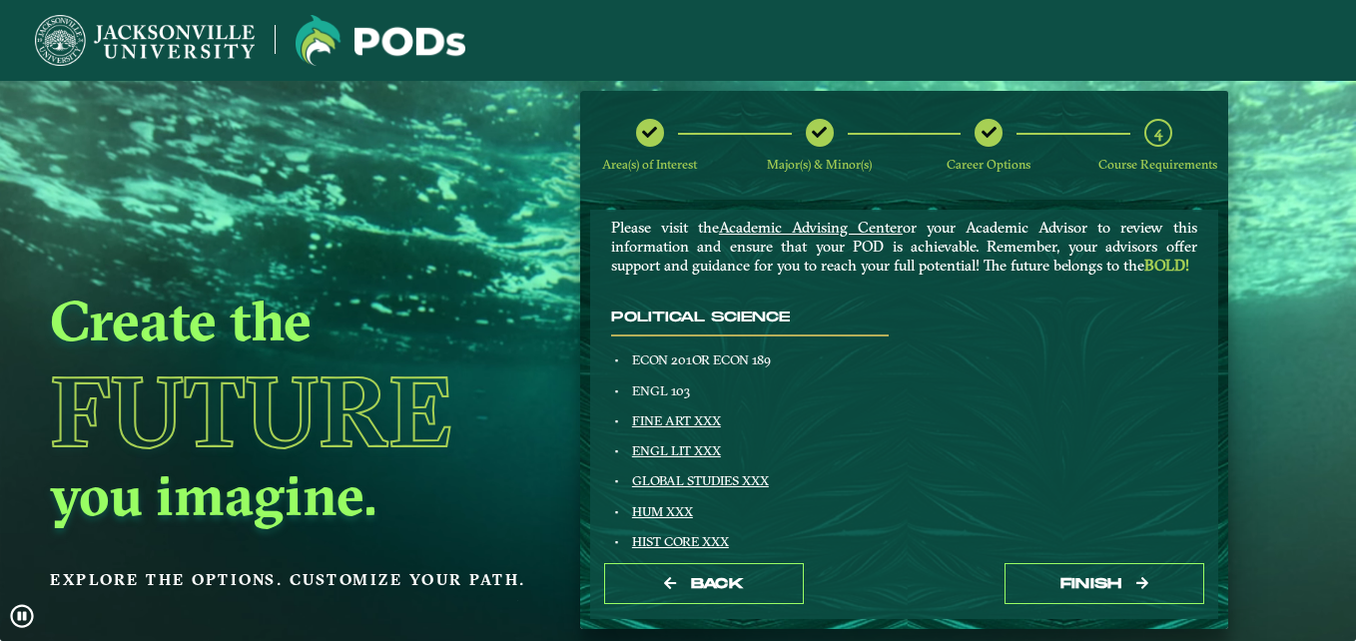
scroll to position [0, 0]
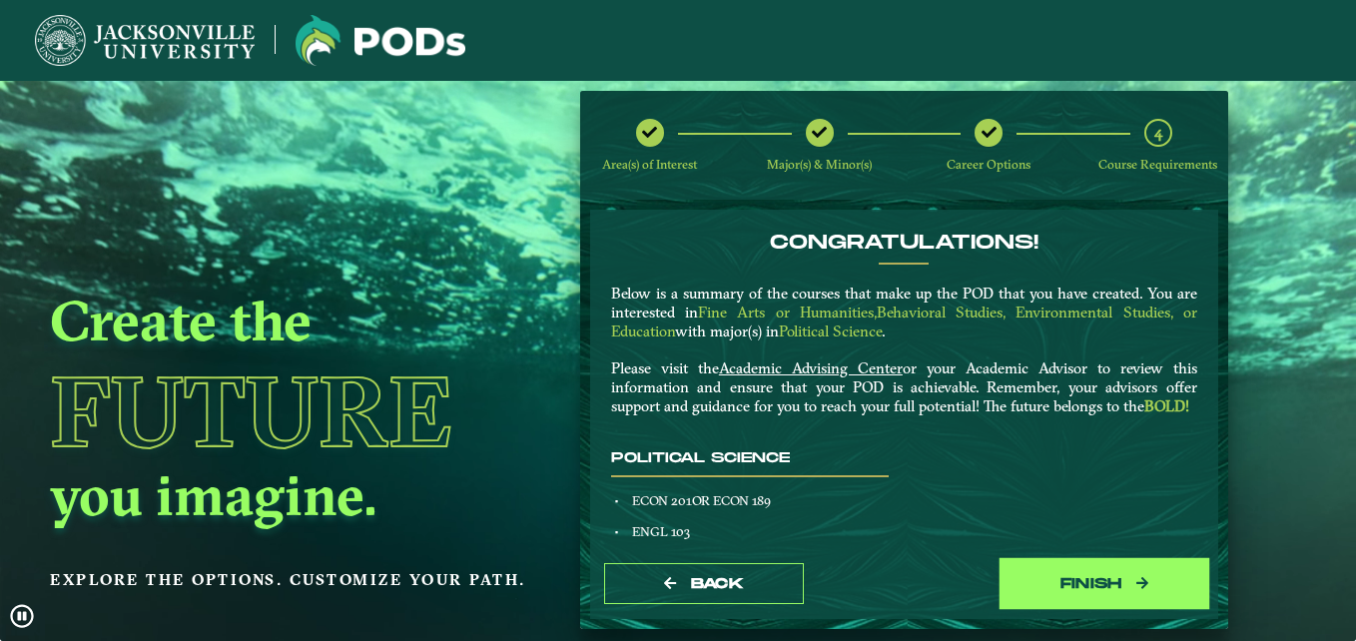
click at [1097, 570] on button "Finish" at bounding box center [1105, 583] width 200 height 41
